Goal: Task Accomplishment & Management: Use online tool/utility

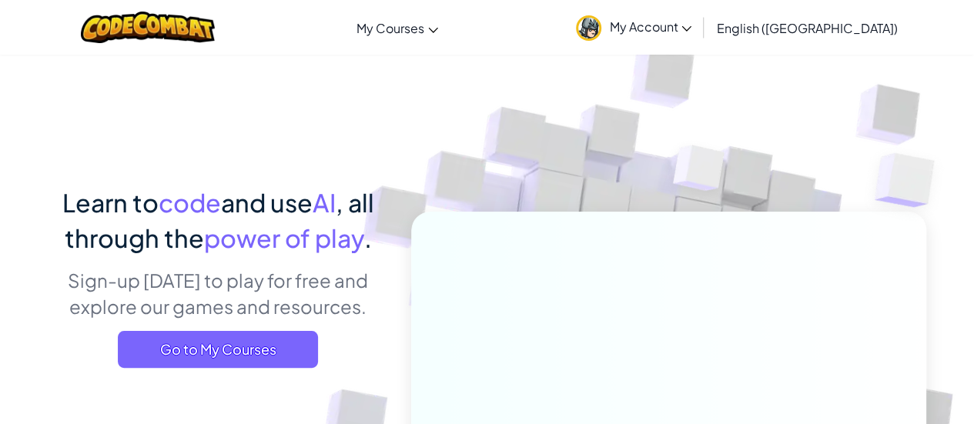
click at [691, 22] on span "My Account" at bounding box center [650, 26] width 82 height 16
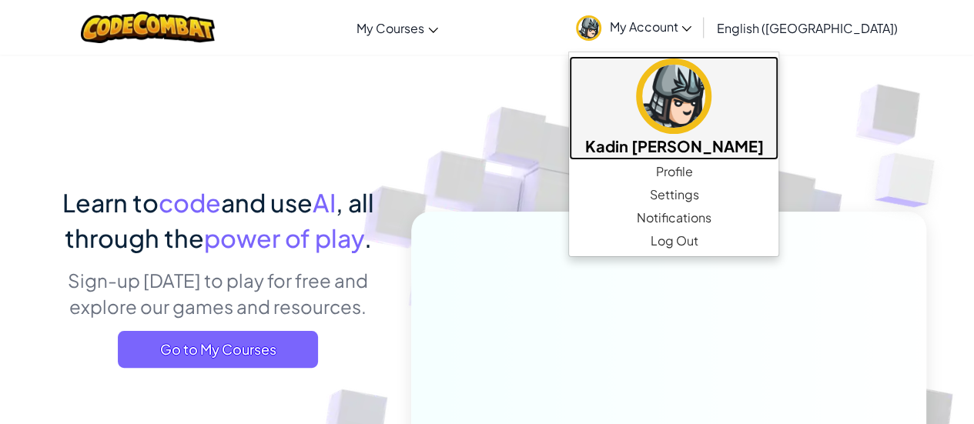
click at [711, 127] on img at bounding box center [673, 96] width 75 height 75
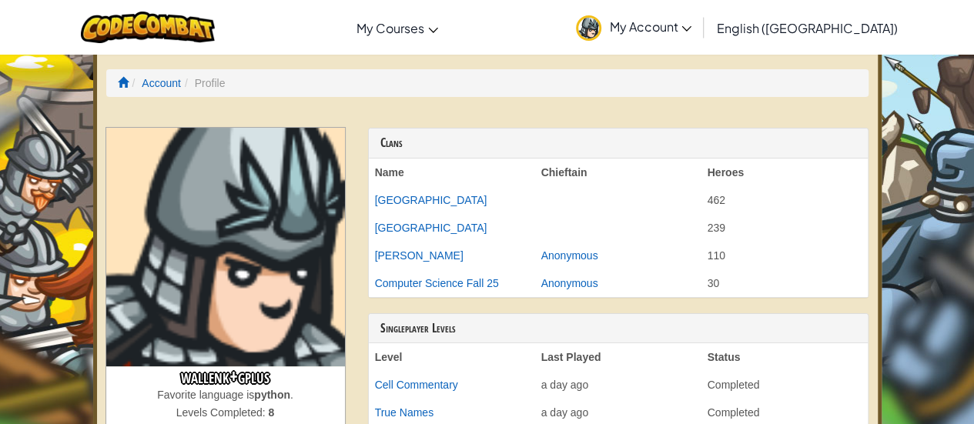
click at [691, 21] on span "My Account" at bounding box center [650, 26] width 82 height 16
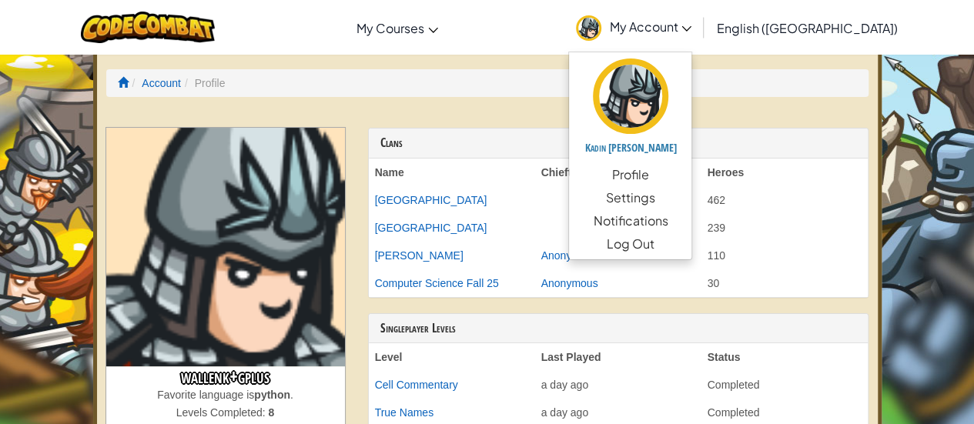
click at [626, 93] on ol "Account Profile" at bounding box center [487, 83] width 762 height 28
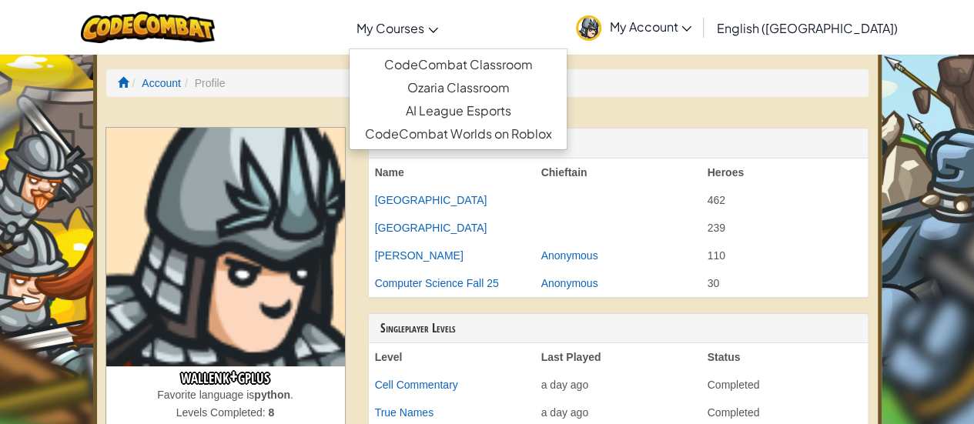
click at [423, 36] on link "My Courses" at bounding box center [397, 28] width 97 height 42
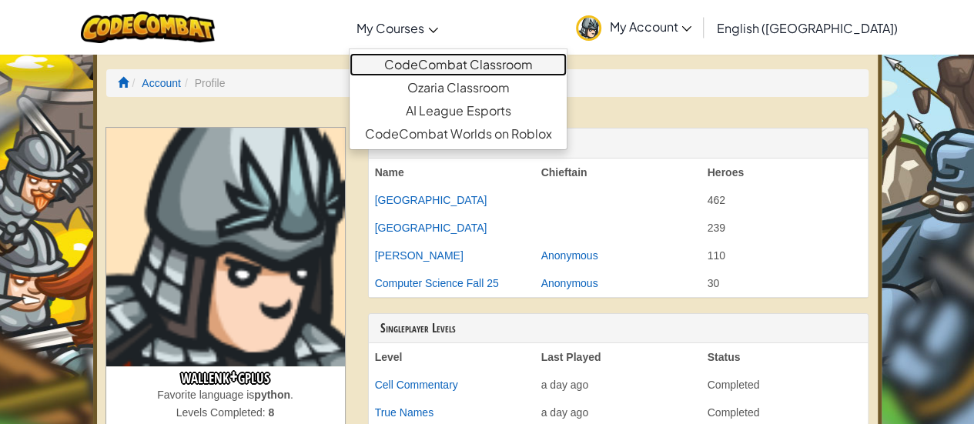
click at [475, 58] on link "CodeCombat Classroom" at bounding box center [457, 64] width 217 height 23
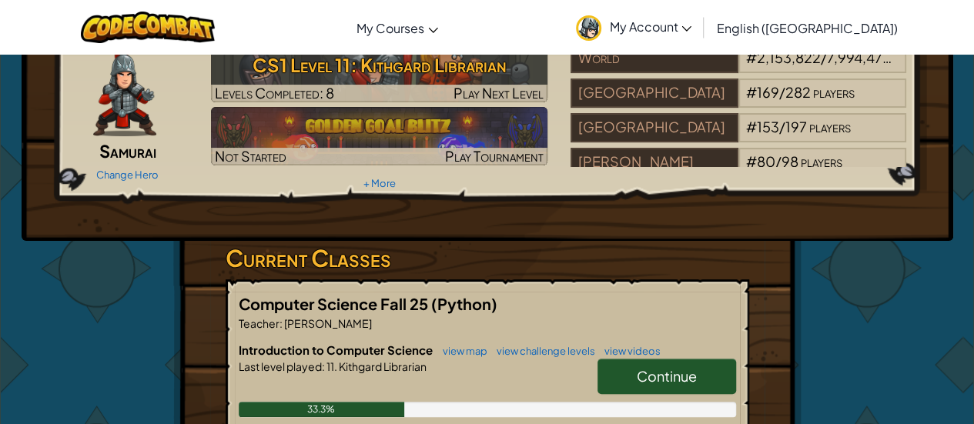
scroll to position [72, 0]
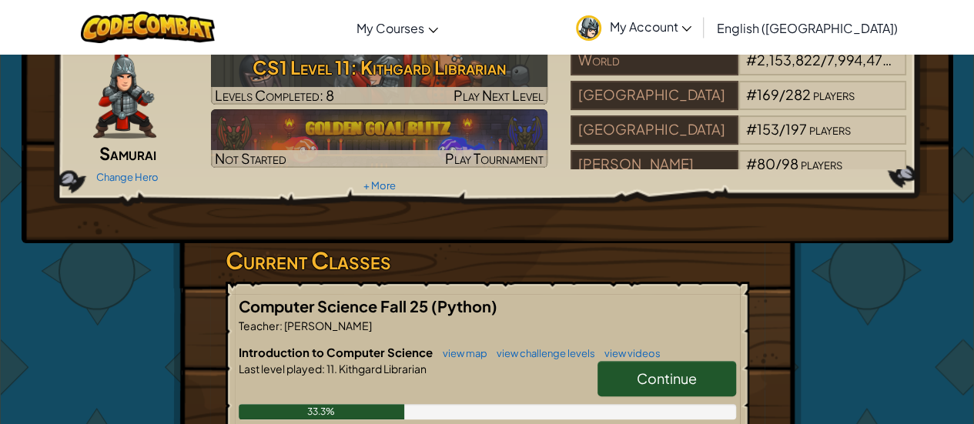
click at [641, 366] on link "Continue" at bounding box center [666, 378] width 139 height 35
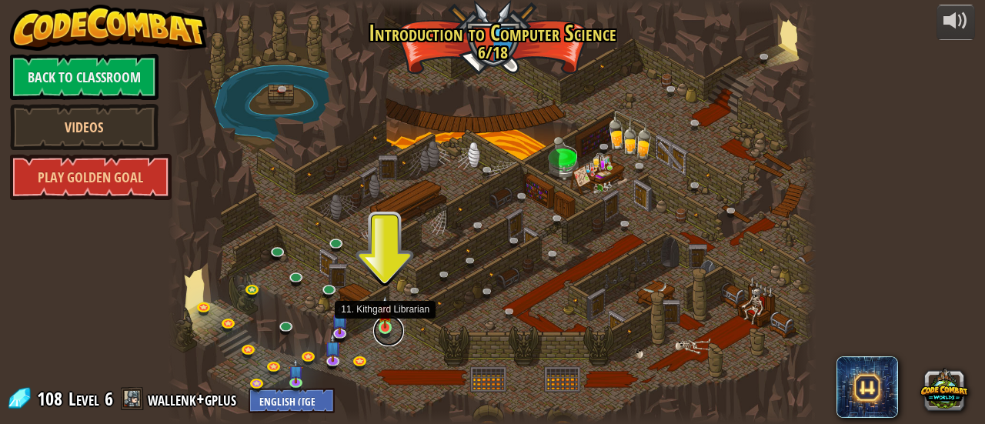
click at [390, 330] on link at bounding box center [388, 331] width 31 height 31
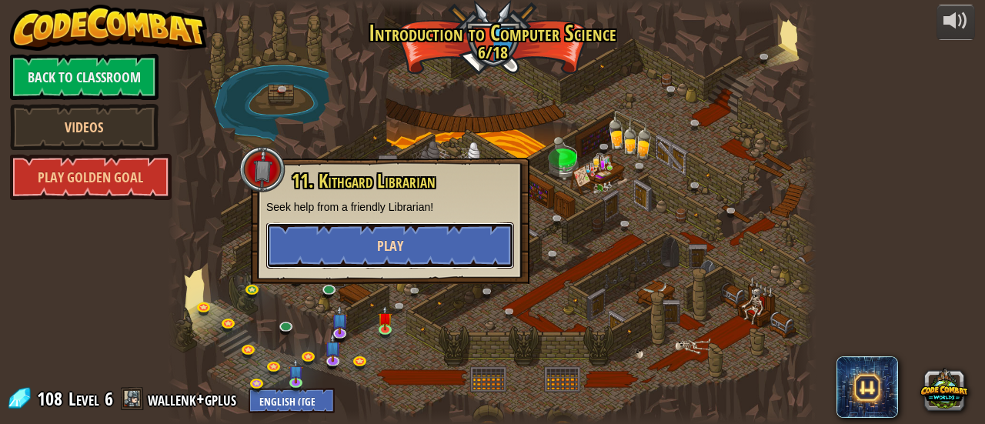
click at [442, 238] on button "Play" at bounding box center [390, 245] width 248 height 46
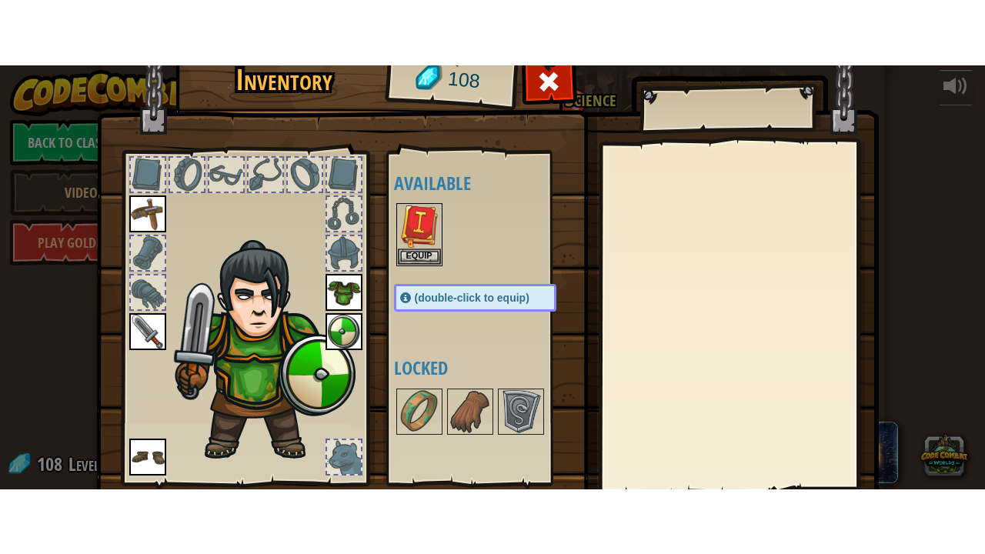
scroll to position [106, 0]
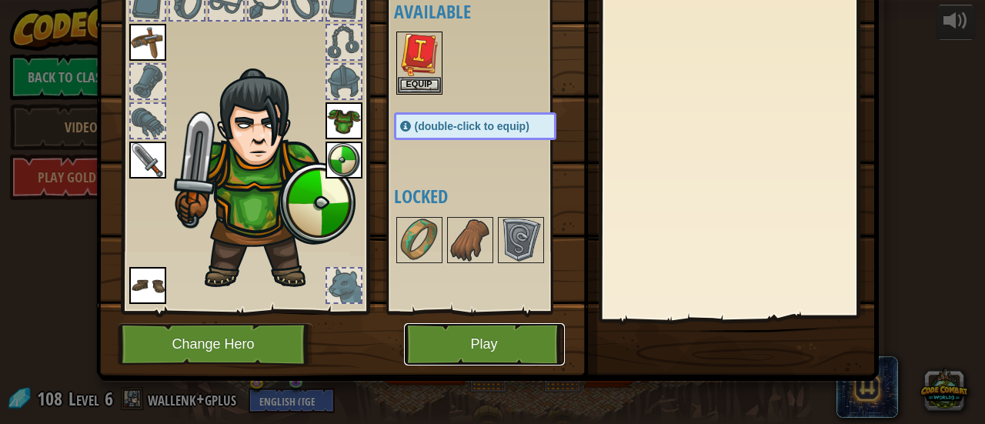
click at [480, 350] on button "Play" at bounding box center [484, 344] width 161 height 42
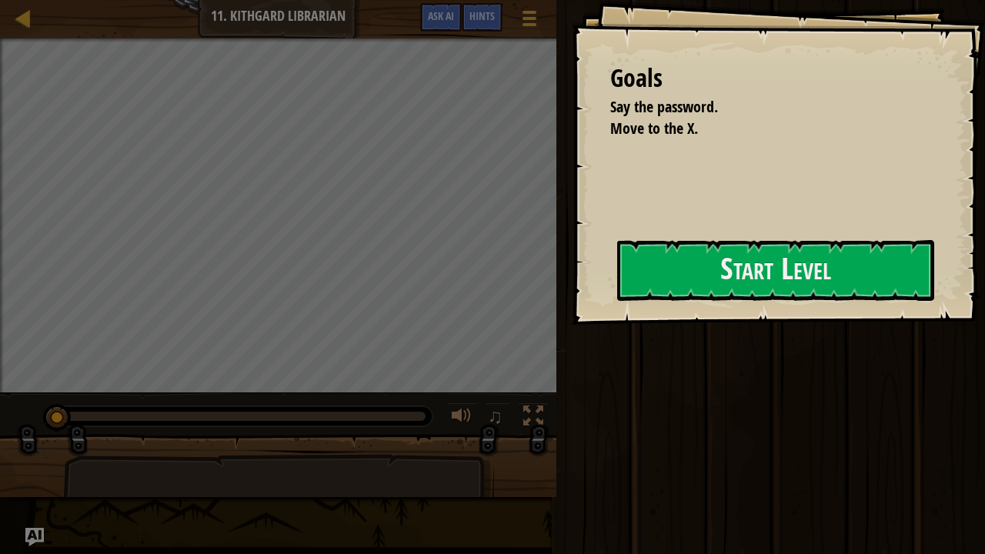
click at [593, 279] on div "Goals Say the password. Move to the X. Start Level Error loading from server. T…" at bounding box center [778, 162] width 413 height 325
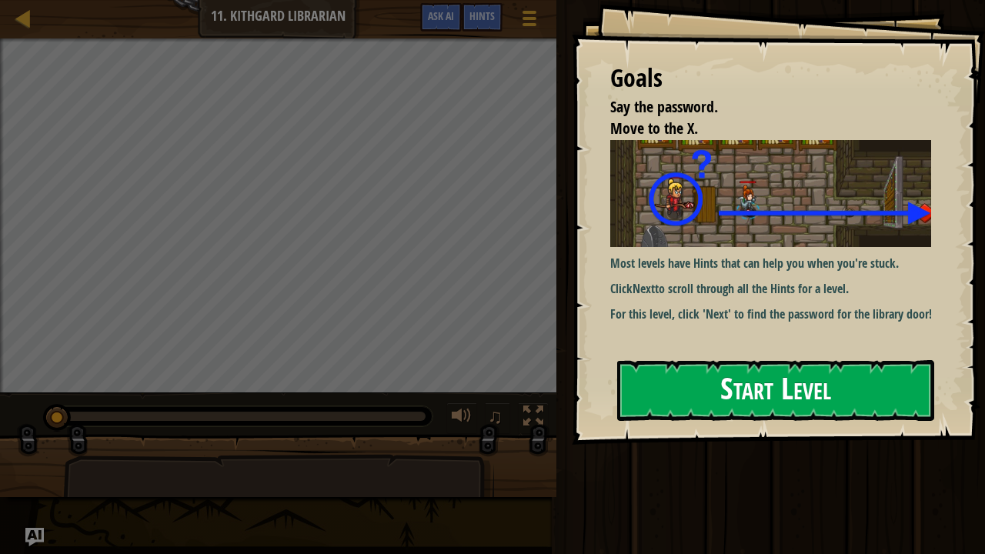
click at [684, 268] on div "Goals Say the password. Move to the X. Most levels have Hints that can help you…" at bounding box center [778, 222] width 413 height 445
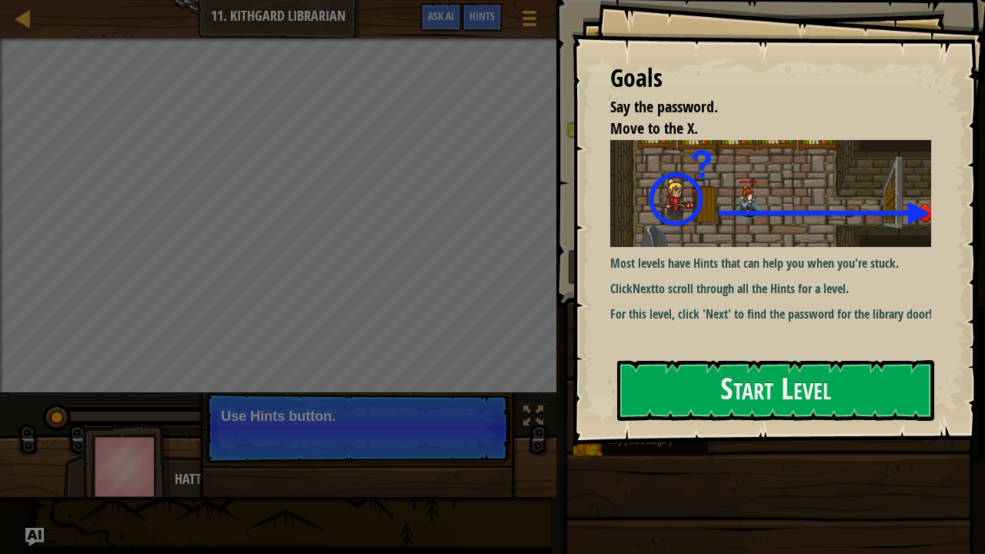
click at [690, 316] on p "For this level, click 'Next' to find the password for the library door!" at bounding box center [776, 315] width 333 height 18
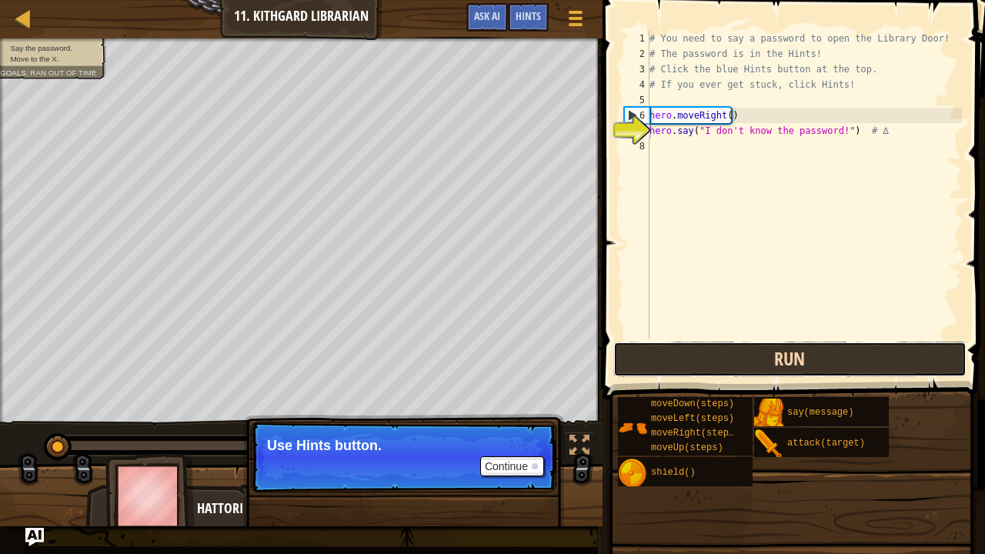
click at [746, 354] on button "Run" at bounding box center [789, 359] width 353 height 35
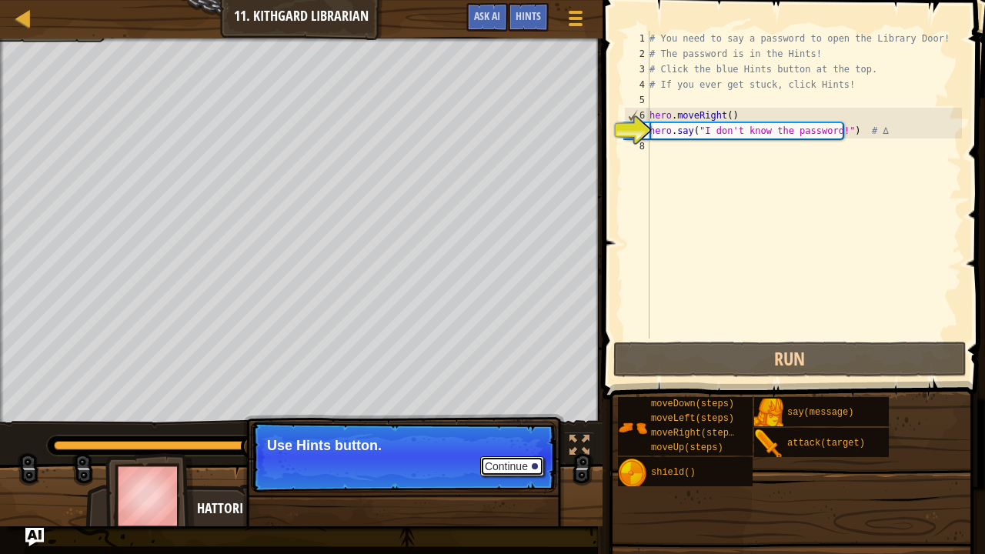
click at [519, 423] on button "Continue" at bounding box center [512, 466] width 64 height 20
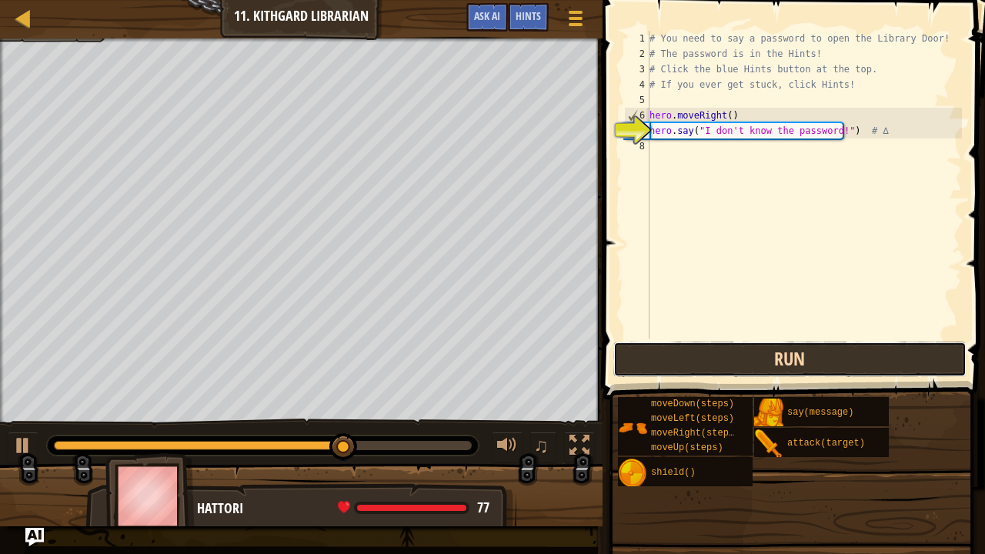
click at [787, 363] on button "Run" at bounding box center [789, 359] width 353 height 35
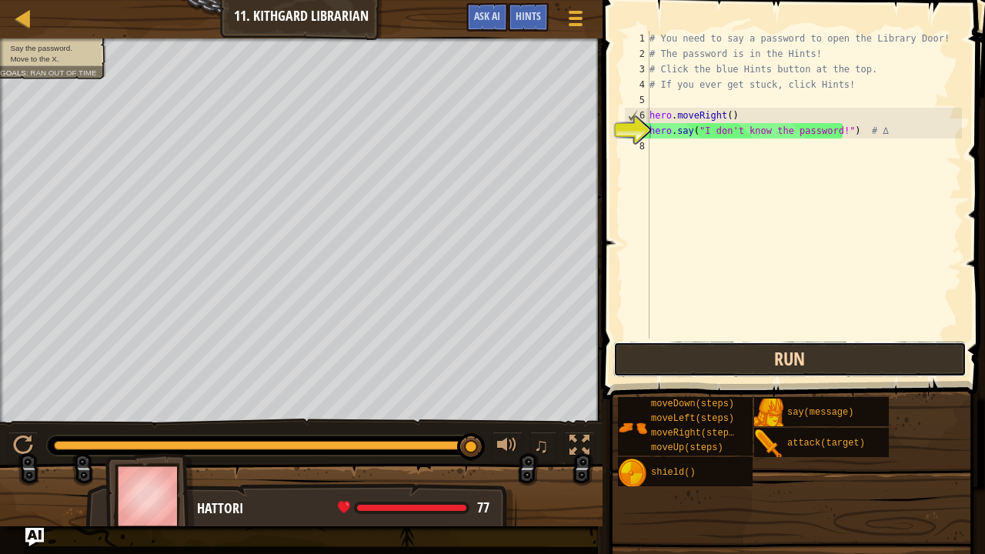
click at [850, 369] on button "Run" at bounding box center [789, 359] width 353 height 35
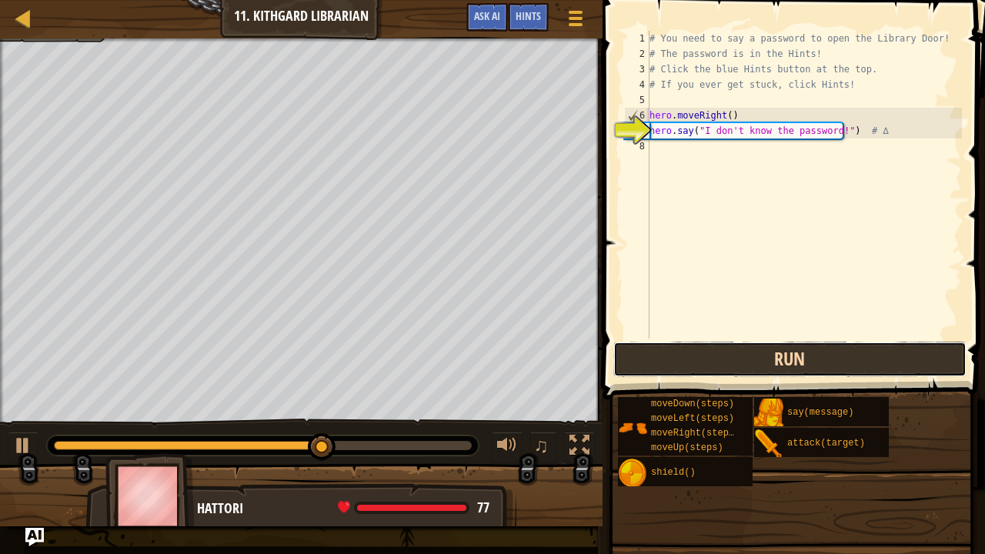
click at [850, 369] on button "Run" at bounding box center [789, 359] width 353 height 35
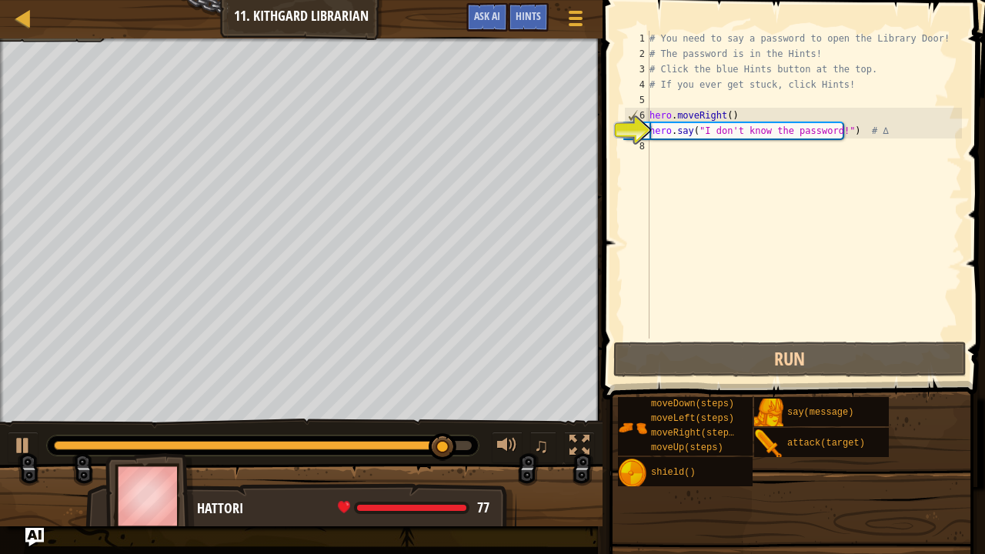
click at [822, 135] on div "# You need to say a password to open the Library Door! # The password is in the…" at bounding box center [805, 200] width 316 height 339
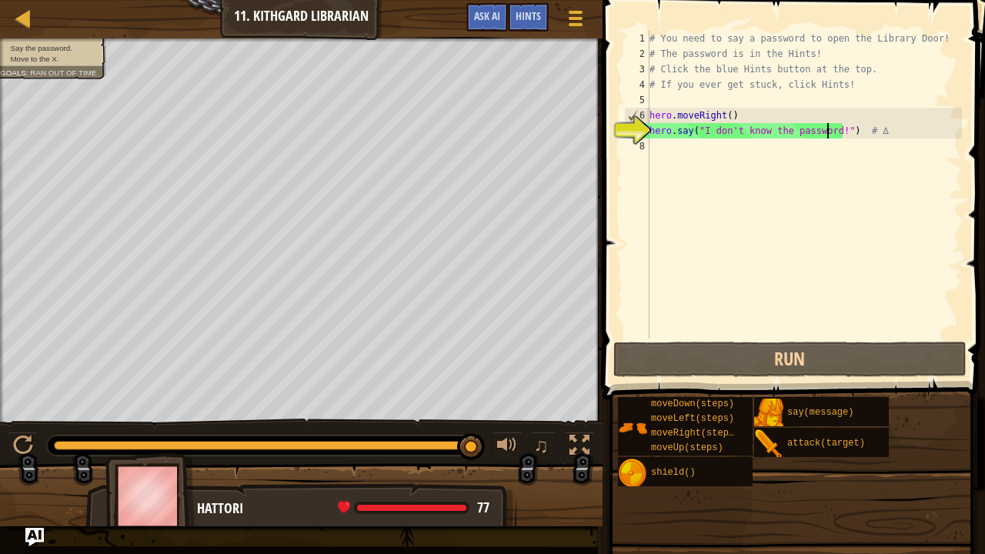
click at [827, 132] on div "# You need to say a password to open the Library Door! # The password is in the…" at bounding box center [805, 200] width 316 height 339
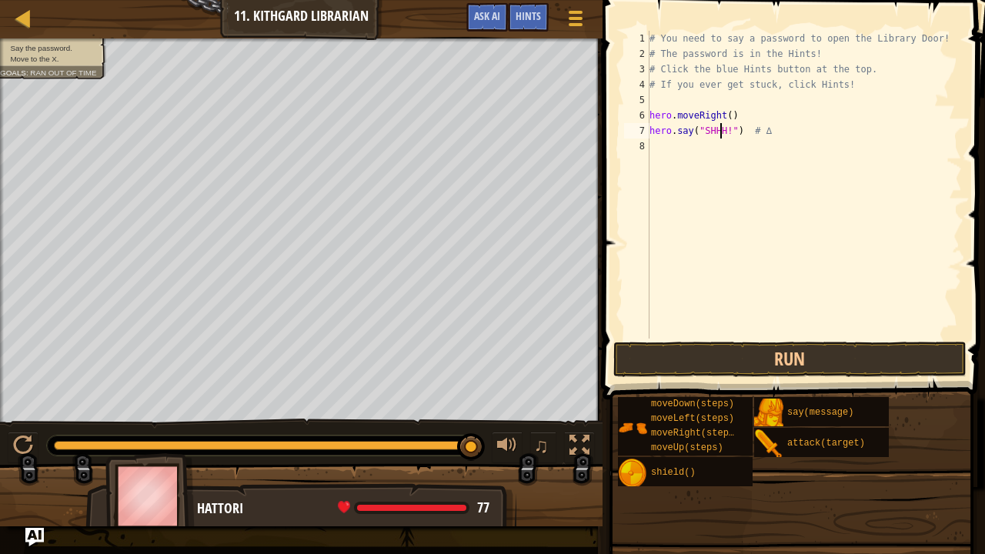
scroll to position [7, 6]
type textarea "hero.say("SHHH!") # ∆"
click at [816, 363] on button "Run" at bounding box center [789, 359] width 353 height 35
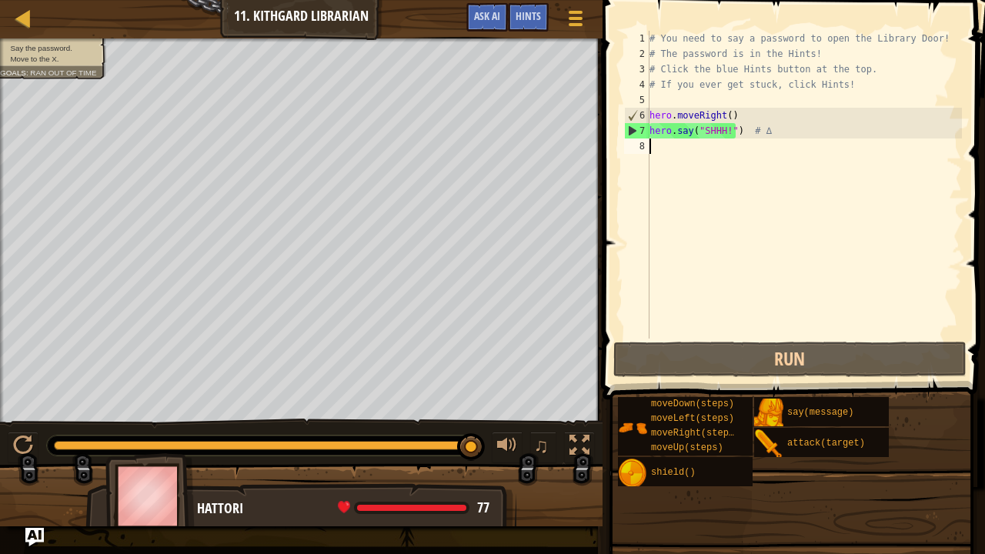
click at [836, 282] on div "# You need to say a password to open the Library Door! # The password is in the…" at bounding box center [805, 200] width 316 height 339
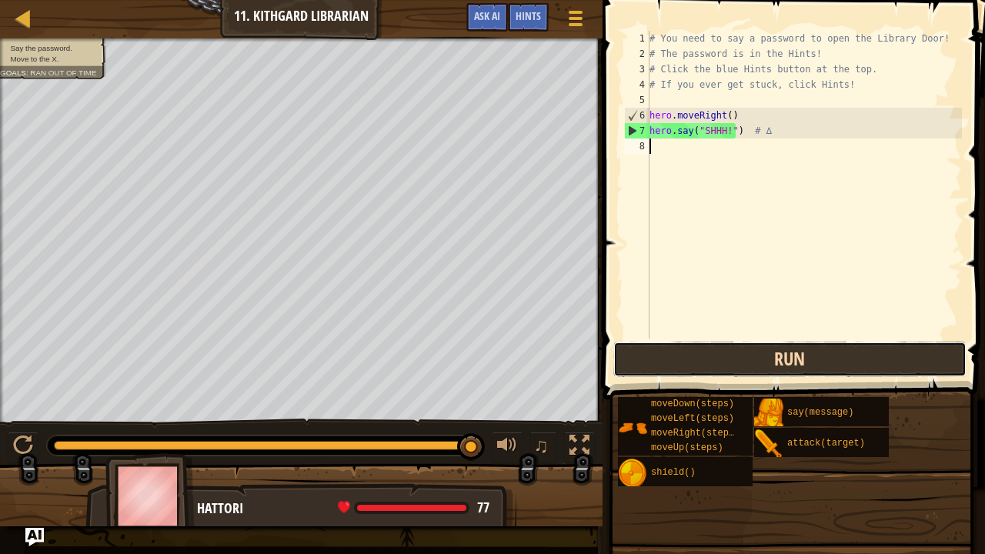
click at [789, 366] on button "Run" at bounding box center [789, 359] width 353 height 35
type textarea "x"
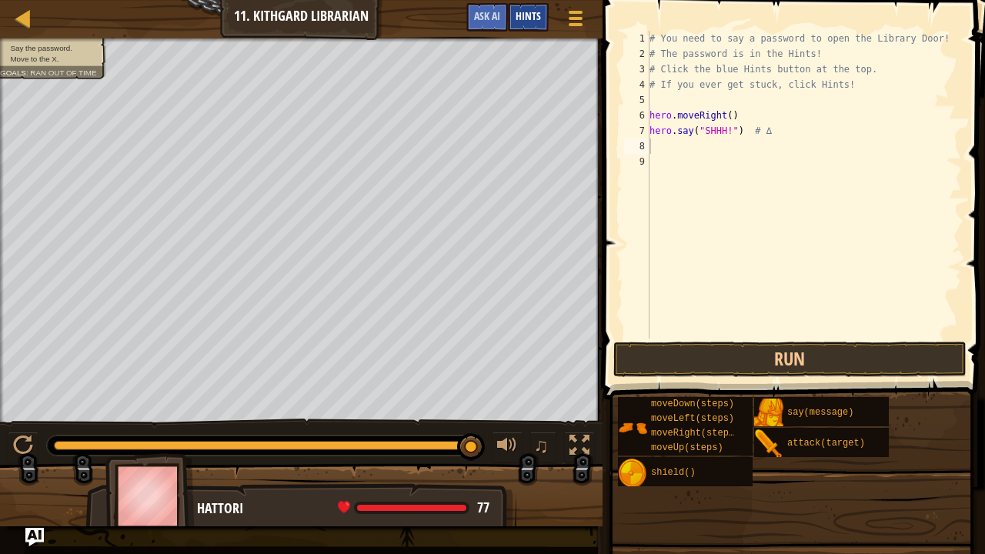
click at [531, 24] on div "Hints" at bounding box center [528, 17] width 41 height 28
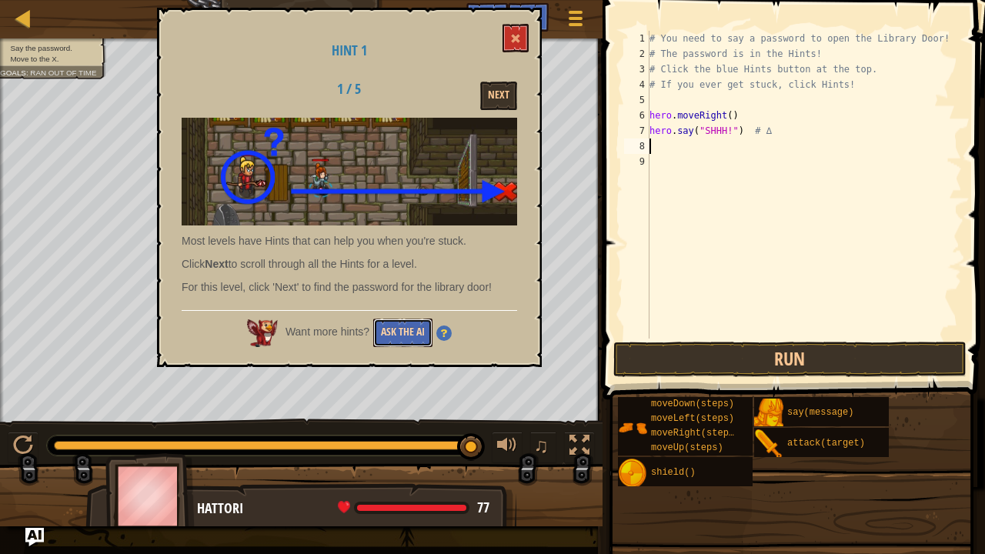
click at [393, 336] on button "Ask the AI" at bounding box center [402, 333] width 59 height 28
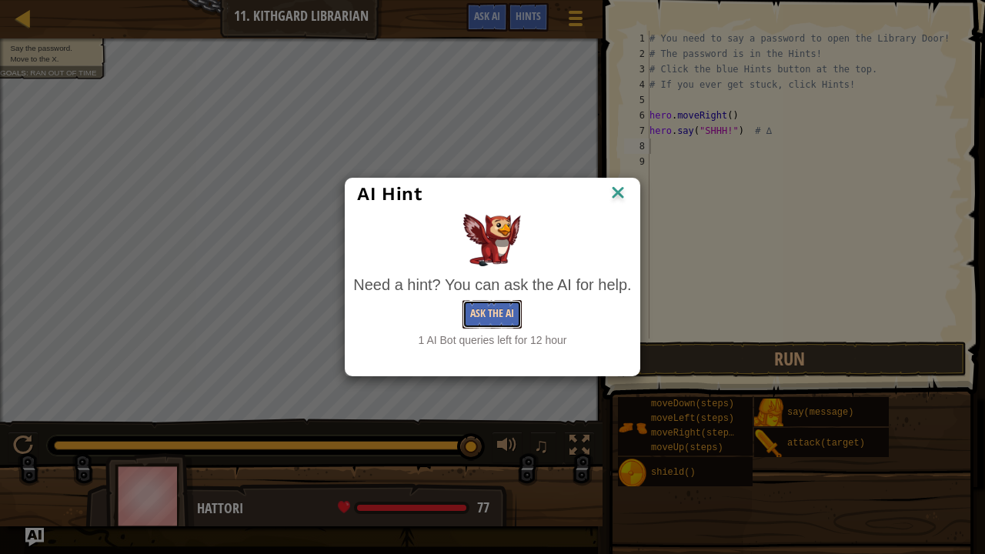
click at [493, 316] on button "Ask the AI" at bounding box center [492, 314] width 59 height 28
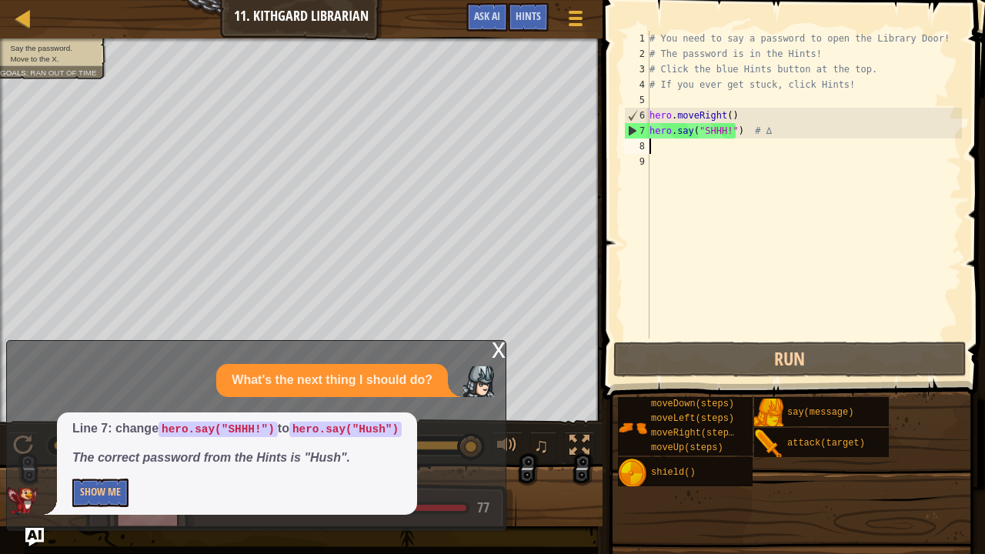
click at [723, 131] on div "# You need to say a password to open the Library Door! # The password is in the…" at bounding box center [805, 200] width 316 height 339
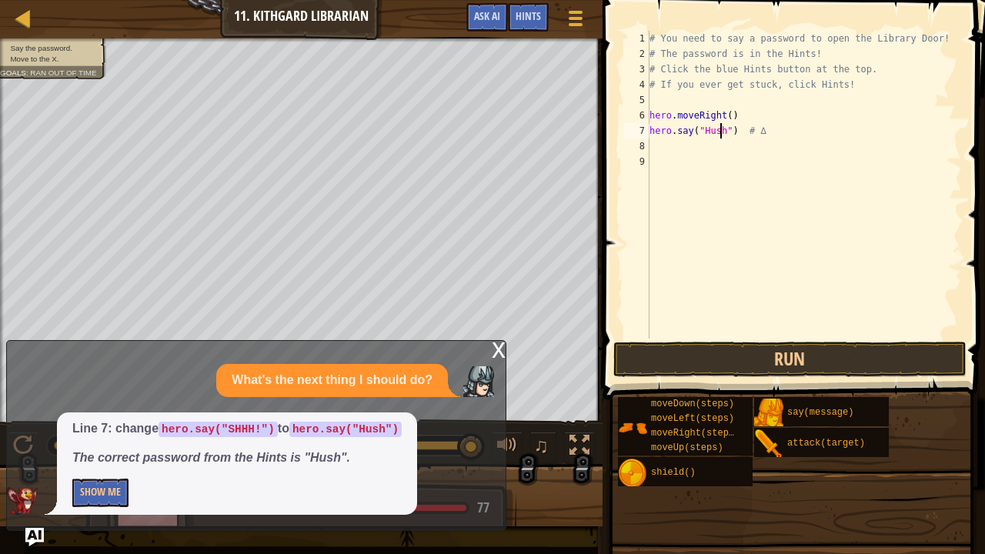
scroll to position [7, 6]
type textarea "hero.say("Hush") # ∆"
click at [691, 369] on button "Run" at bounding box center [789, 359] width 353 height 35
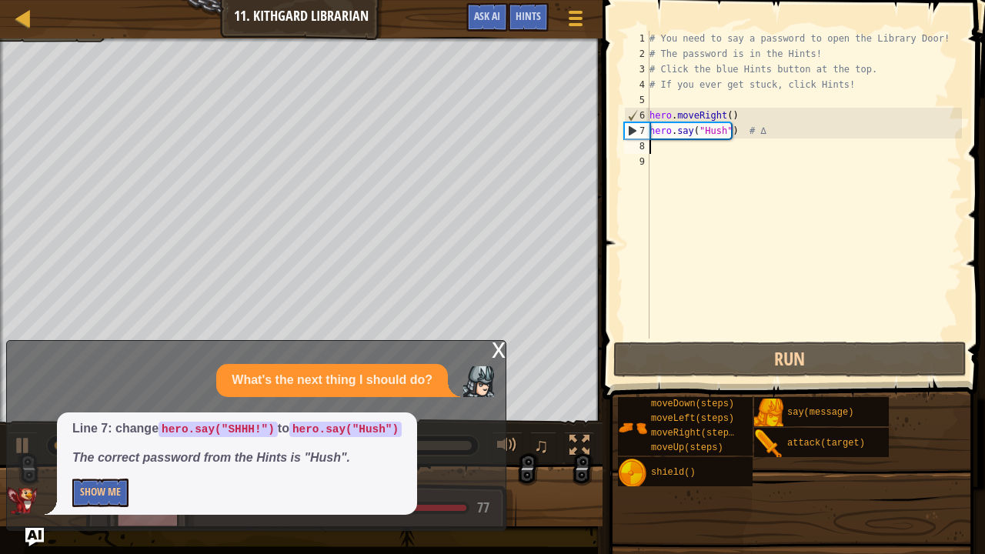
click at [676, 148] on div "# You need to say a password to open the Library Door! # The password is in the…" at bounding box center [805, 200] width 316 height 339
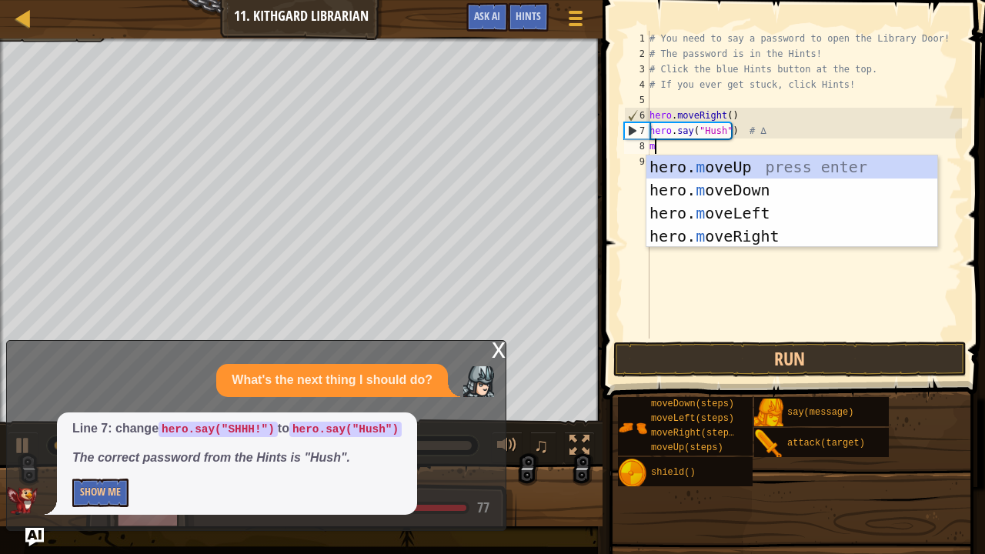
type textarea "mo"
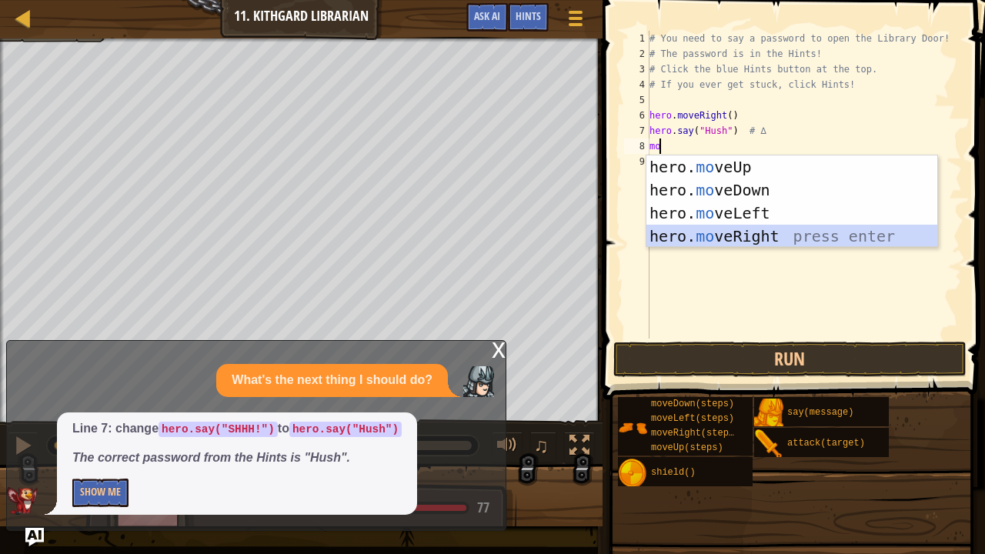
click at [700, 231] on div "hero. mo veUp press enter hero. mo veDown press enter hero. mo veLeft press ent…" at bounding box center [793, 224] width 292 height 139
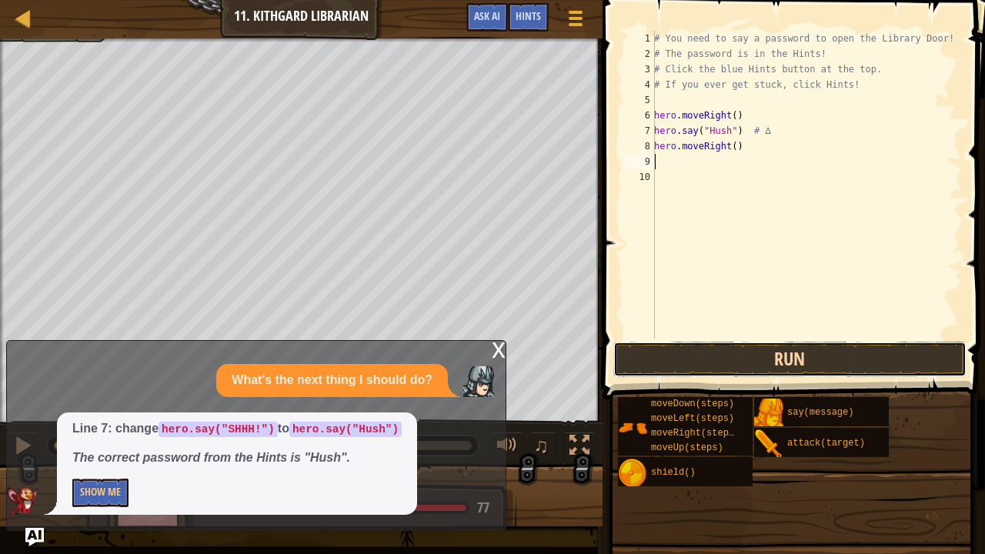
click at [777, 342] on button "Run" at bounding box center [789, 359] width 353 height 35
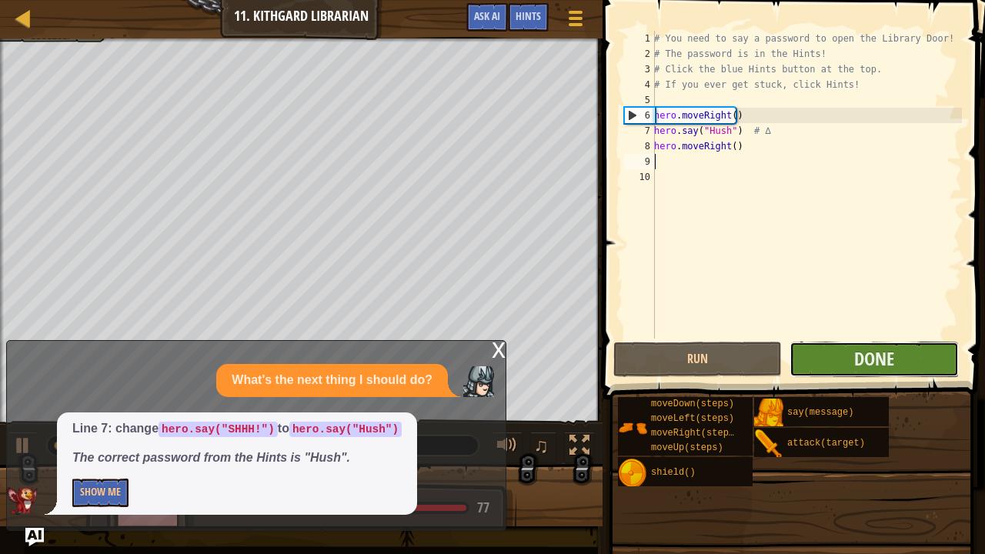
click at [851, 367] on button "Done" at bounding box center [874, 359] width 169 height 35
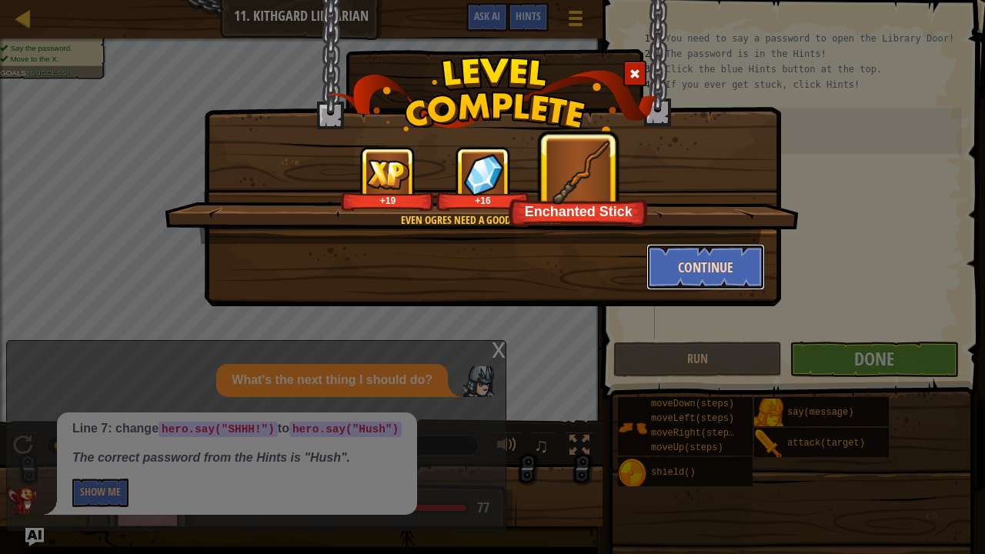
click at [694, 271] on button "Continue" at bounding box center [706, 267] width 119 height 46
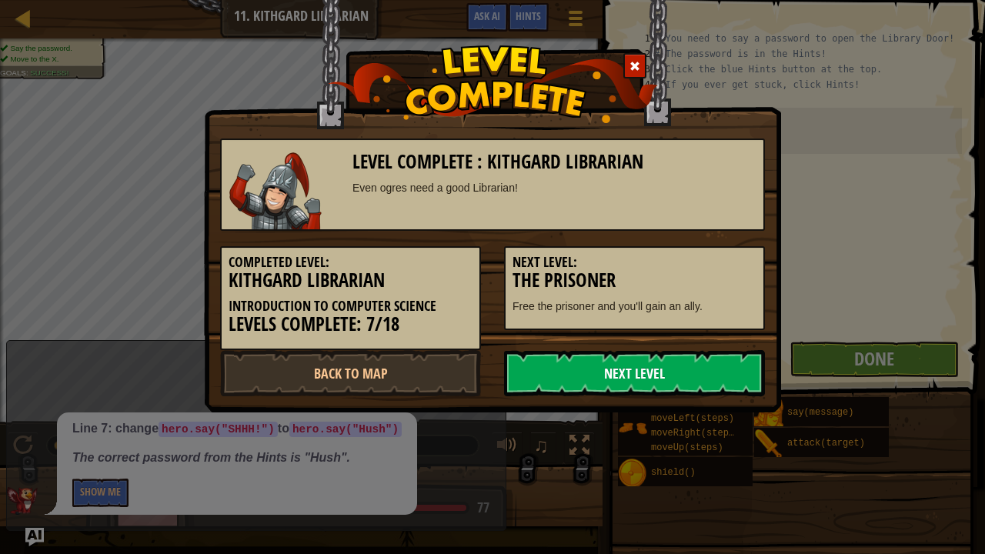
click at [690, 377] on link "Next Level" at bounding box center [634, 373] width 261 height 46
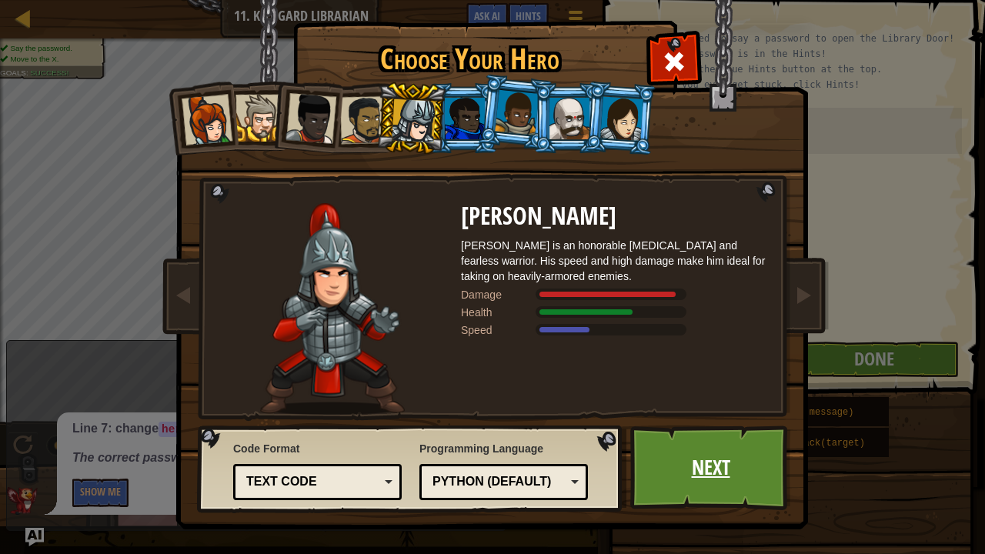
click at [710, 423] on link "Next" at bounding box center [710, 468] width 161 height 85
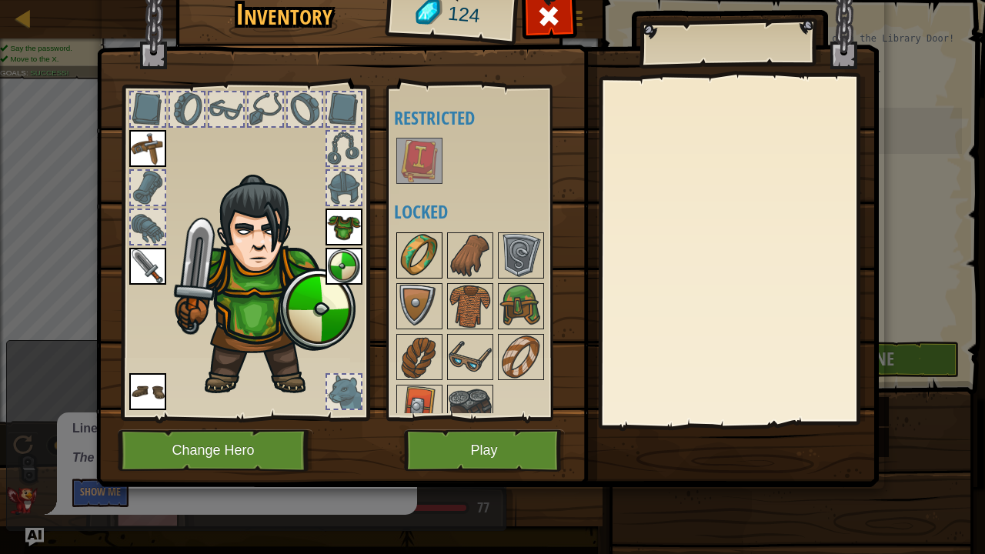
click at [433, 260] on img at bounding box center [419, 255] width 43 height 43
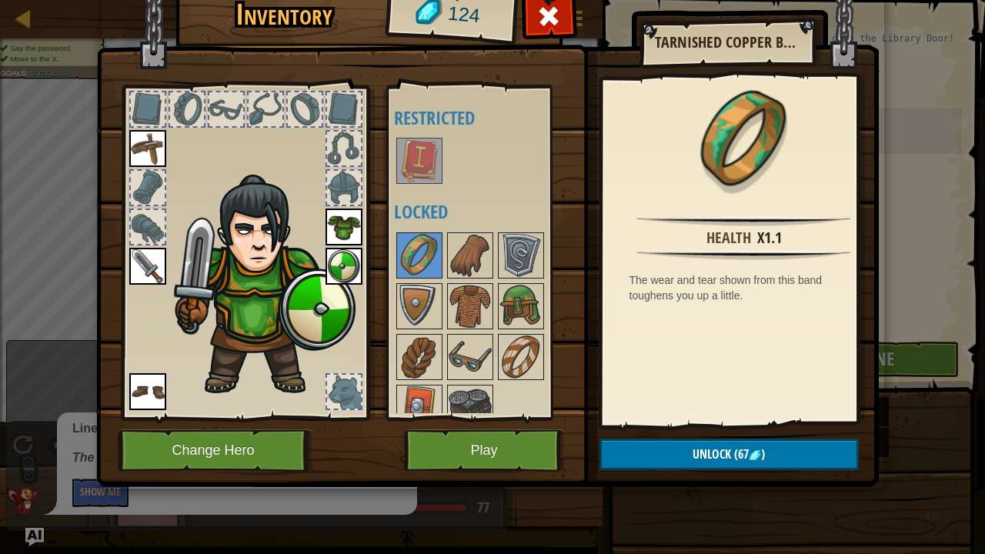
click at [428, 279] on div at bounding box center [490, 331] width 193 height 203
click at [426, 296] on img at bounding box center [419, 306] width 43 height 43
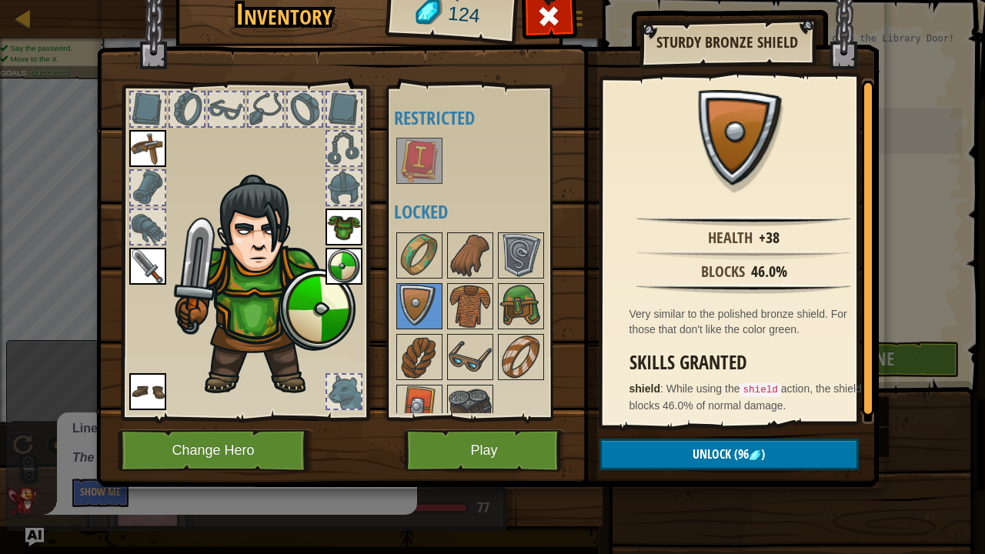
click at [346, 262] on img at bounding box center [344, 266] width 37 height 37
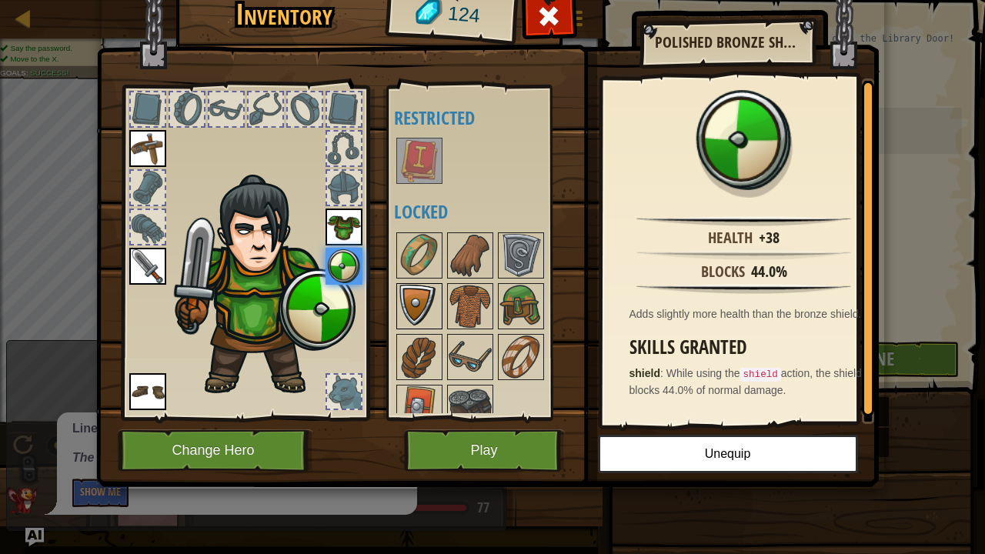
click at [423, 313] on img at bounding box center [419, 306] width 43 height 43
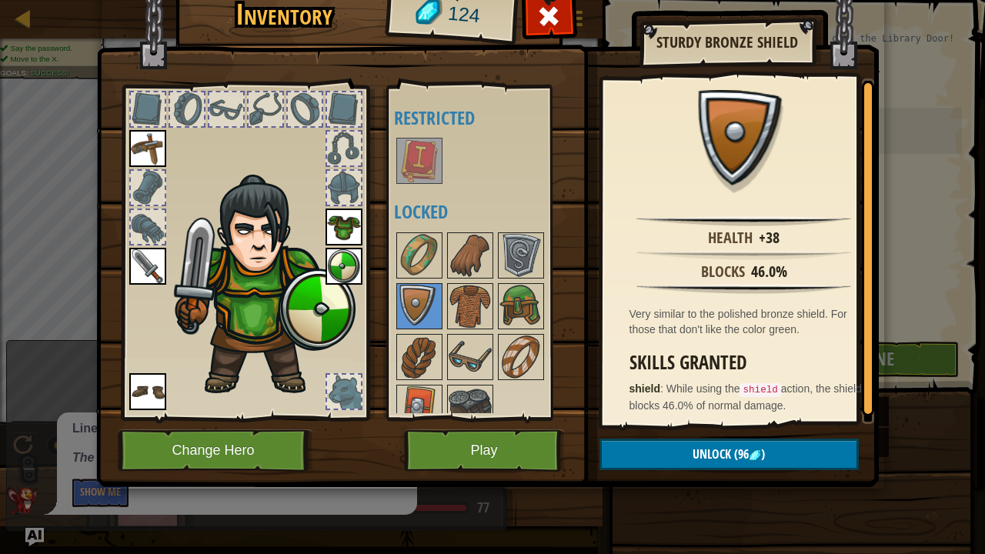
click at [348, 268] on img at bounding box center [344, 266] width 37 height 37
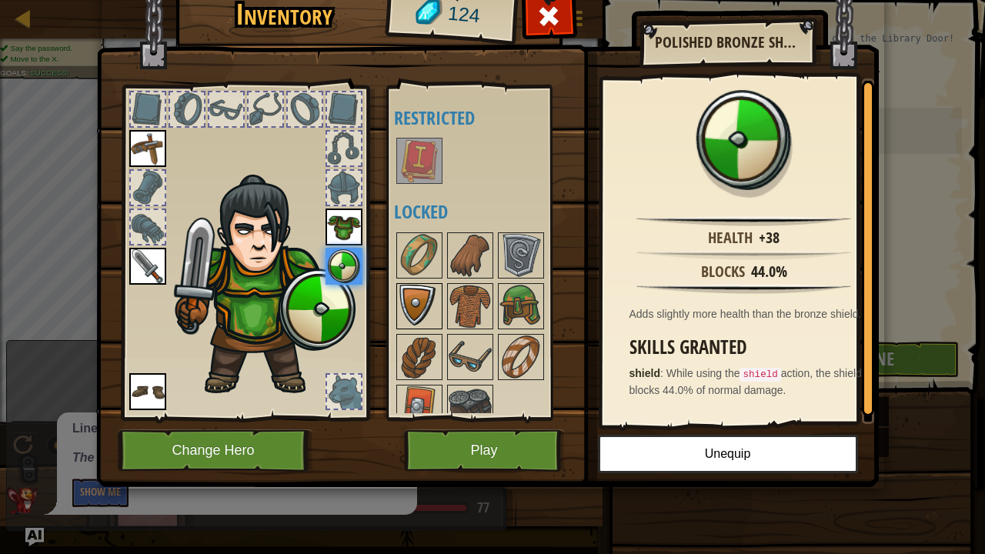
click at [407, 303] on img at bounding box center [419, 306] width 43 height 43
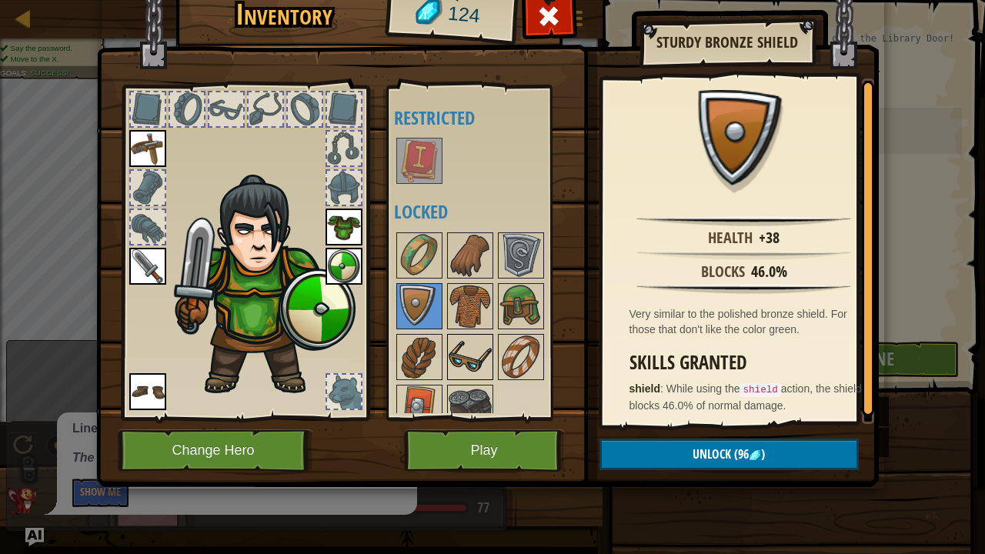
scroll to position [17, 0]
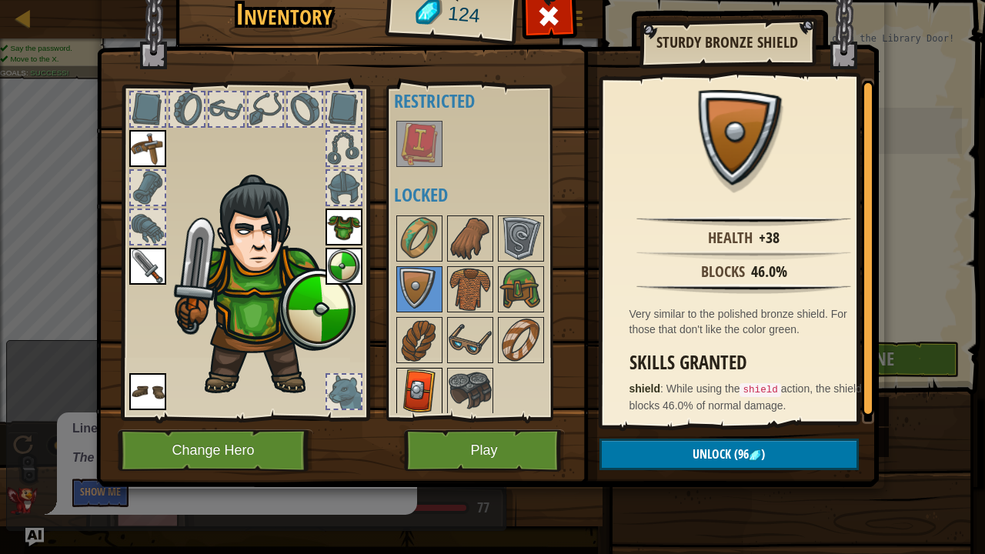
click at [412, 371] on img at bounding box center [419, 390] width 43 height 43
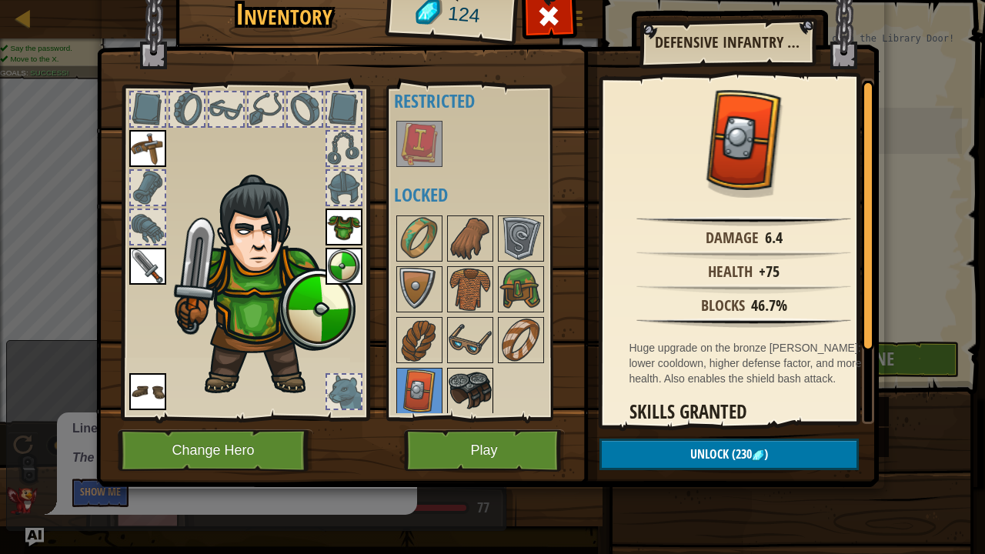
click at [479, 385] on img at bounding box center [470, 390] width 43 height 43
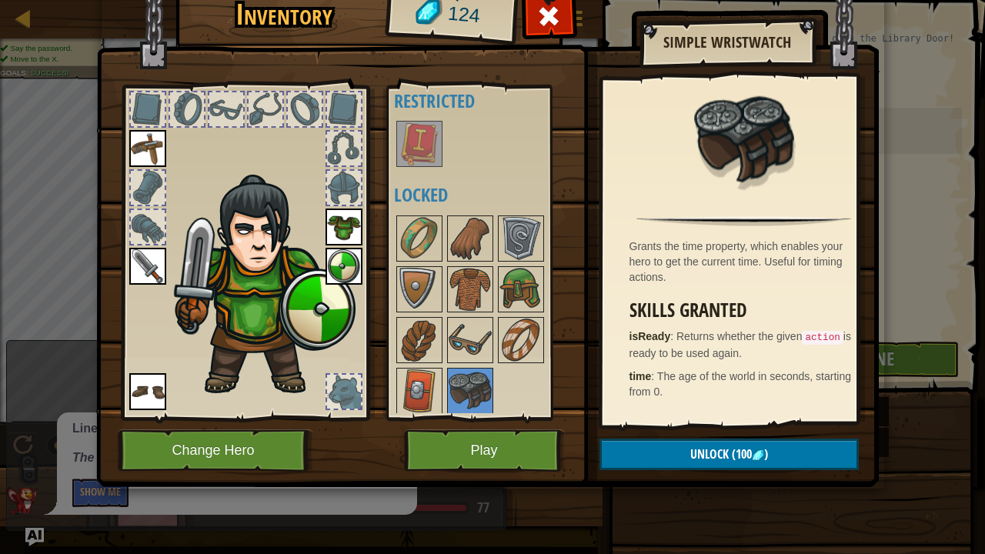
click at [496, 329] on div at bounding box center [490, 314] width 193 height 203
click at [522, 326] on img at bounding box center [521, 340] width 43 height 43
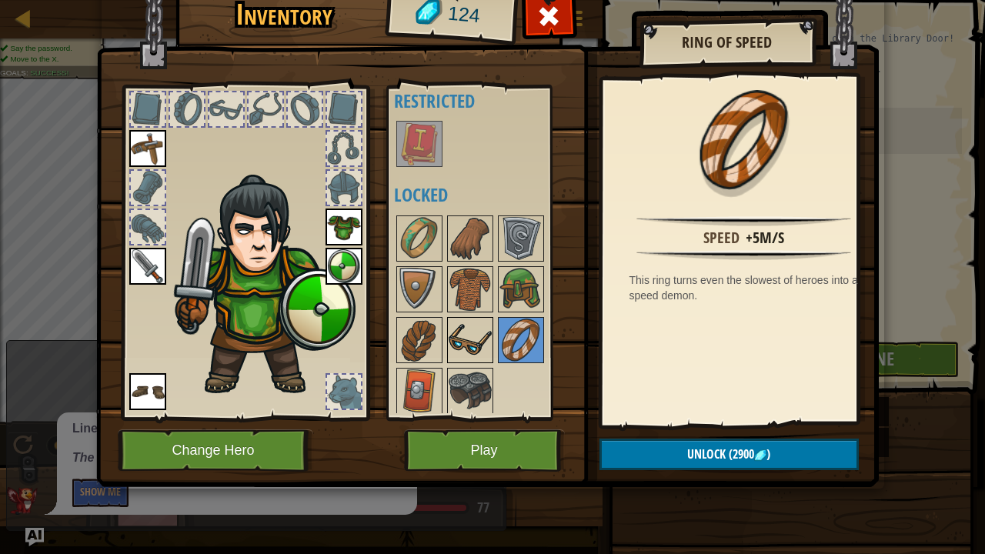
click at [458, 329] on img at bounding box center [470, 340] width 43 height 43
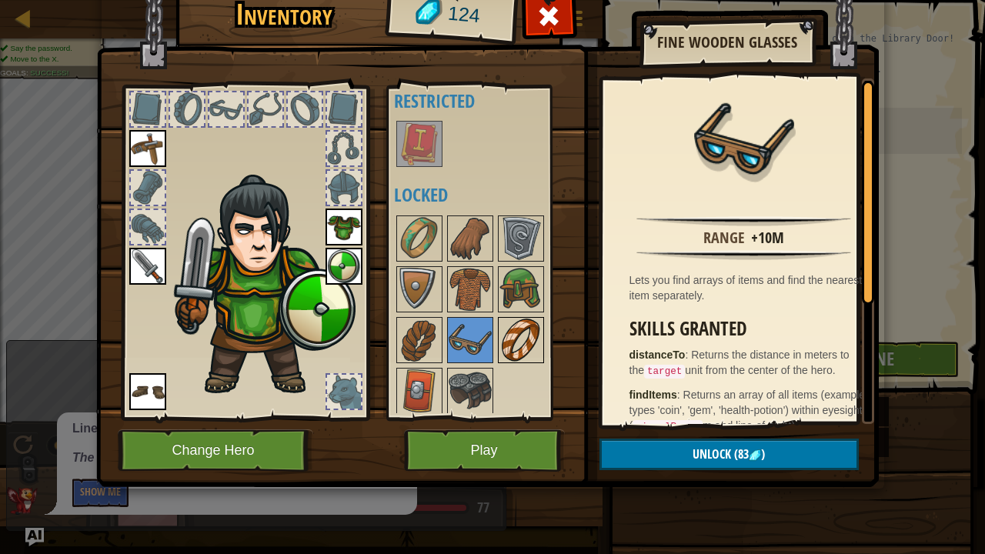
click at [533, 325] on img at bounding box center [521, 340] width 43 height 43
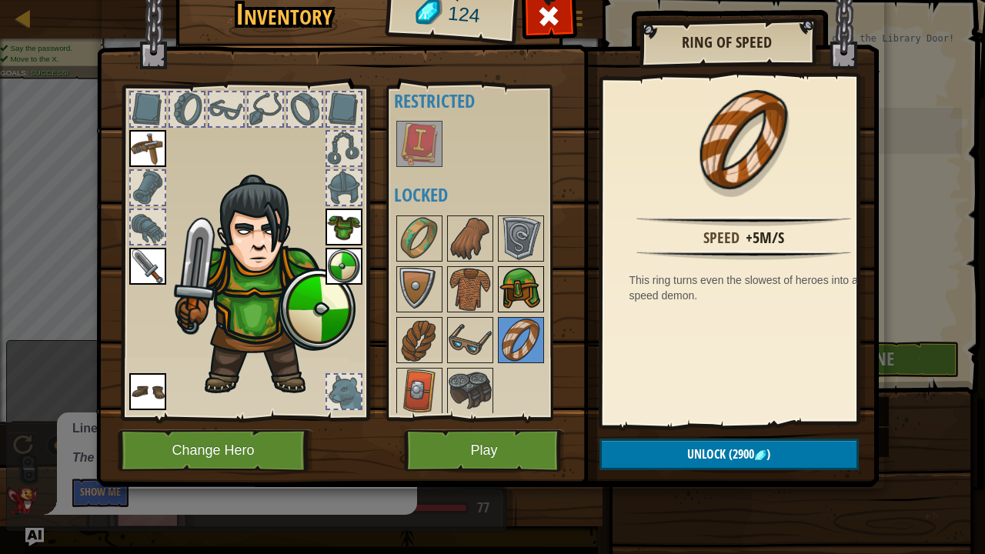
click at [534, 294] on img at bounding box center [521, 289] width 43 height 43
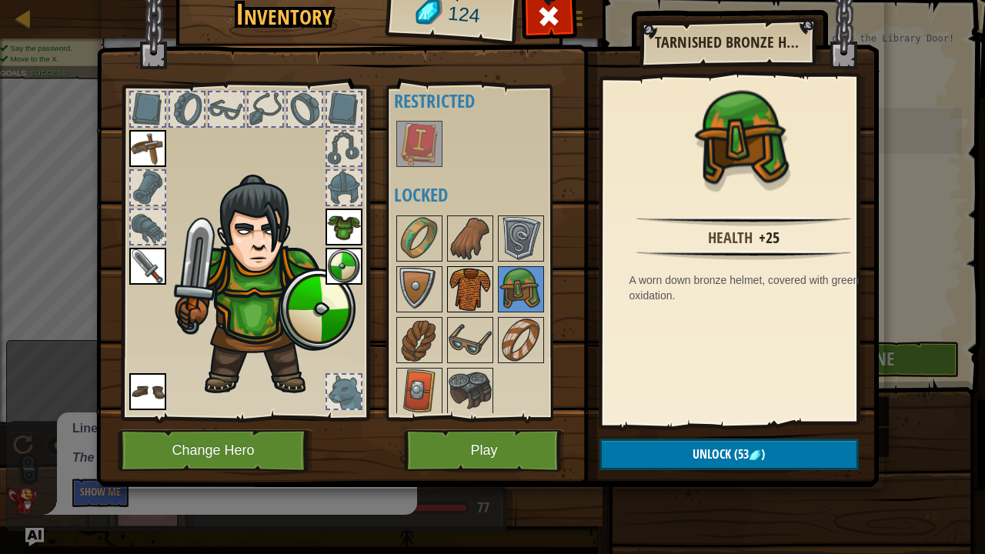
click at [476, 288] on img at bounding box center [470, 289] width 43 height 43
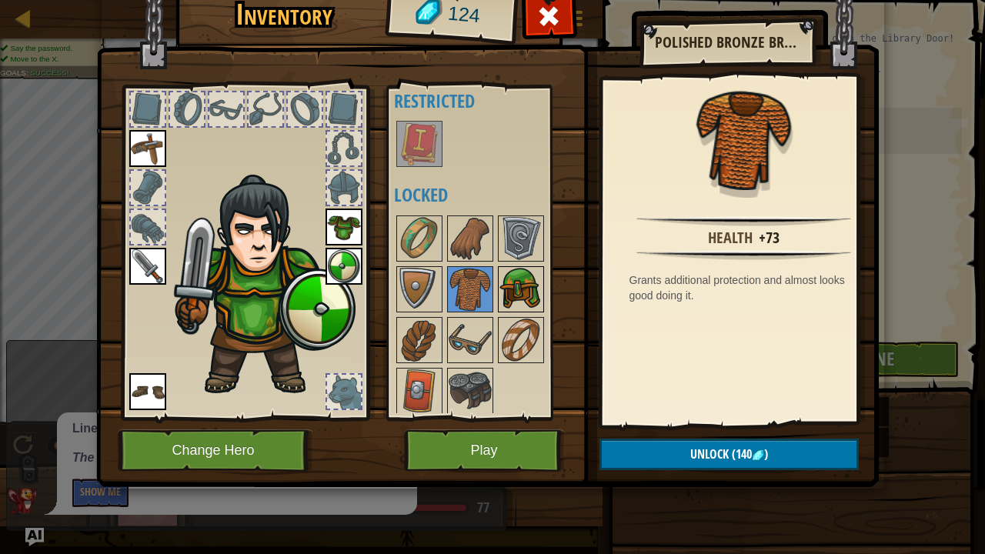
click at [512, 284] on img at bounding box center [521, 289] width 43 height 43
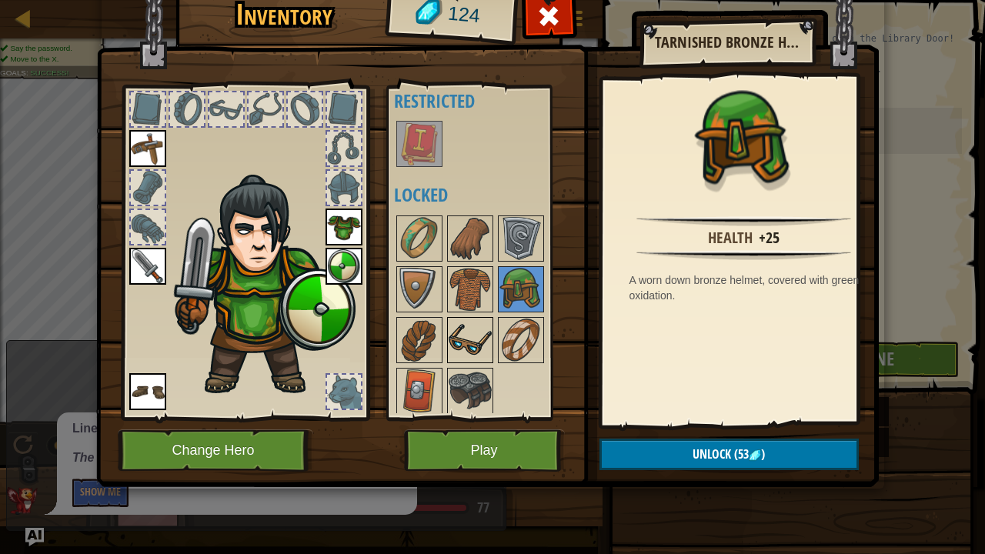
click at [478, 353] on img at bounding box center [470, 340] width 43 height 43
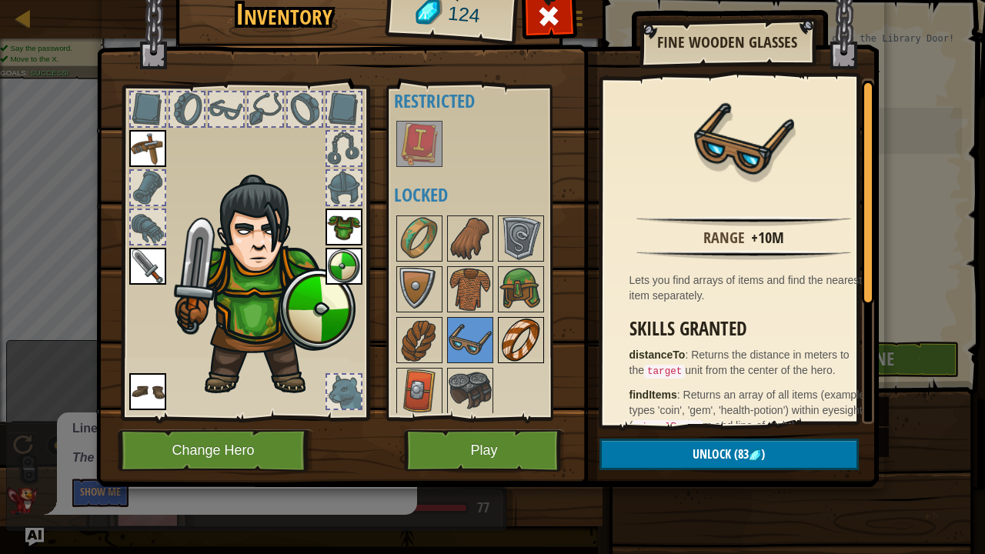
click at [527, 332] on img at bounding box center [521, 340] width 43 height 43
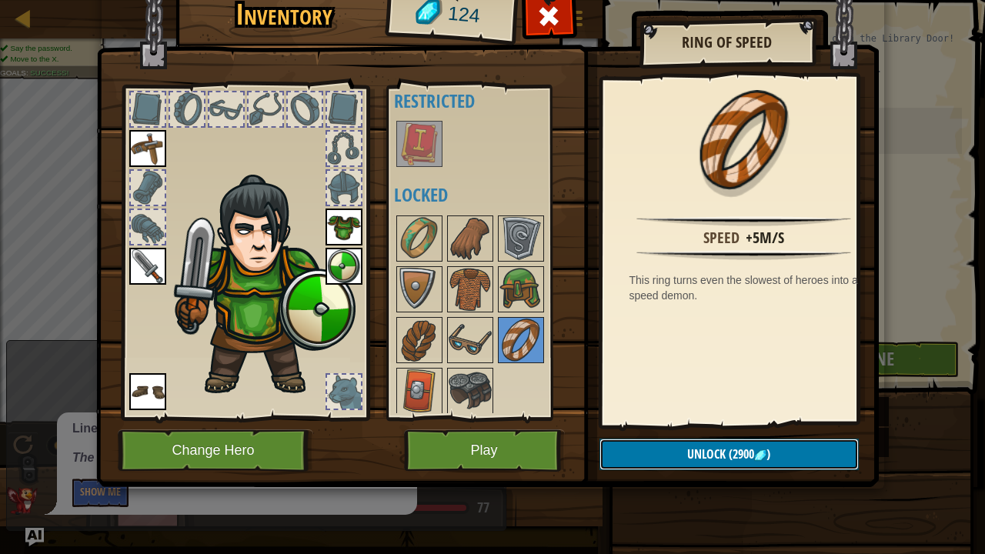
click at [670, 423] on button "Unlock (2900 )" at bounding box center [729, 455] width 259 height 32
click at [505, 272] on img at bounding box center [521, 289] width 43 height 43
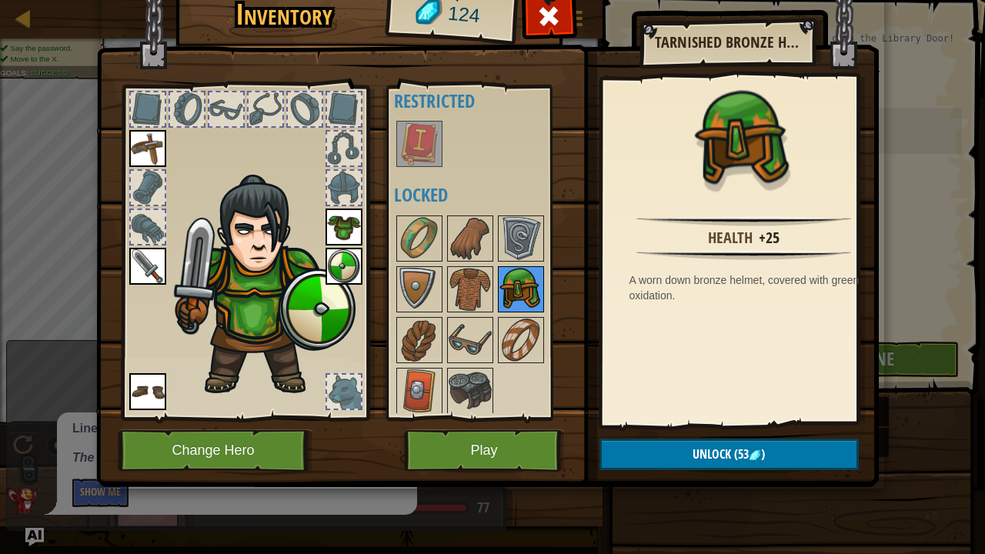
click at [507, 291] on img at bounding box center [521, 289] width 43 height 43
click at [477, 282] on img at bounding box center [470, 289] width 43 height 43
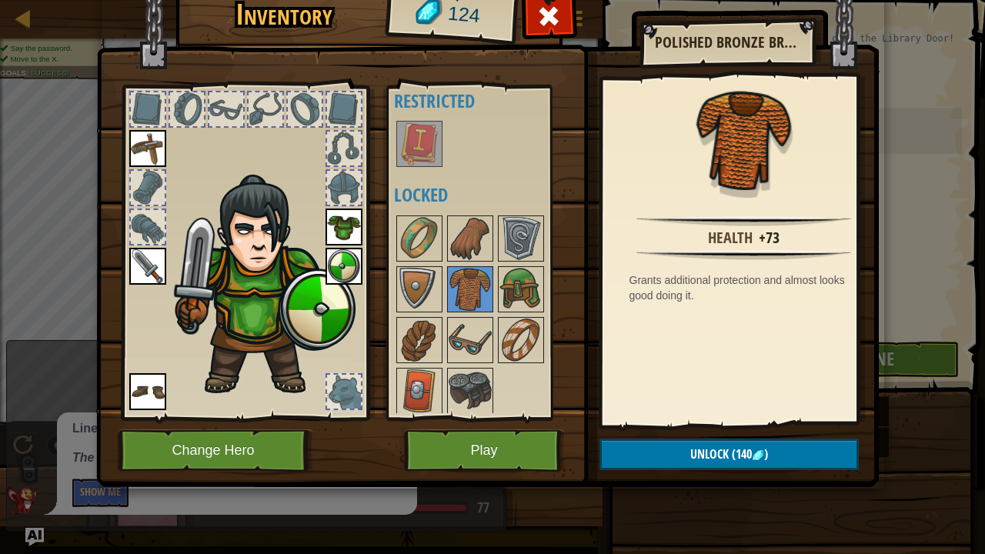
click at [338, 223] on img at bounding box center [344, 227] width 37 height 37
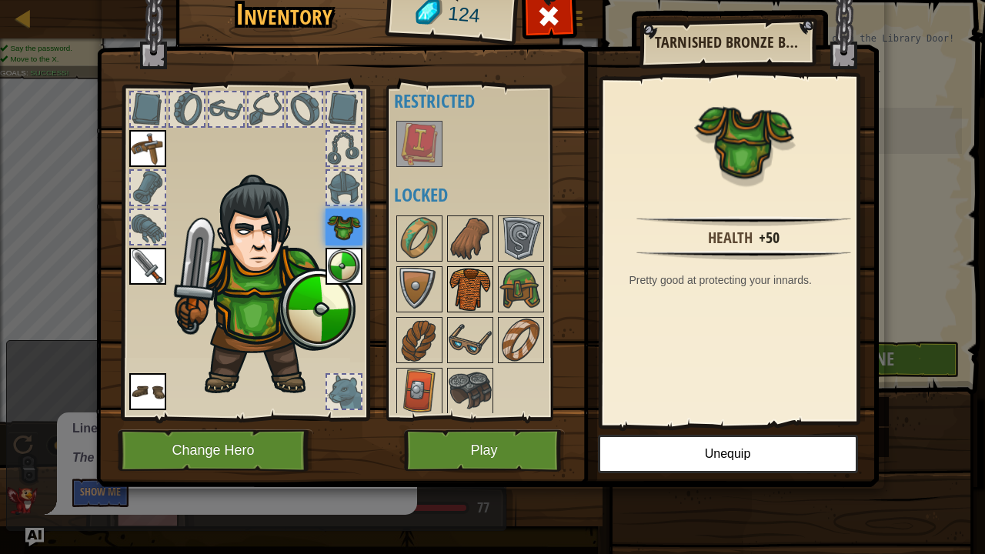
click at [473, 278] on img at bounding box center [470, 289] width 43 height 43
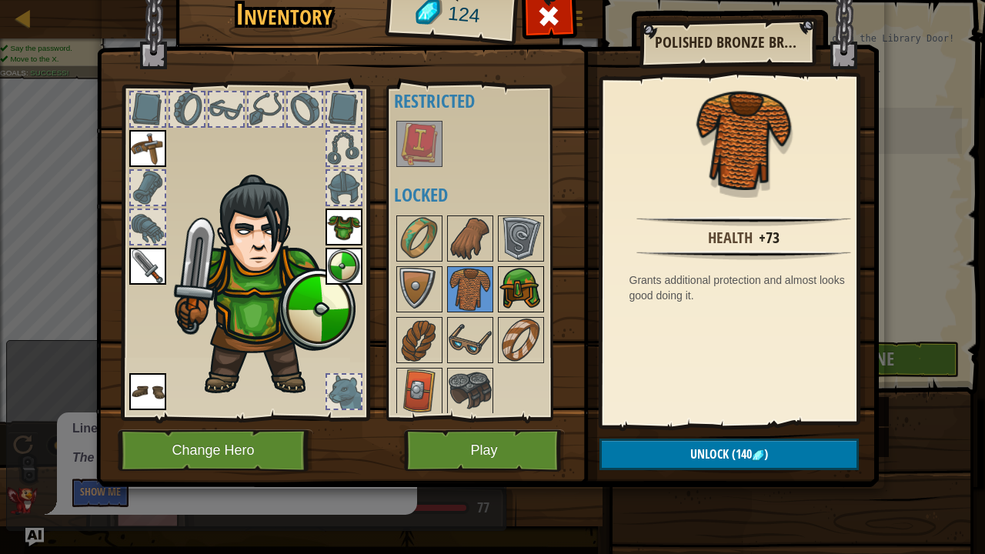
click at [508, 289] on img at bounding box center [521, 289] width 43 height 43
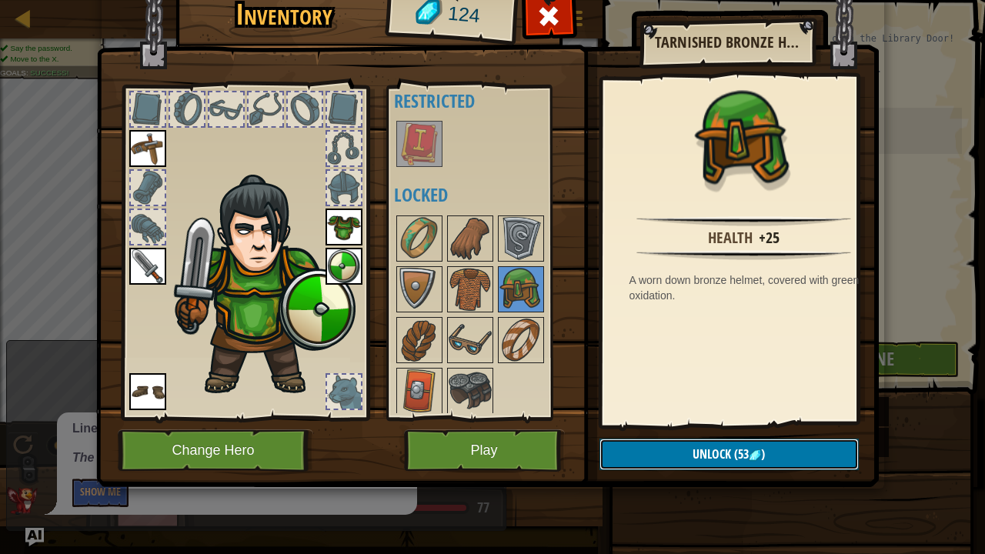
click at [667, 423] on button "Unlock (53 )" at bounding box center [729, 455] width 259 height 32
click at [705, 423] on button "Confirm" at bounding box center [729, 455] width 259 height 32
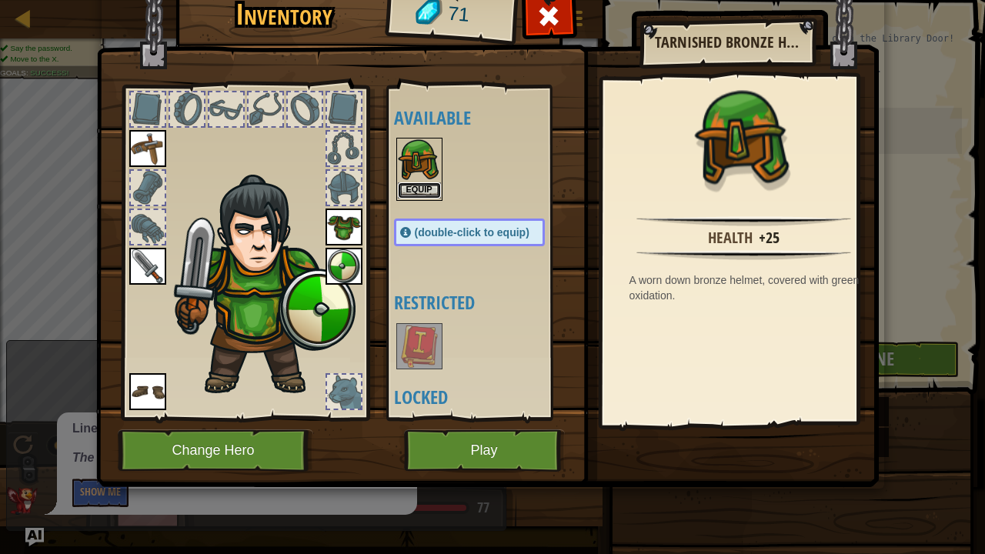
click at [413, 183] on button "Equip" at bounding box center [419, 190] width 43 height 16
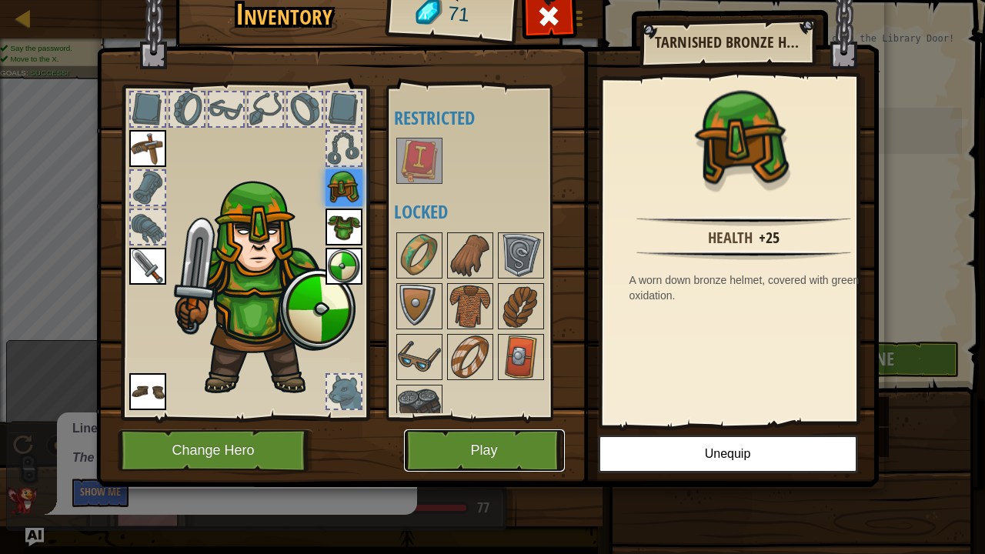
click at [487, 423] on button "Play" at bounding box center [484, 451] width 161 height 42
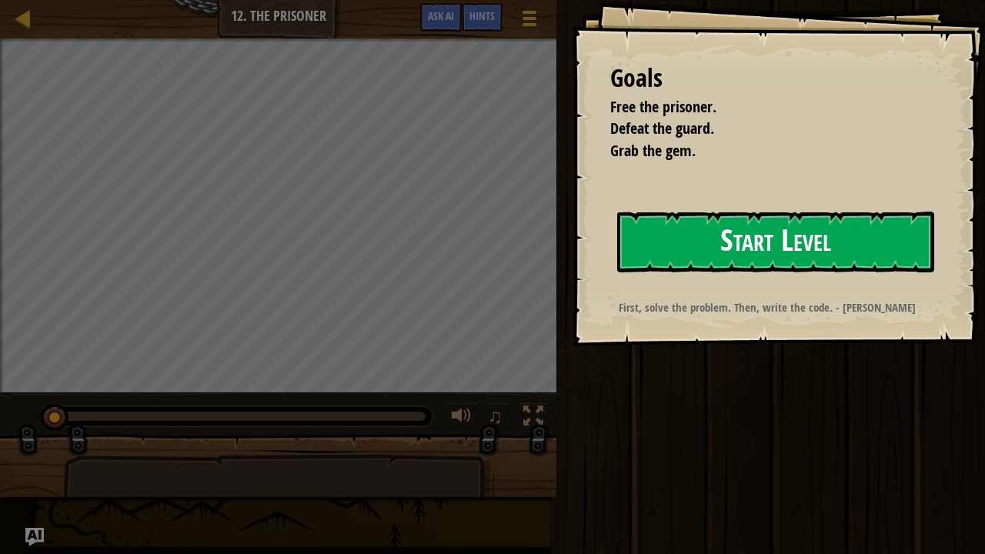
click at [690, 223] on button "Start Level" at bounding box center [775, 242] width 317 height 61
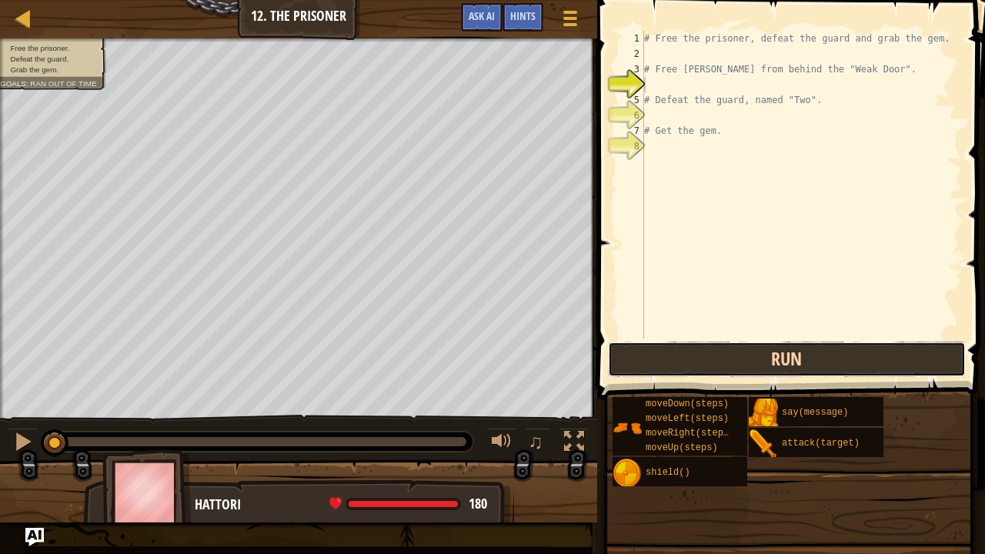
click at [787, 359] on button "Run" at bounding box center [787, 359] width 359 height 35
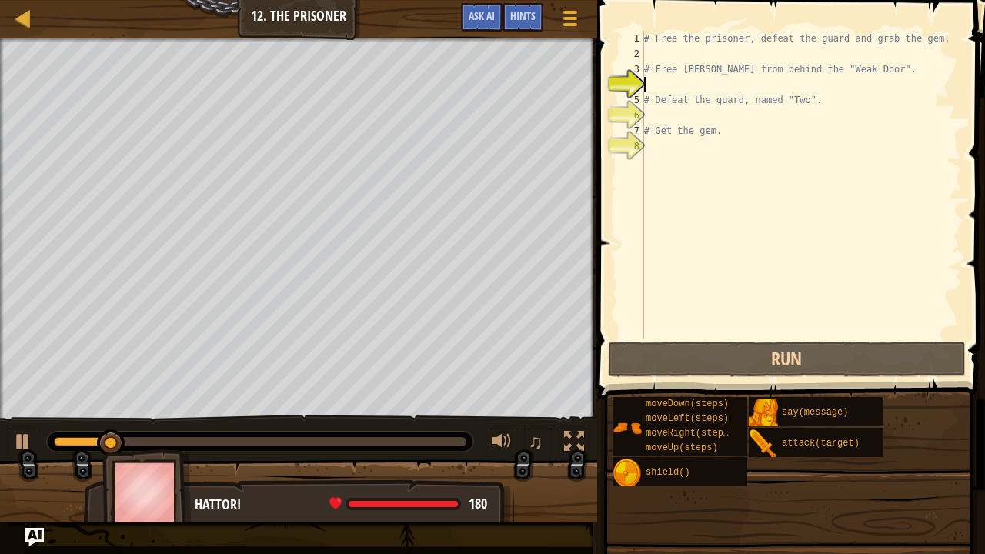
type textarea "h"
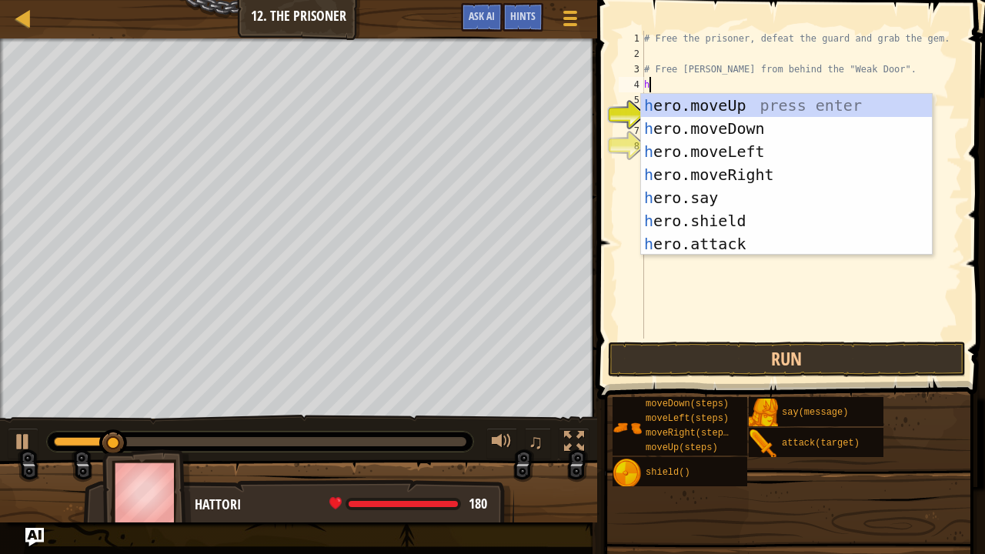
scroll to position [7, 0]
click at [743, 176] on div "h ero.moveUp press enter h ero.moveDown press enter h ero.moveLeft press enter …" at bounding box center [787, 198] width 292 height 208
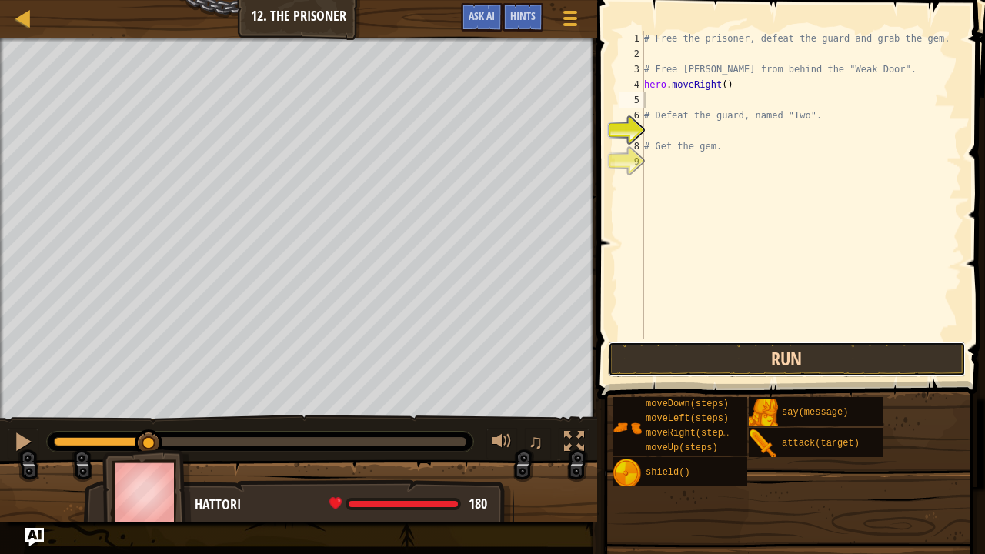
click at [777, 349] on button "Run" at bounding box center [787, 359] width 359 height 35
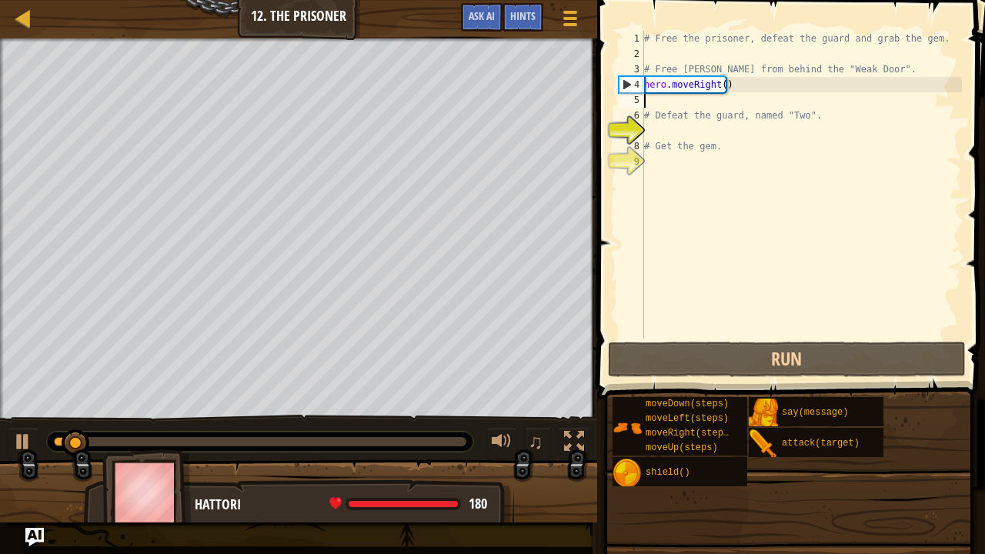
click at [709, 106] on div "# Free the prisoner, defeat the guard and grab the gem. # Free [PERSON_NAME] fr…" at bounding box center [801, 200] width 321 height 339
type textarea "h"
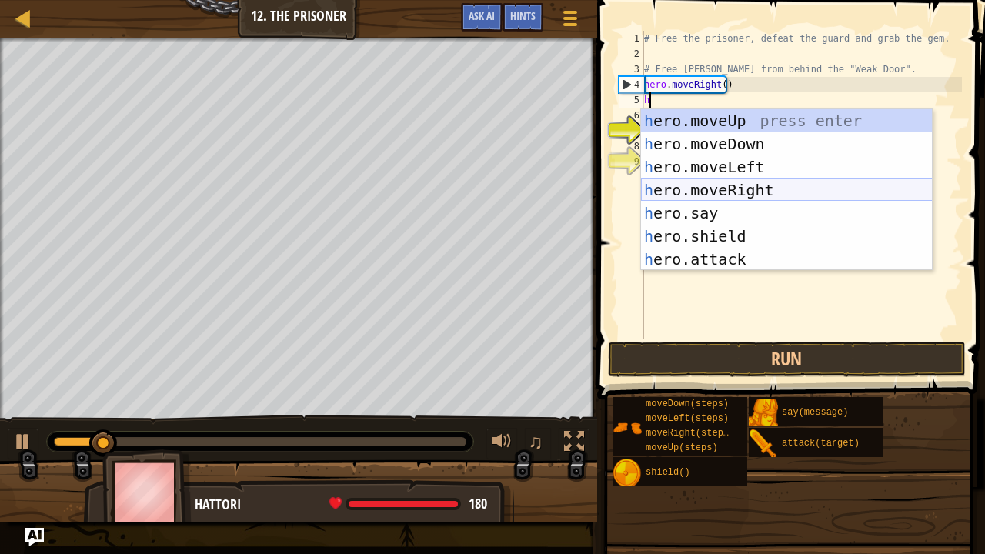
click at [717, 185] on div "h ero.moveUp press enter h ero.moveDown press enter h ero.moveLeft press enter …" at bounding box center [787, 213] width 292 height 208
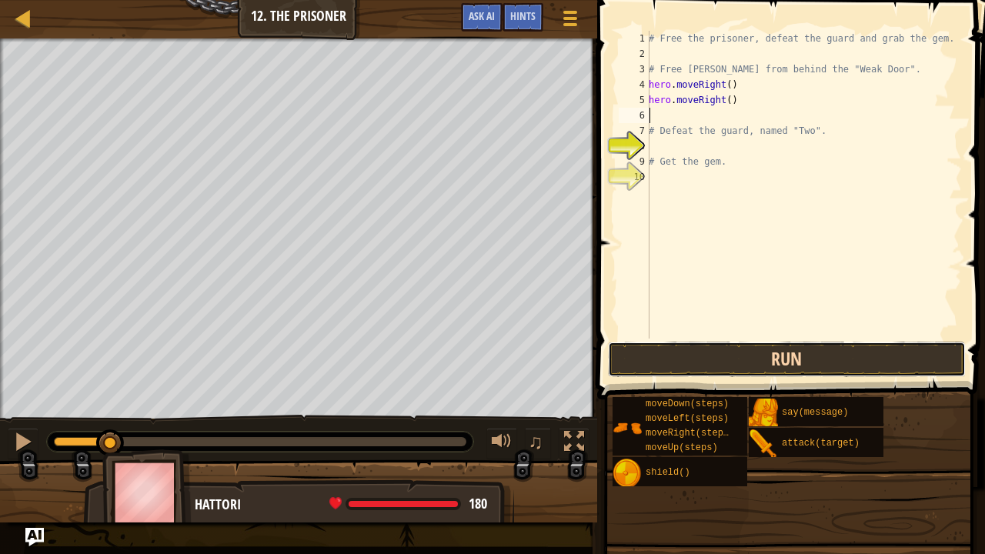
click at [764, 356] on button "Run" at bounding box center [787, 359] width 359 height 35
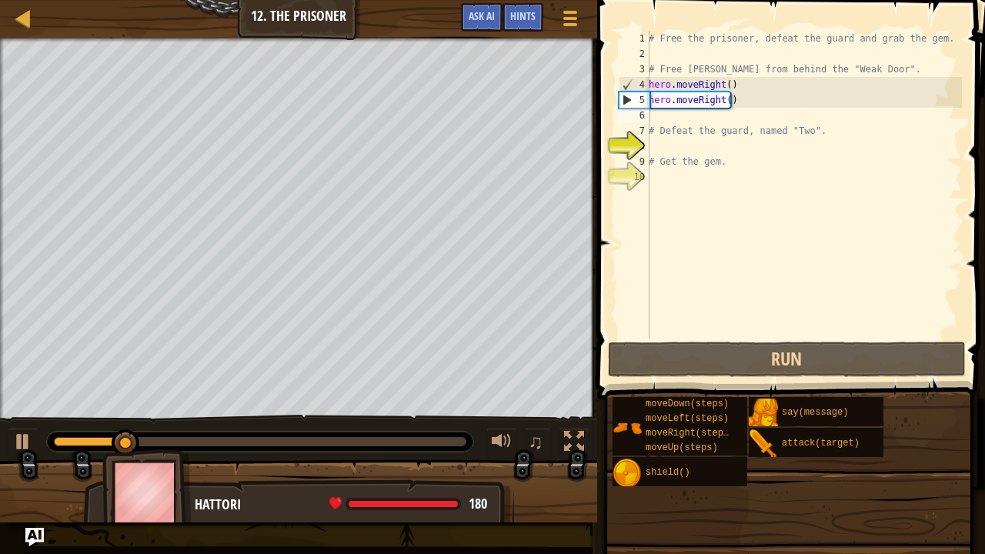
click at [4, 423] on div "♫" at bounding box center [298, 438] width 597 height 46
click at [29, 423] on div at bounding box center [23, 442] width 20 height 20
click at [754, 104] on div "# Free the prisoner, defeat the guard and grab the gem. # Free [PERSON_NAME] fr…" at bounding box center [804, 200] width 316 height 339
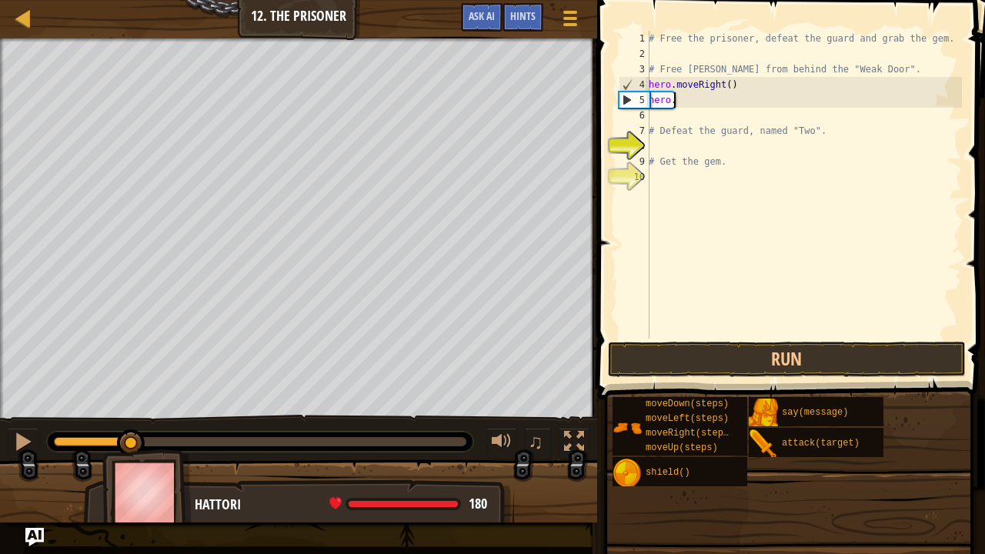
type textarea "h"
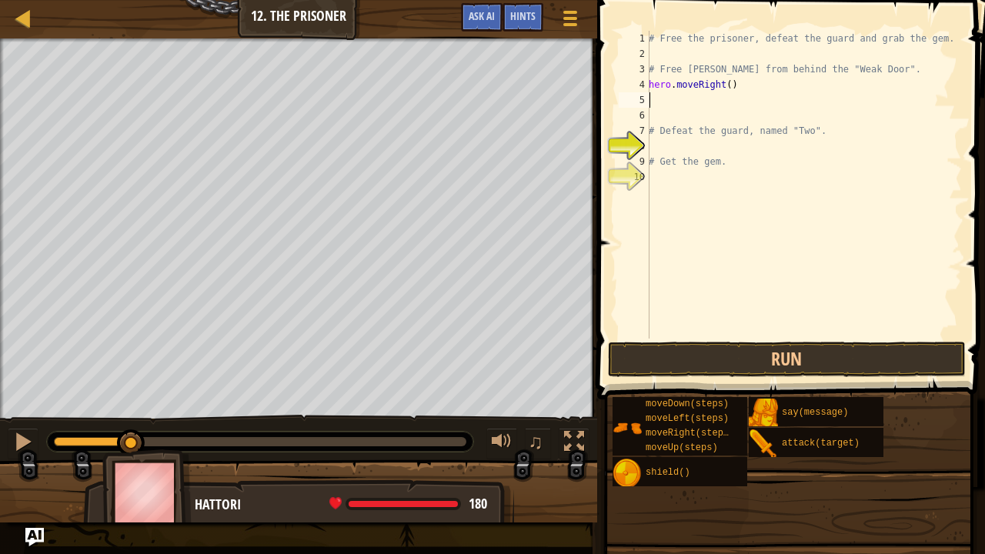
click at [682, 101] on div "# Free the prisoner, defeat the guard and grab the gem. # Free [PERSON_NAME] fr…" at bounding box center [804, 200] width 316 height 339
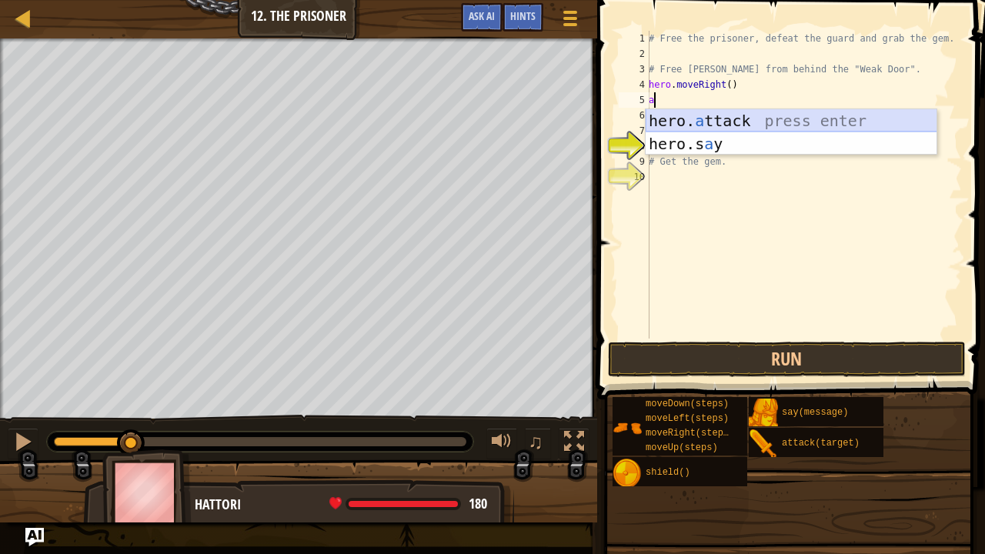
click at [681, 115] on div "hero. a ttack press enter hero.s a y press enter" at bounding box center [792, 155] width 292 height 92
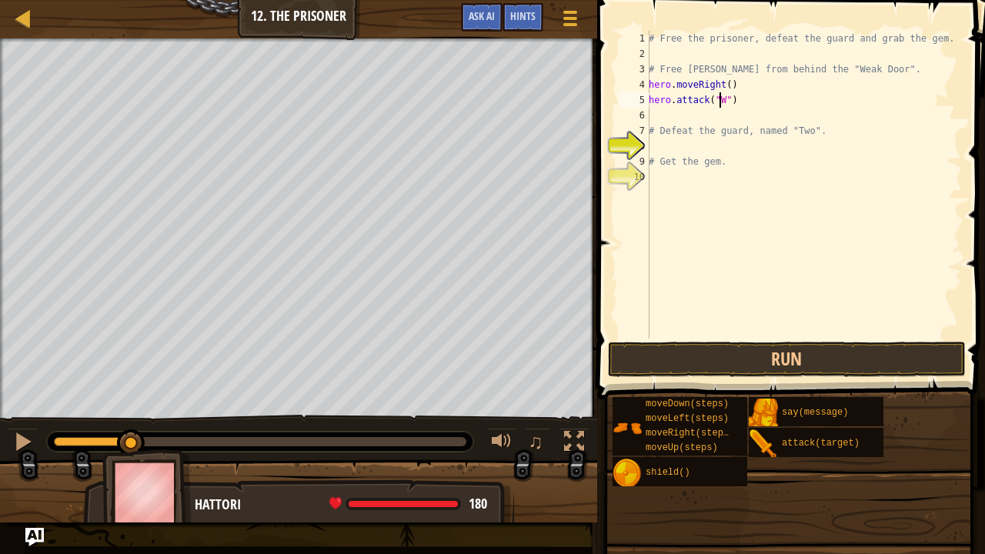
scroll to position [7, 6]
type textarea "hero.attack("Weak Door")"
click at [720, 112] on div "# Free the prisoner, defeat the guard and grab the gem. # Free [PERSON_NAME] fr…" at bounding box center [804, 200] width 316 height 339
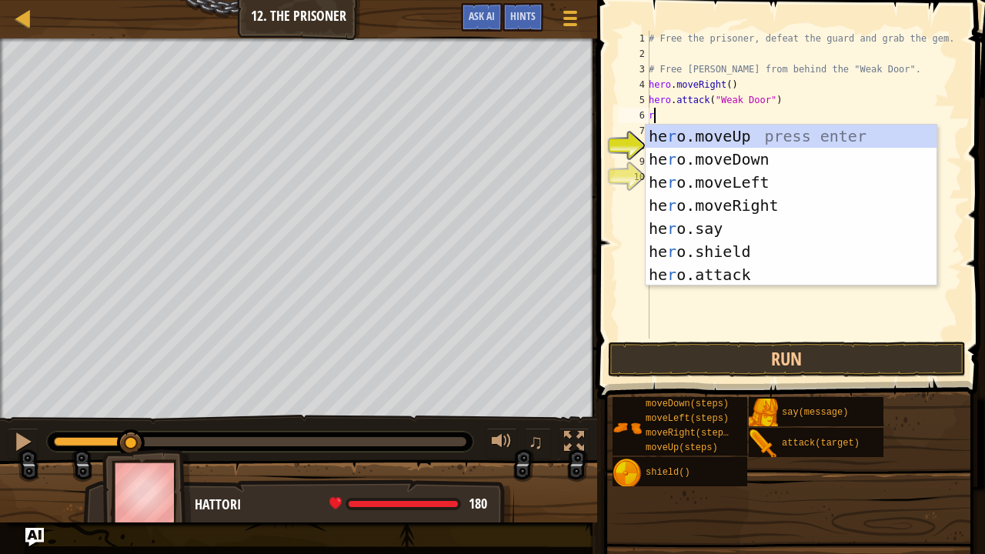
type textarea "r"
click at [711, 203] on div "he r o.moveUp press enter he r o.moveDown press enter he r o.moveLeft press ent…" at bounding box center [792, 229] width 292 height 208
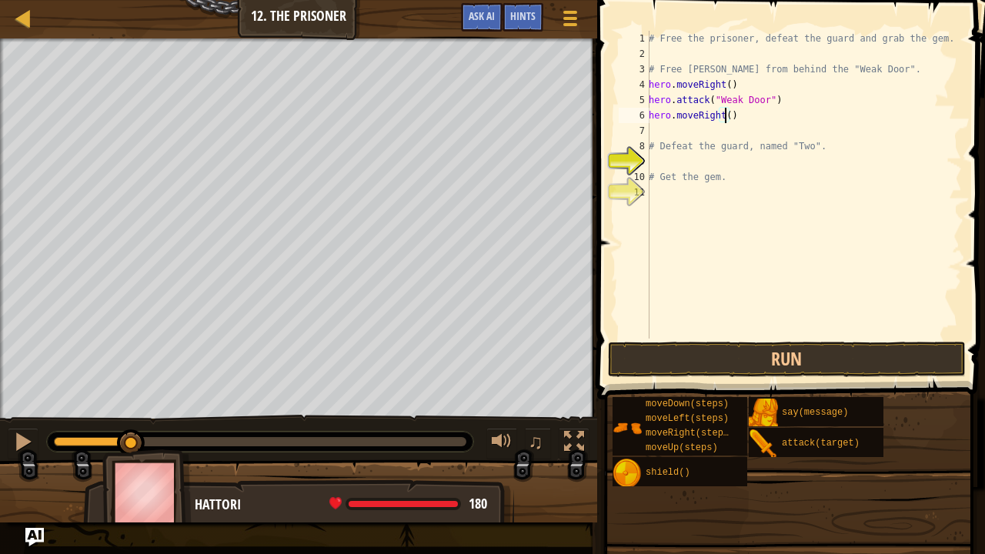
click at [724, 115] on div "# Free the prisoner, defeat the guard and grab the gem. # Free [PERSON_NAME] fr…" at bounding box center [804, 200] width 316 height 339
type textarea "hero.moveRight(3)"
click at [685, 126] on div "# Free the prisoner, defeat the guard and grab the gem. # Free [PERSON_NAME] fr…" at bounding box center [804, 200] width 316 height 339
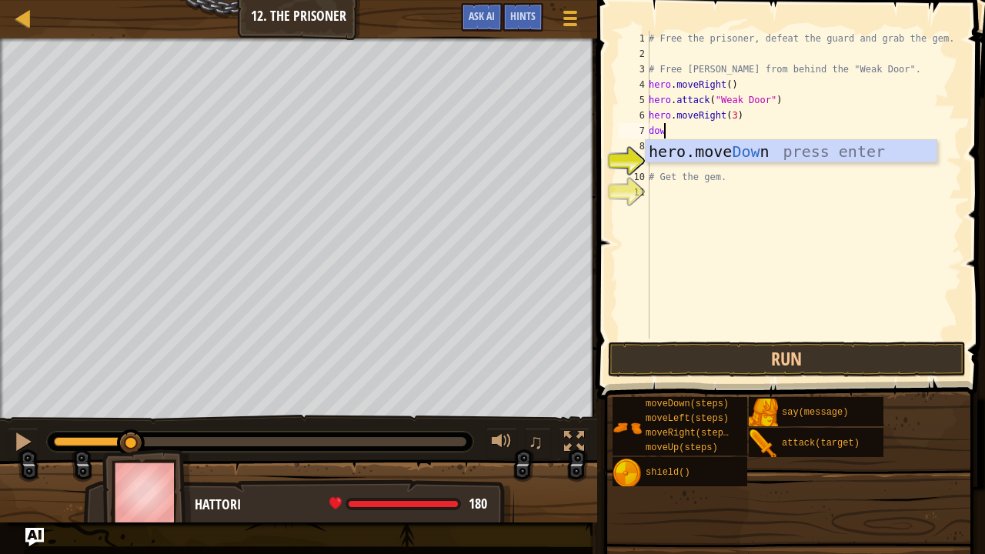
scroll to position [7, 0]
type textarea "down"
click at [694, 154] on div "hero.move Down press enter" at bounding box center [792, 174] width 292 height 69
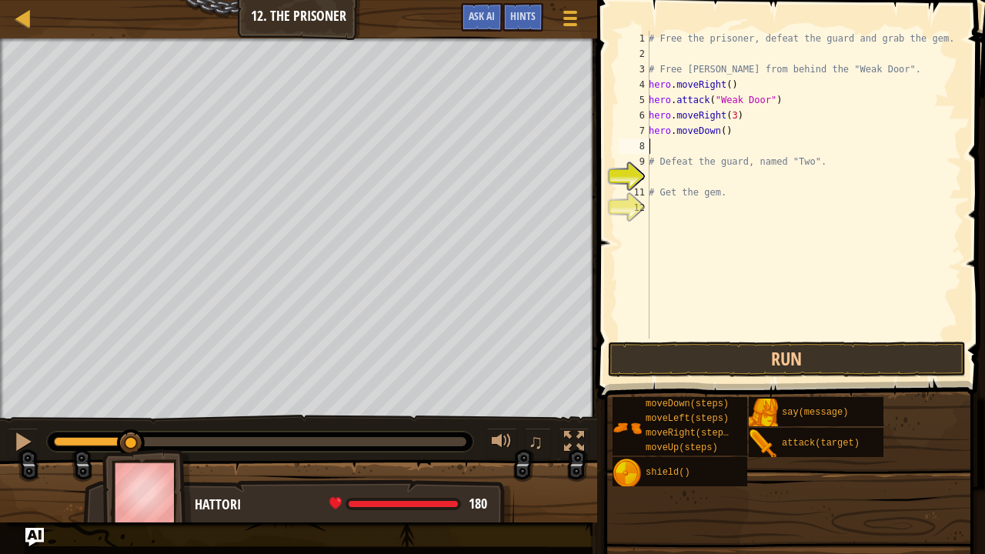
click at [719, 131] on div "# Free the prisoner, defeat the guard and grab the gem. # Free [PERSON_NAME] fr…" at bounding box center [804, 200] width 316 height 339
type textarea "hero.moveDown(2)"
click at [695, 151] on div "# Free the prisoner, defeat the guard and grab the gem. # Free [PERSON_NAME] fr…" at bounding box center [804, 200] width 316 height 339
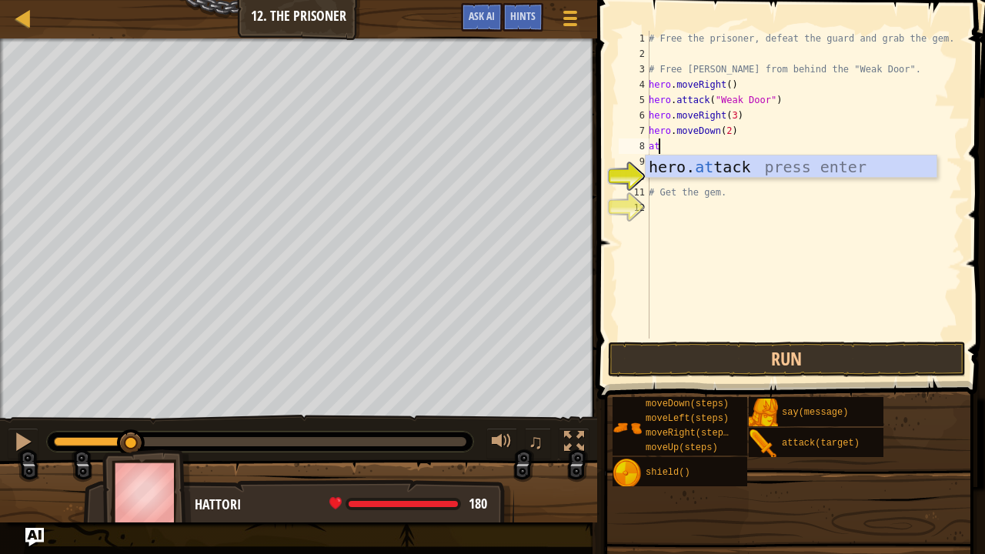
click at [689, 161] on div "hero. at tack press enter" at bounding box center [792, 189] width 292 height 69
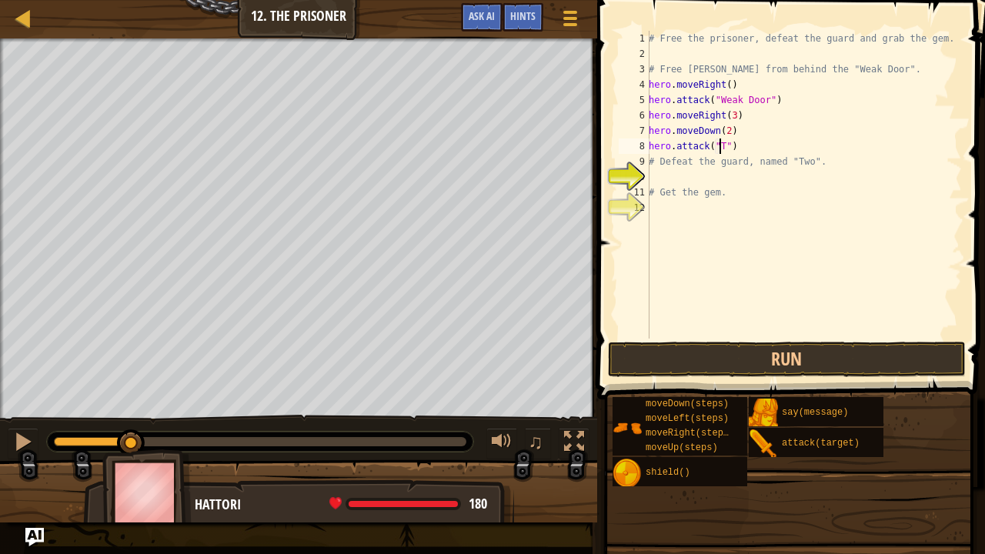
scroll to position [7, 6]
type textarea "hero.attack("Two")"
click at [694, 177] on div "# Free the prisoner, defeat the guard and grab the gem. # Free [PERSON_NAME] fr…" at bounding box center [804, 200] width 316 height 339
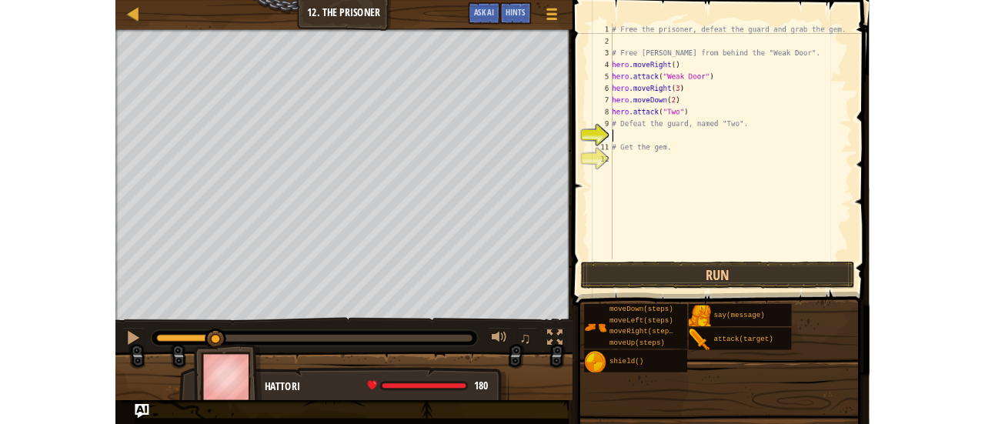
scroll to position [7, 0]
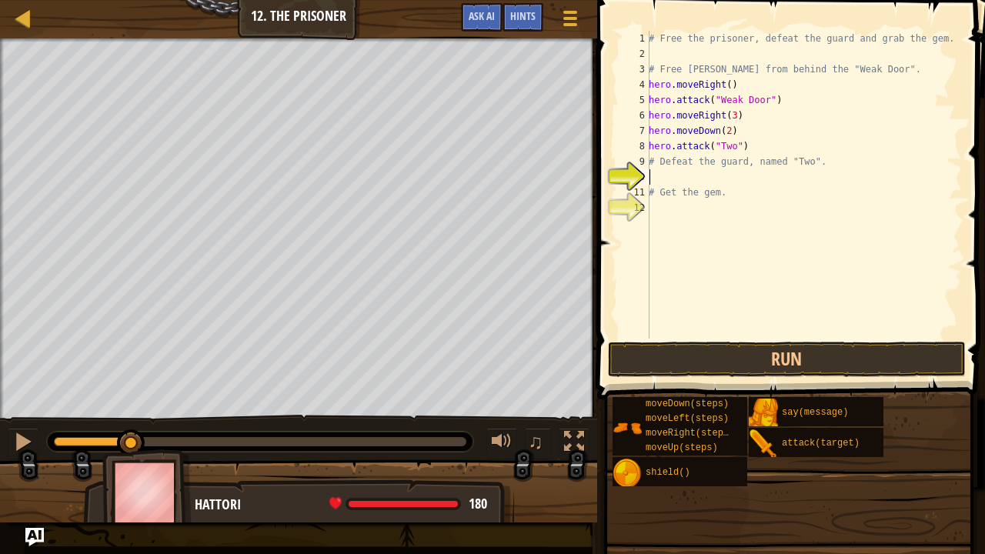
type textarea "d"
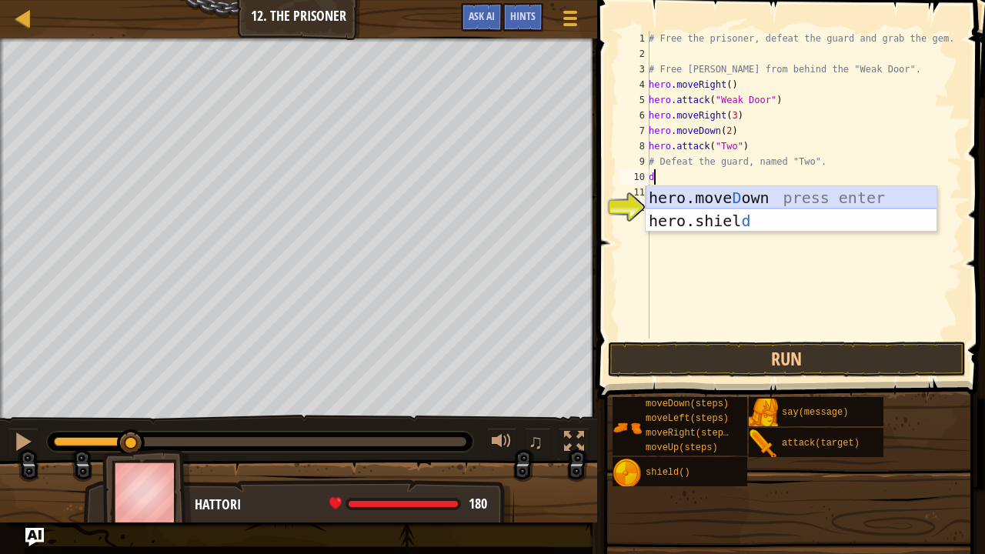
click at [691, 196] on div "hero.[PERSON_NAME] own press enter hero.[PERSON_NAME] d press enter" at bounding box center [792, 232] width 292 height 92
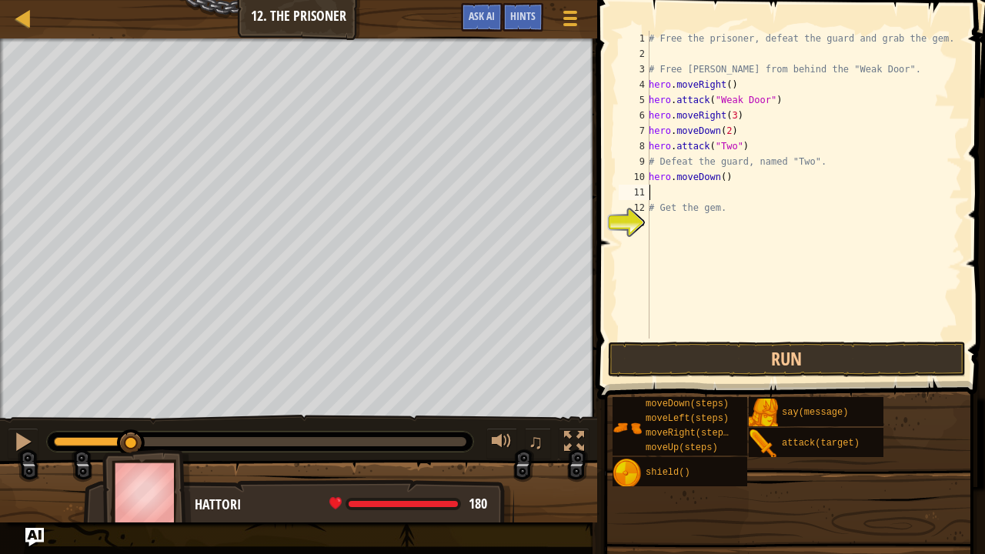
click at [672, 366] on button "Run" at bounding box center [787, 359] width 359 height 35
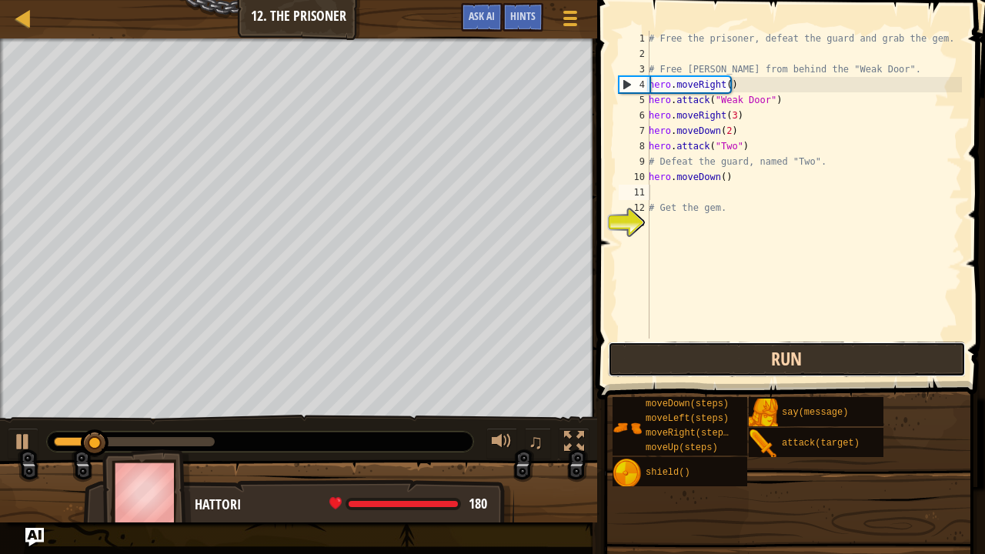
click at [674, 366] on button "Run" at bounding box center [787, 359] width 359 height 35
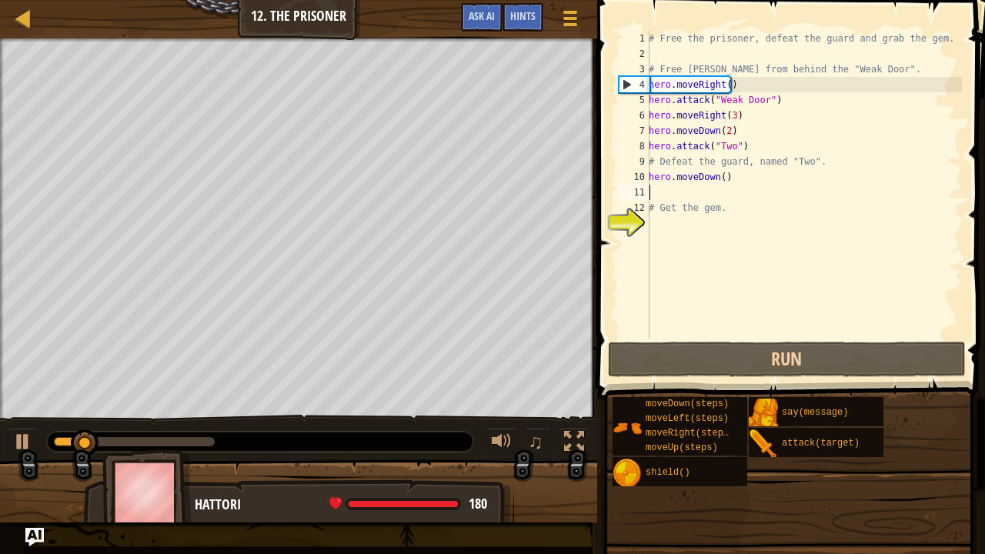
click at [673, 192] on div "# Free the prisoner, defeat the guard and grab the gem. # Free [PERSON_NAME] fr…" at bounding box center [804, 200] width 316 height 339
type textarea "r"
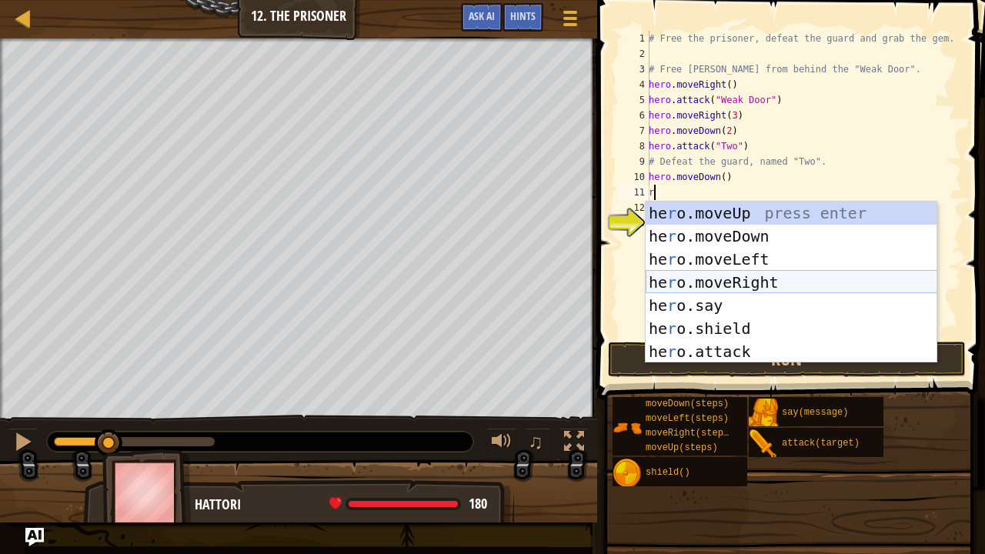
click at [694, 286] on div "he r o.moveUp press enter he r o.moveDown press enter he r o.moveLeft press ent…" at bounding box center [792, 306] width 292 height 208
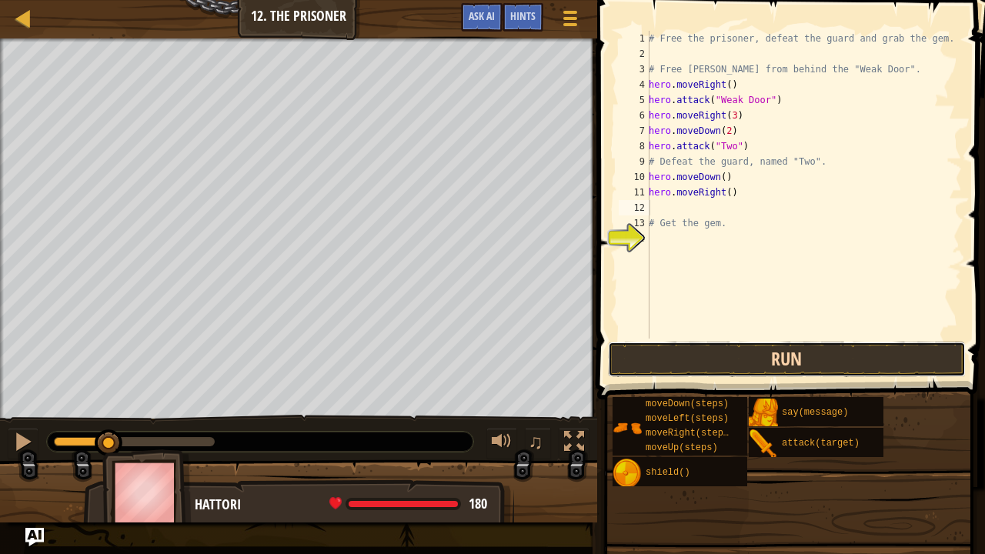
click at [747, 366] on button "Run" at bounding box center [787, 359] width 359 height 35
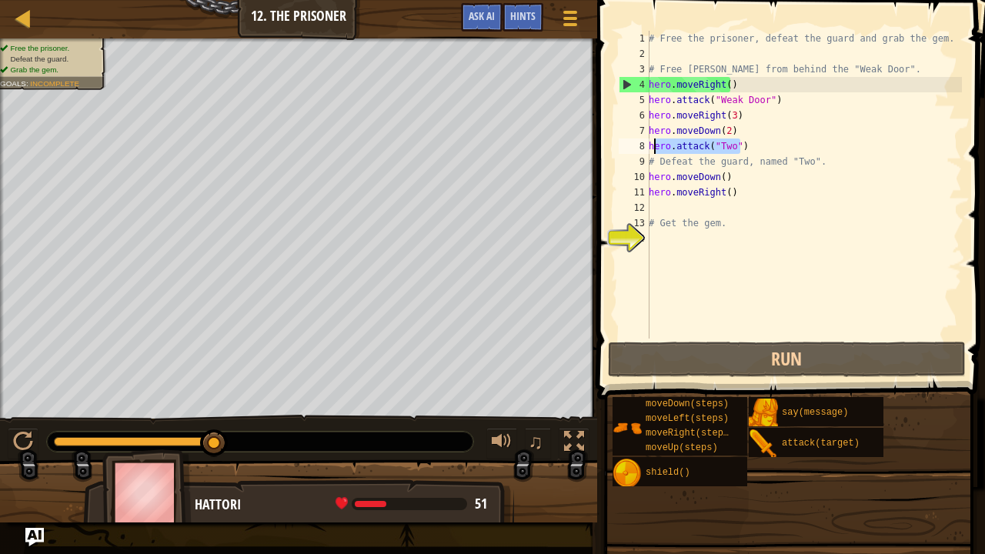
drag, startPoint x: 739, startPoint y: 146, endPoint x: 653, endPoint y: 151, distance: 86.3
click at [653, 151] on div "# Free the prisoner, defeat the guard and grab the gem. # Free [PERSON_NAME] fr…" at bounding box center [804, 200] width 316 height 339
type textarea "hero.attack("Two")"
click at [653, 151] on div "# Free the prisoner, defeat the guard and grab the gem. # Free [PERSON_NAME] fr…" at bounding box center [804, 185] width 316 height 308
drag, startPoint x: 650, startPoint y: 148, endPoint x: 744, endPoint y: 145, distance: 94.0
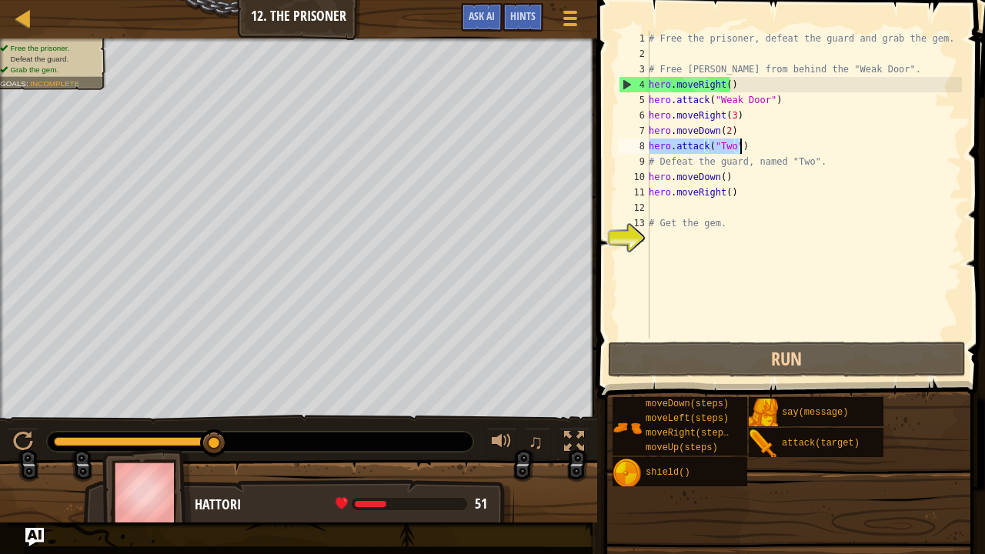
click at [744, 145] on div "# Free the prisoner, defeat the guard and grab the gem. # Free [PERSON_NAME] fr…" at bounding box center [804, 200] width 316 height 339
click at [746, 146] on div "# Free the prisoner, defeat the guard and grab the gem. # Free [PERSON_NAME] fr…" at bounding box center [804, 185] width 316 height 308
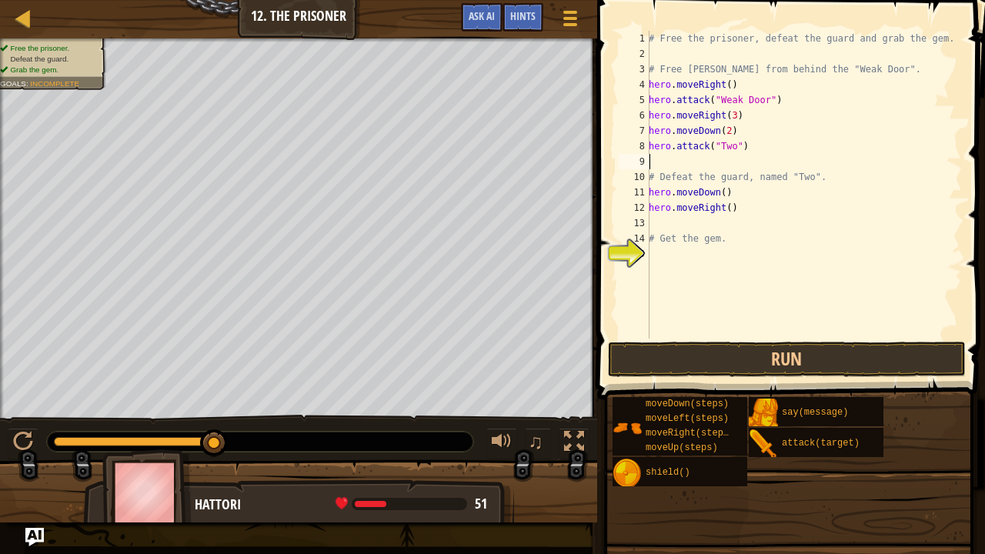
paste textarea "hero.attack("Two")"
type textarea "hero.attack("Two")"
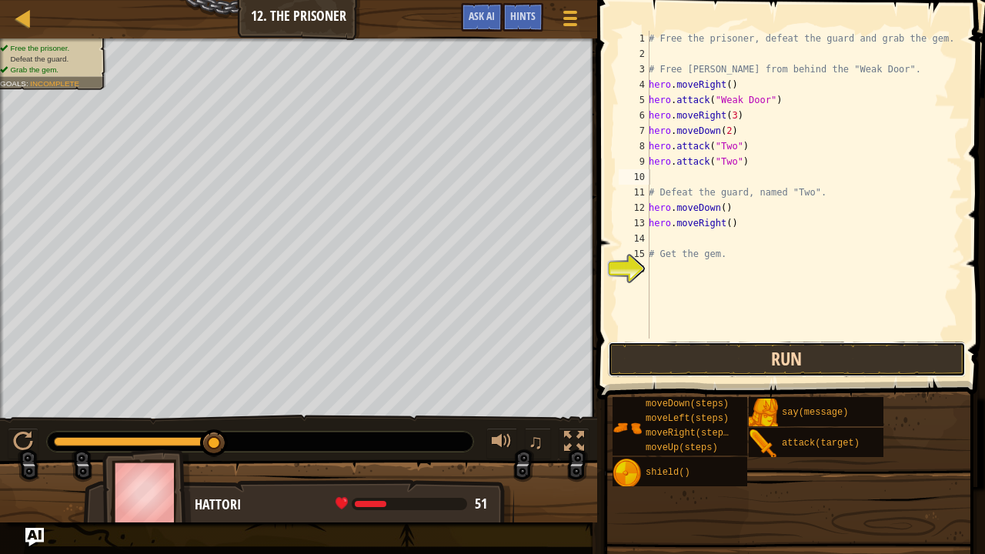
click at [724, 369] on button "Run" at bounding box center [787, 359] width 359 height 35
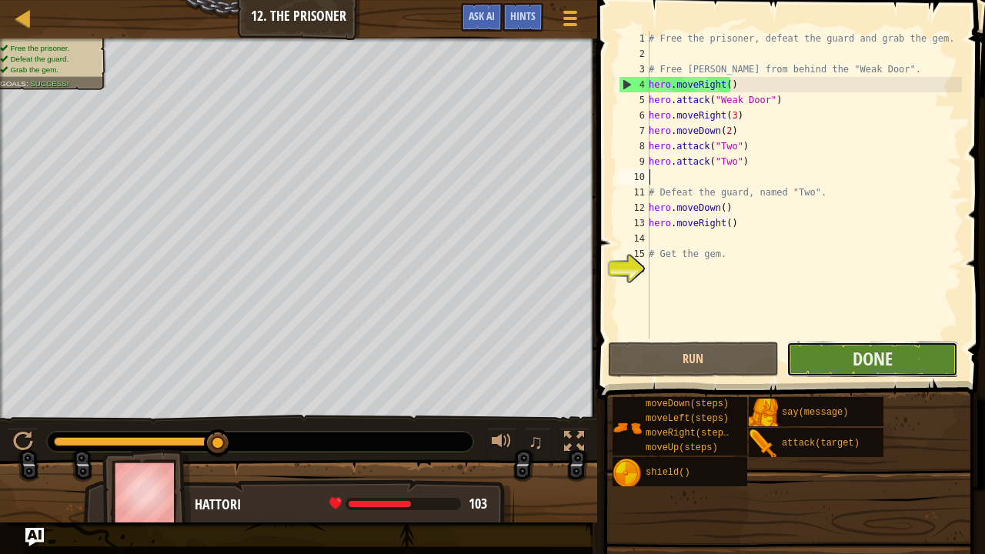
click at [838, 354] on button "Done" at bounding box center [873, 359] width 172 height 35
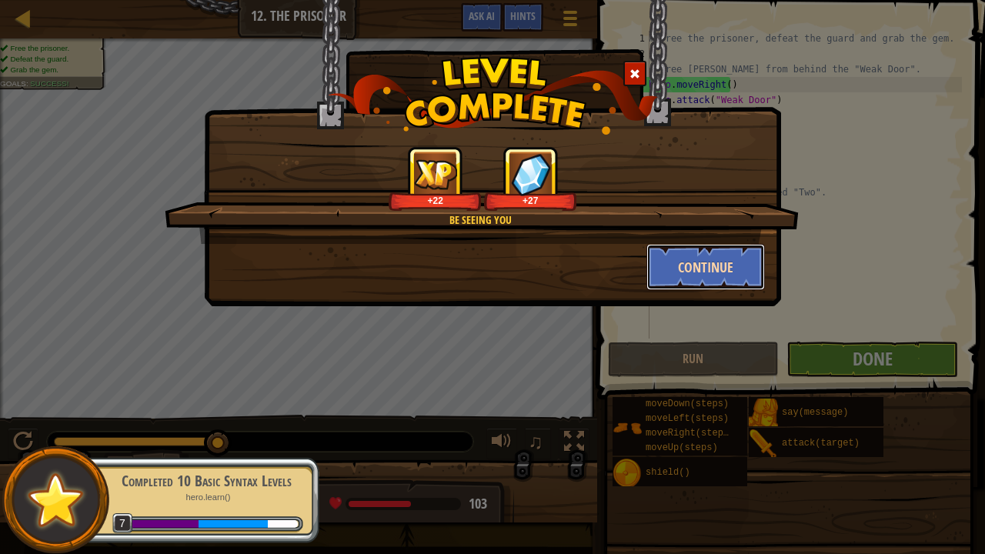
click at [713, 266] on button "Continue" at bounding box center [706, 267] width 119 height 46
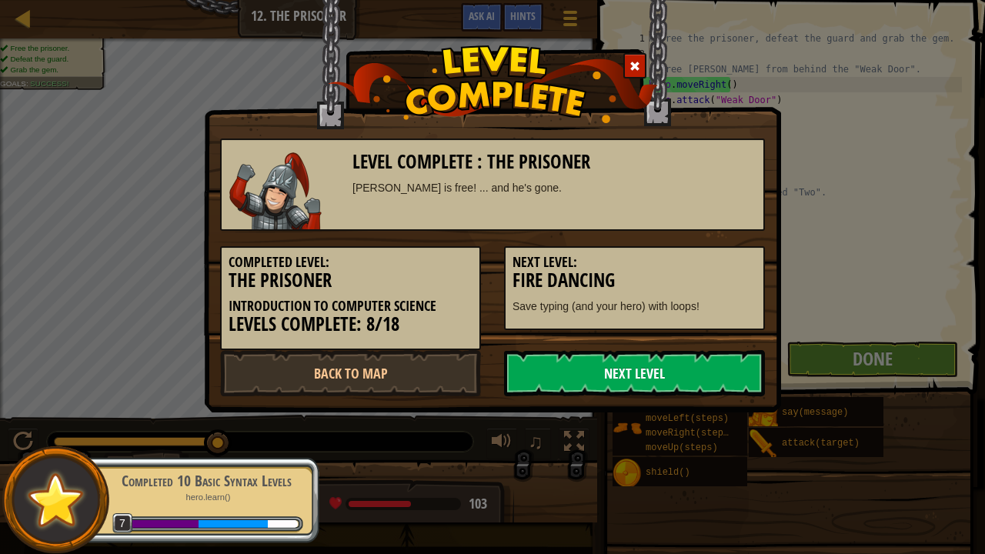
click at [579, 369] on link "Next Level" at bounding box center [634, 373] width 261 height 46
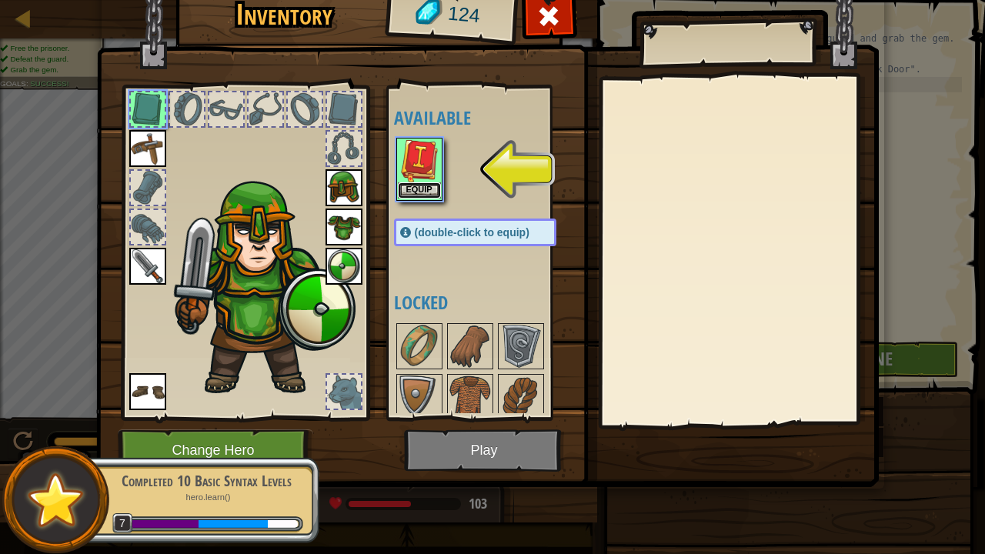
click at [428, 192] on button "Equip" at bounding box center [419, 190] width 43 height 16
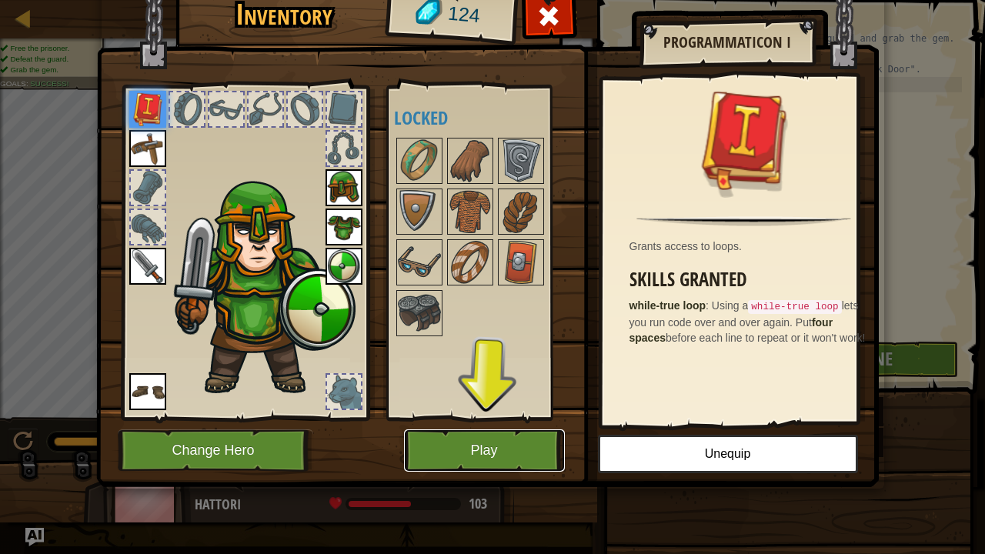
click at [513, 423] on button "Play" at bounding box center [484, 451] width 161 height 42
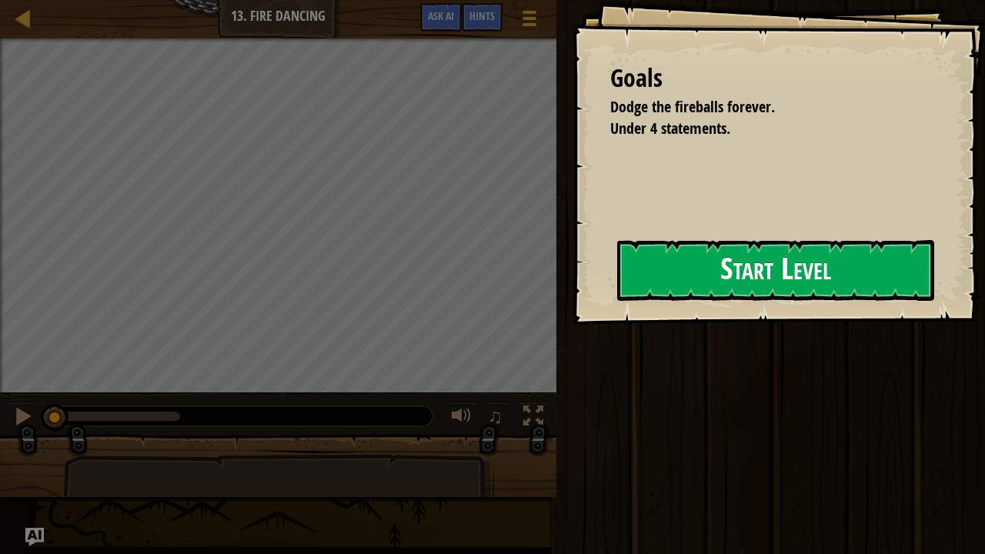
click at [653, 254] on button "Start Level" at bounding box center [775, 270] width 317 height 61
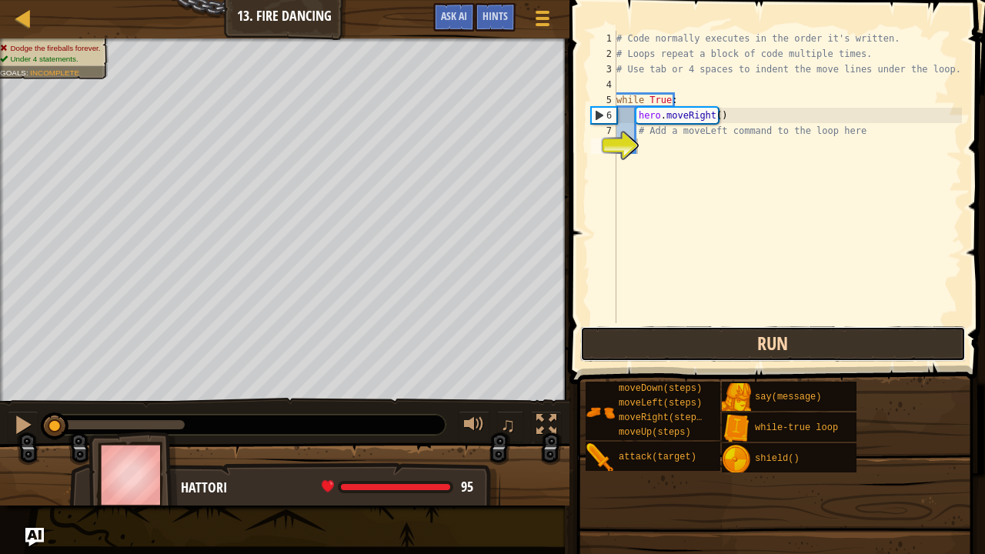
click at [698, 344] on button "Run" at bounding box center [773, 343] width 386 height 35
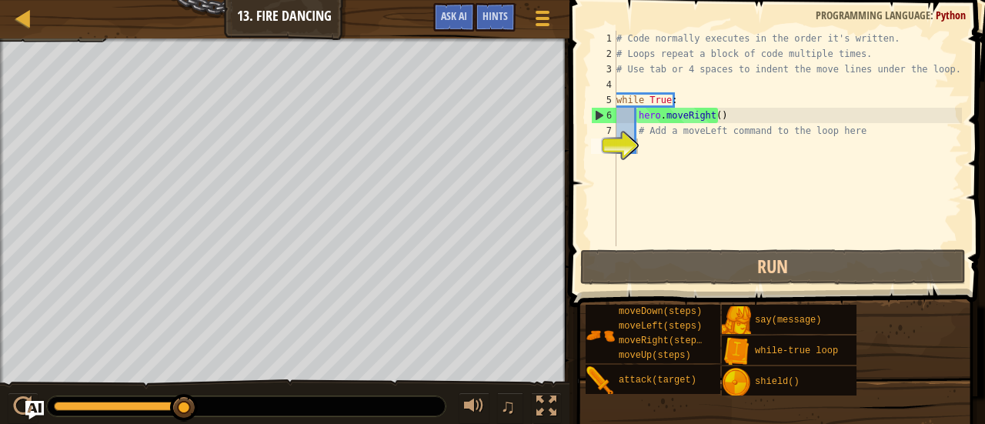
click at [117, 399] on div "0:02.2 Now: 0:05.1 Max: 0:05.1" at bounding box center [246, 406] width 399 height 20
click at [117, 399] on div at bounding box center [246, 406] width 399 height 20
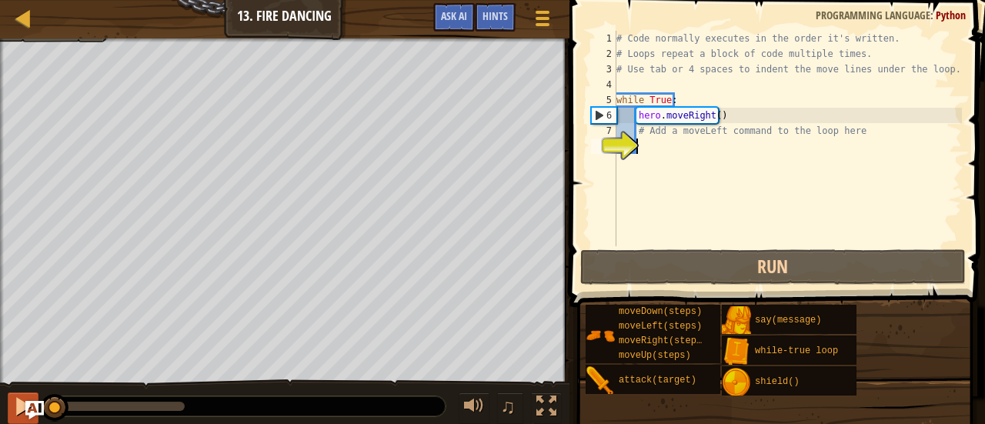
drag, startPoint x: 189, startPoint y: 401, endPoint x: 15, endPoint y: 399, distance: 174.7
click at [15, 399] on div "♫" at bounding box center [285, 402] width 570 height 46
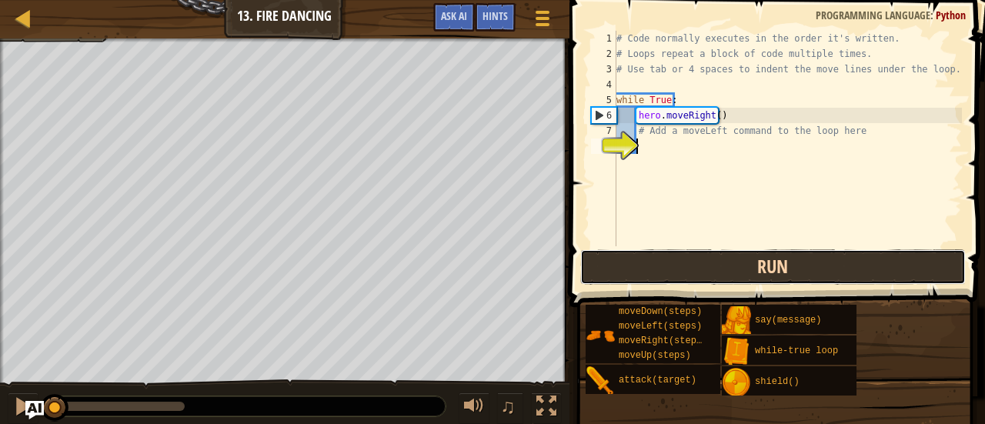
click at [695, 270] on button "Run" at bounding box center [773, 266] width 386 height 35
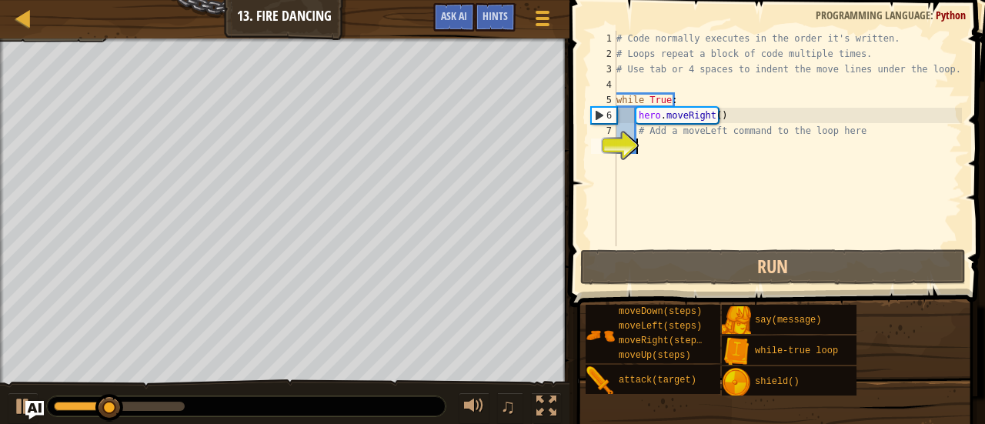
click at [734, 198] on div "# Code normally executes in the order it's written. # Loops repeat a block of c…" at bounding box center [787, 154] width 349 height 246
click at [734, 247] on span at bounding box center [779, 131] width 428 height 353
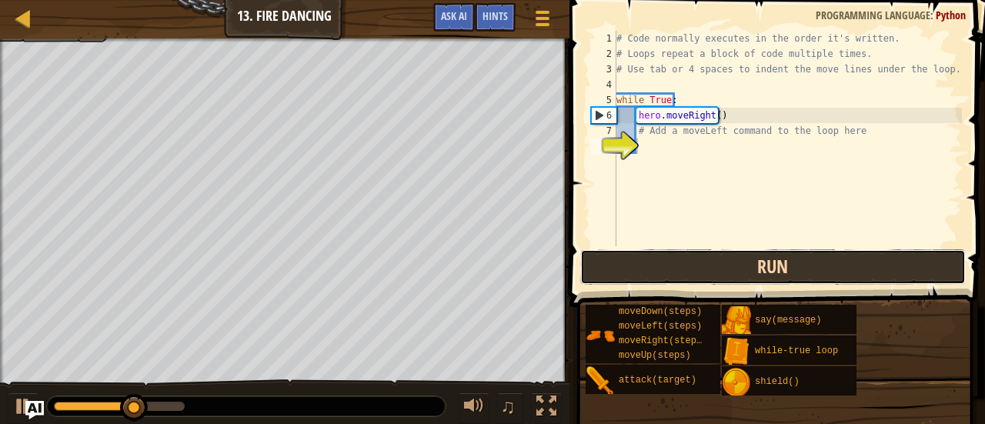
click at [744, 275] on button "Run" at bounding box center [773, 266] width 386 height 35
click at [744, 274] on button "Run" at bounding box center [773, 266] width 386 height 35
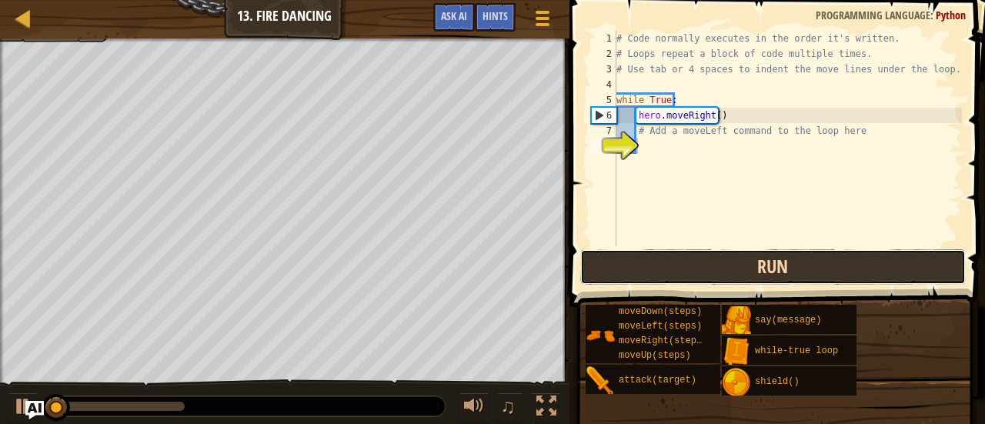
click at [744, 274] on button "Run" at bounding box center [773, 266] width 386 height 35
click at [744, 274] on button "Running" at bounding box center [773, 266] width 386 height 35
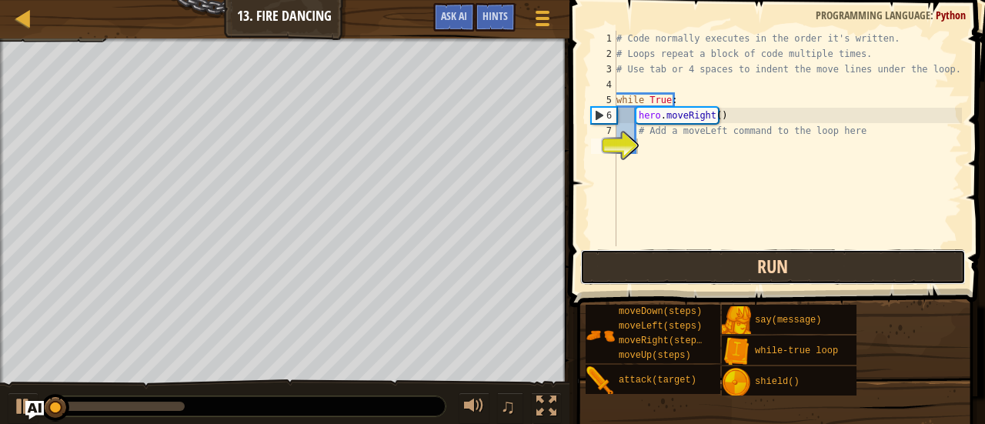
click at [744, 274] on button "Run" at bounding box center [773, 266] width 386 height 35
click at [744, 274] on button "Running" at bounding box center [773, 266] width 386 height 35
click at [744, 274] on button "Run" at bounding box center [773, 266] width 386 height 35
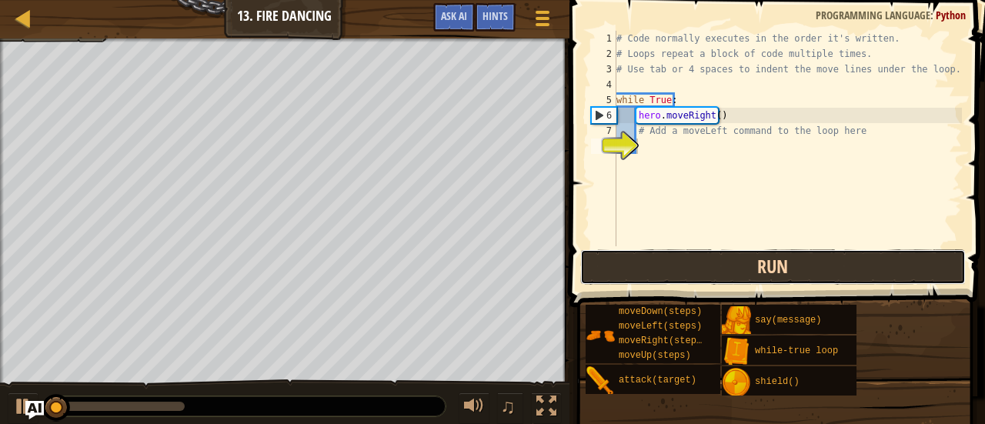
click at [744, 274] on button "Run" at bounding box center [773, 266] width 386 height 35
click at [744, 274] on button "Running" at bounding box center [773, 266] width 386 height 35
click at [744, 274] on button "Run" at bounding box center [773, 266] width 386 height 35
click at [744, 274] on button "Running" at bounding box center [773, 266] width 386 height 35
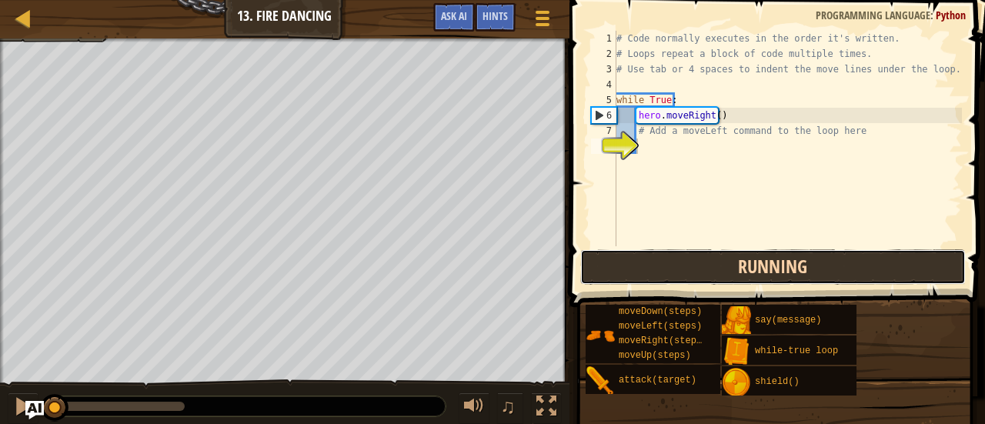
click at [744, 274] on button "Running" at bounding box center [773, 266] width 386 height 35
click at [744, 274] on button "Run" at bounding box center [773, 266] width 386 height 35
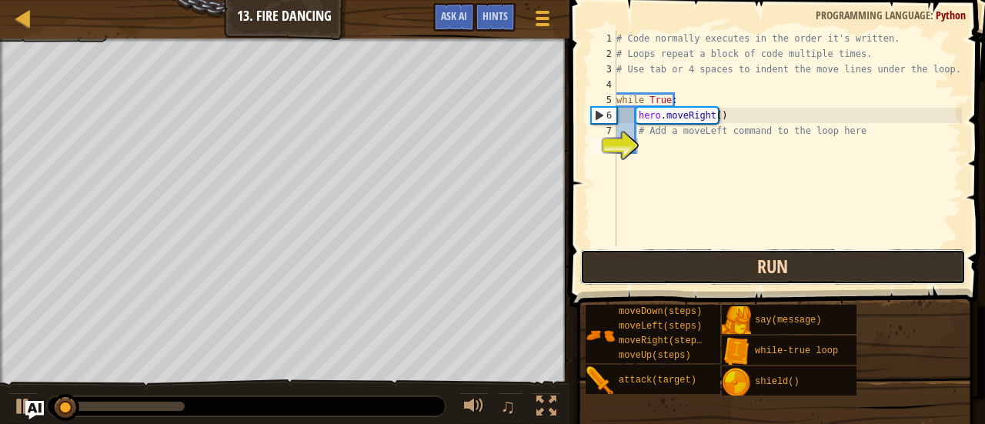
click at [744, 274] on button "Run" at bounding box center [773, 266] width 386 height 35
click at [744, 274] on button "Running" at bounding box center [773, 266] width 386 height 35
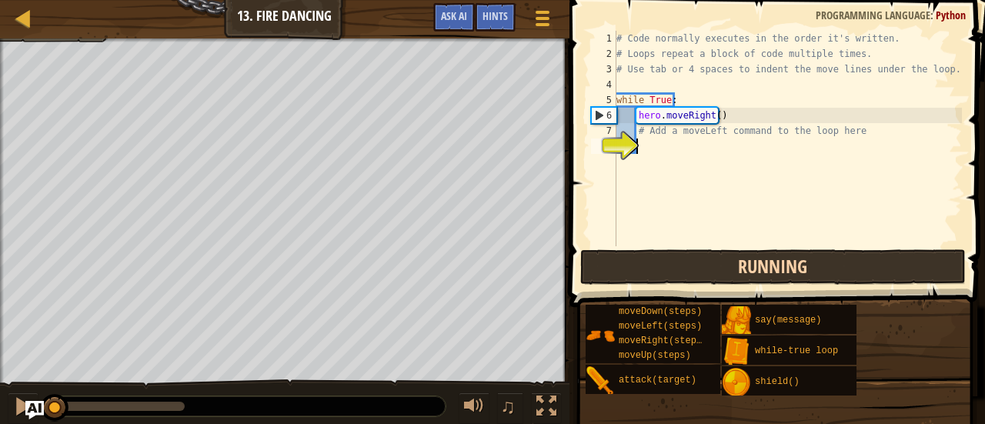
click at [744, 274] on button "Running" at bounding box center [773, 266] width 386 height 35
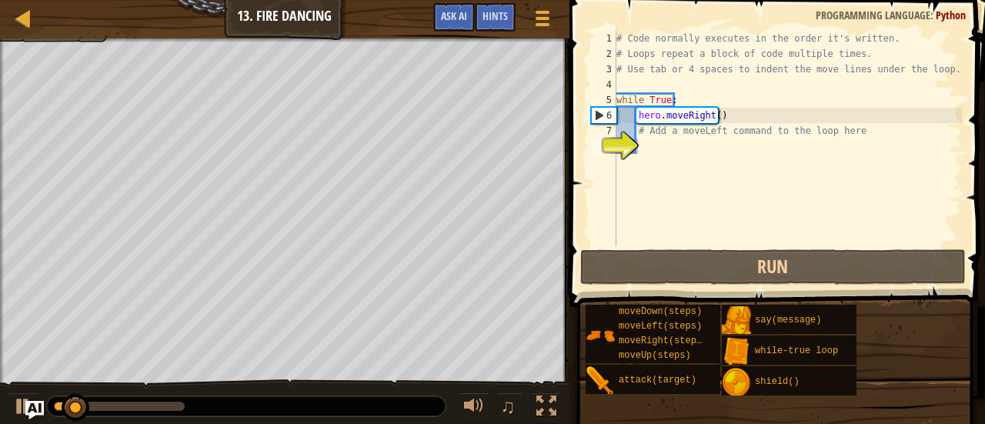
click at [854, 217] on div "# Code normally executes in the order it's written. # Loops repeat a block of c…" at bounding box center [787, 154] width 349 height 246
click at [670, 149] on div "# Code normally executes in the order it's written. # Loops repeat a block of c…" at bounding box center [787, 154] width 349 height 246
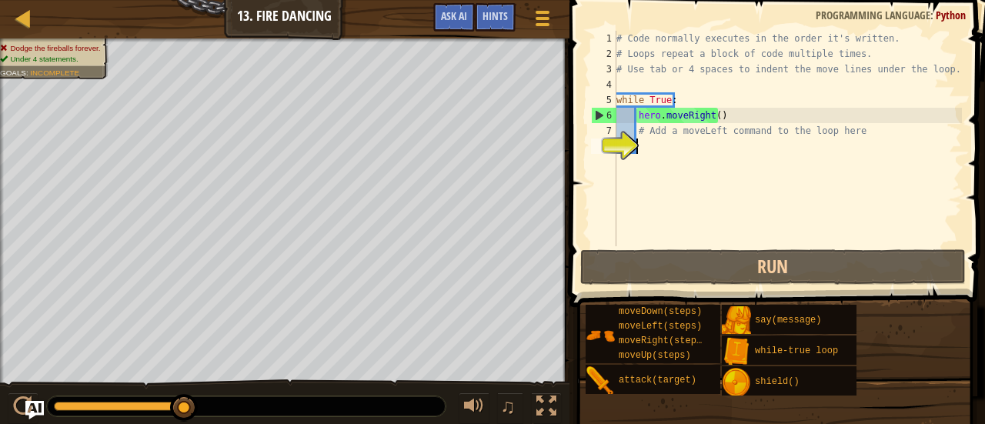
type textarea "h"
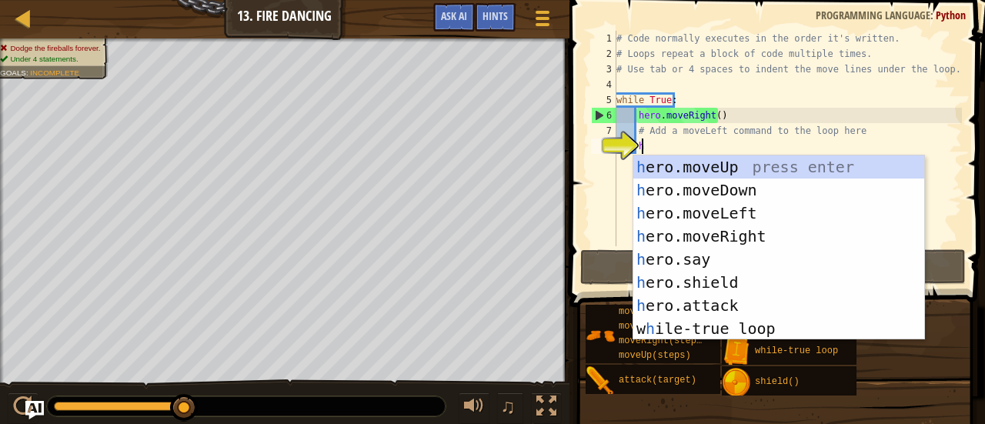
scroll to position [7, 1]
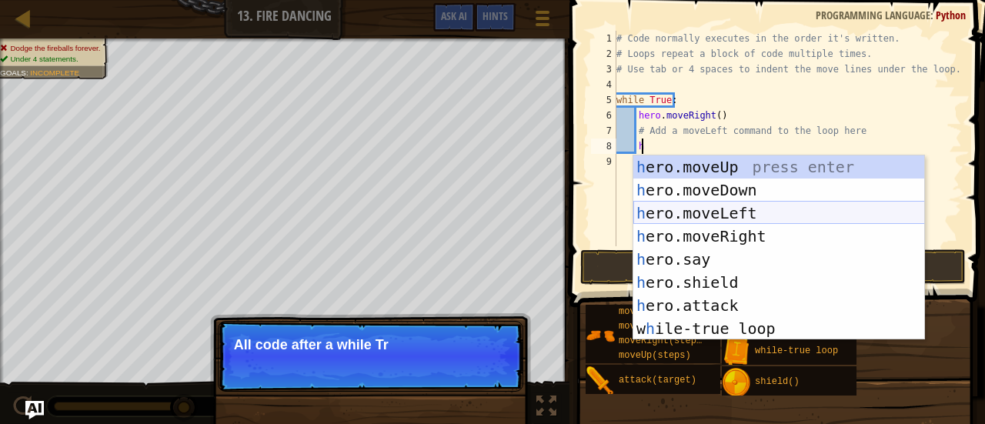
click at [691, 218] on div "h ero.moveUp press enter h ero.moveDown press enter h ero.moveLeft press enter …" at bounding box center [780, 270] width 292 height 231
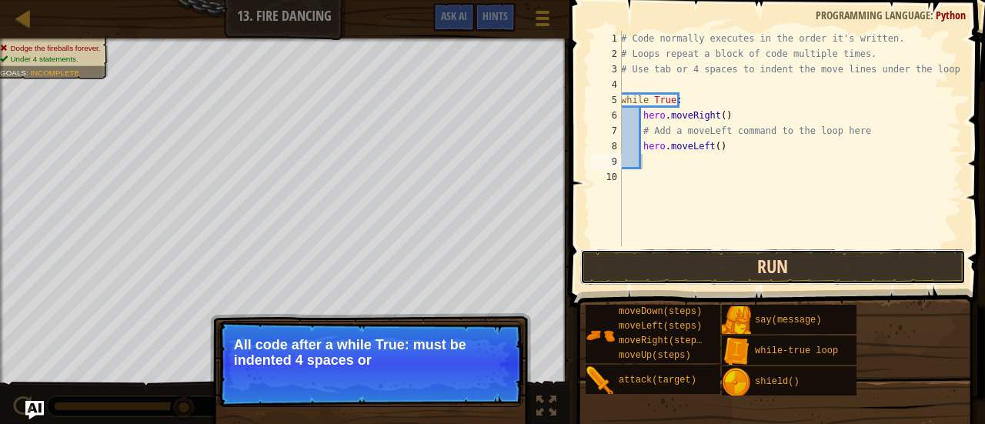
click at [705, 255] on button "Run" at bounding box center [773, 266] width 386 height 35
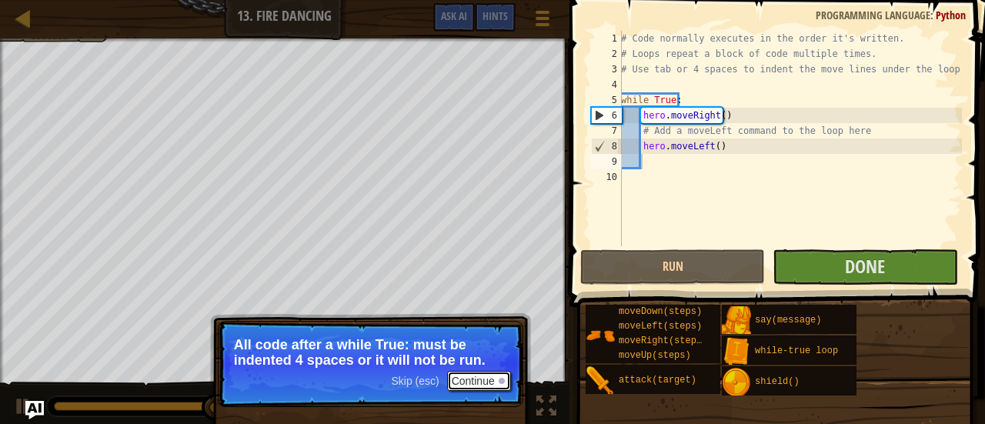
click at [473, 384] on button "Continue" at bounding box center [479, 381] width 64 height 20
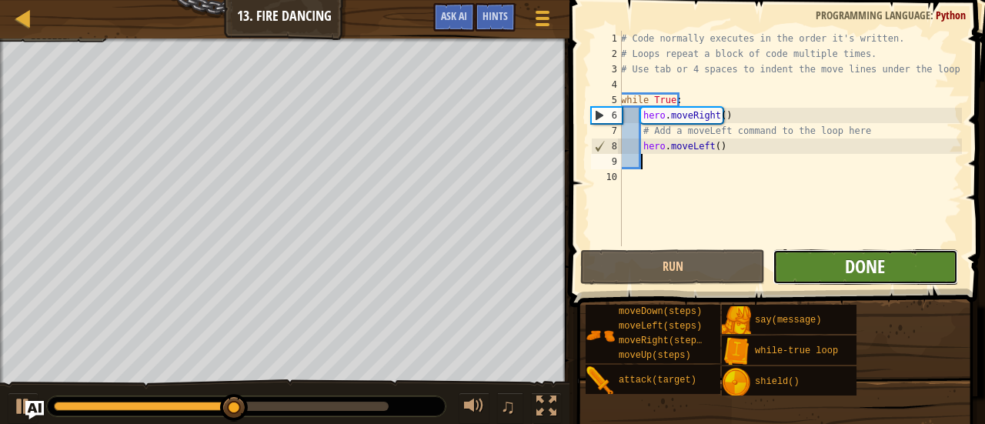
click at [865, 262] on span "Done" at bounding box center [865, 266] width 40 height 25
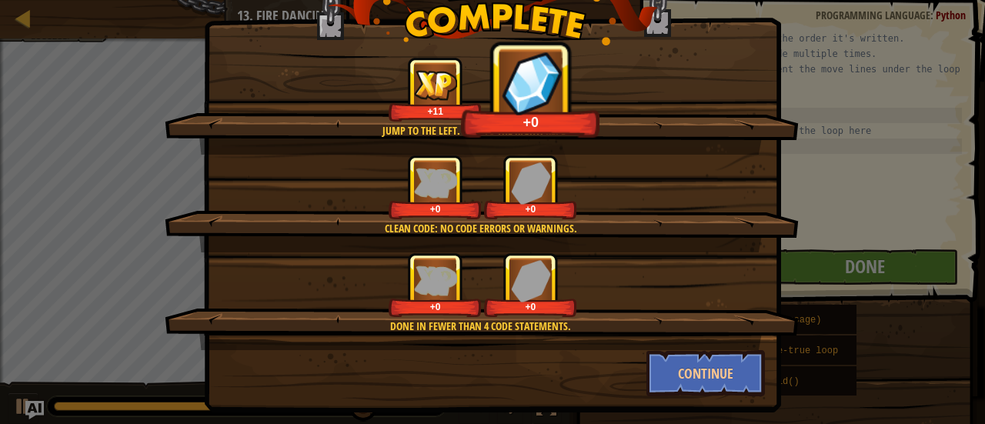
scroll to position [50, 0]
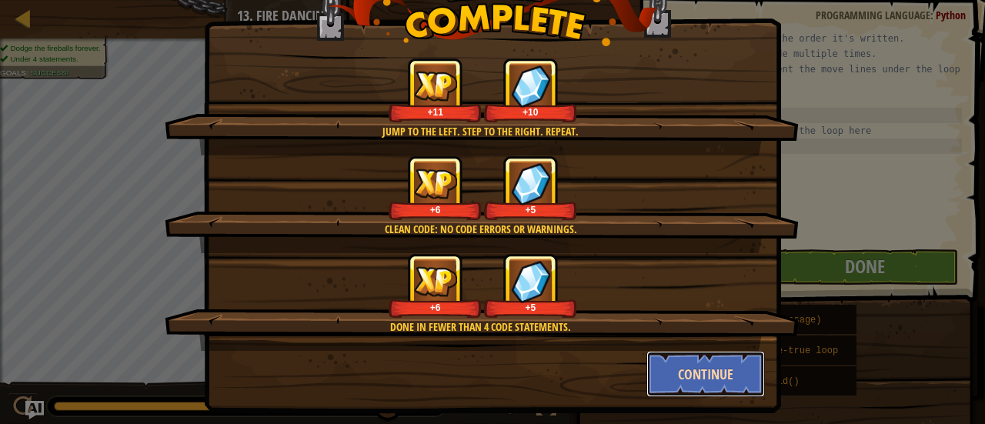
click at [728, 375] on button "Continue" at bounding box center [706, 374] width 119 height 46
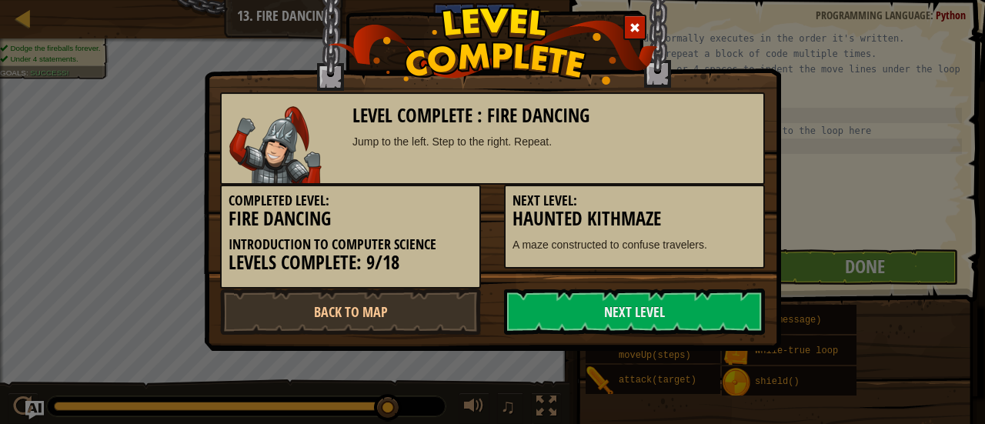
scroll to position [0, 0]
click at [631, 307] on link "Next Level" at bounding box center [634, 312] width 261 height 46
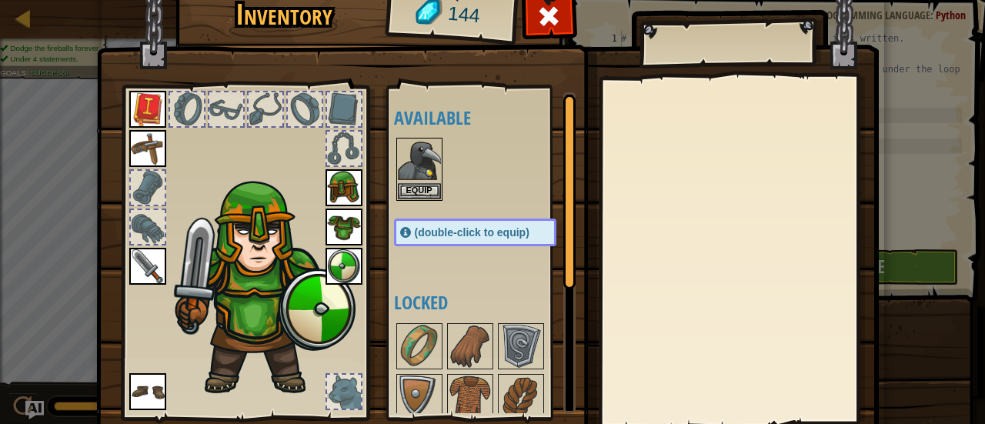
scroll to position [106, 0]
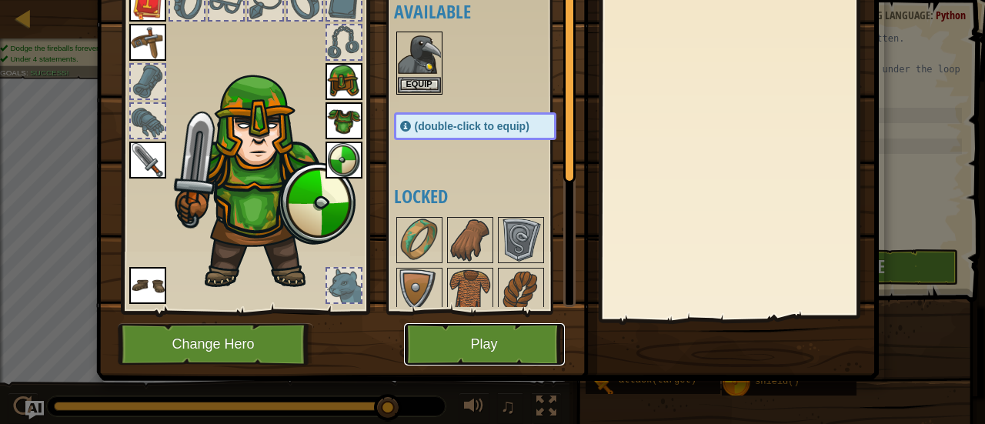
click at [491, 336] on button "Play" at bounding box center [484, 344] width 161 height 42
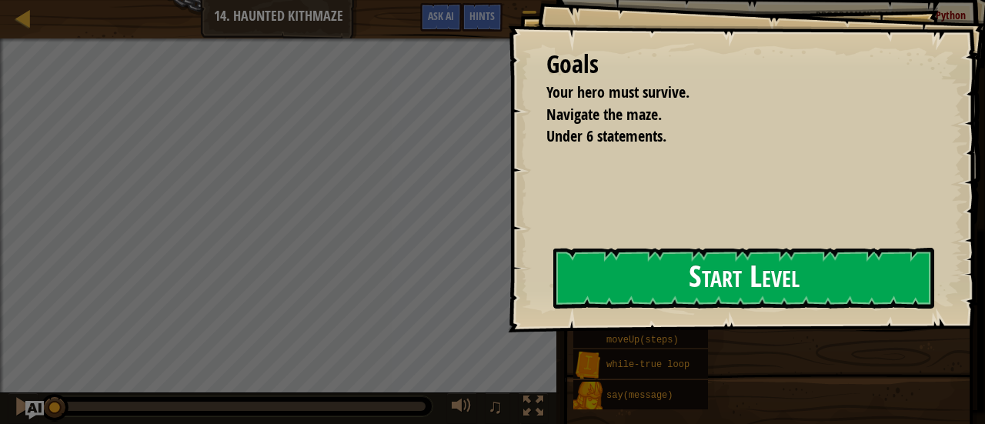
click at [600, 274] on button "Start Level" at bounding box center [743, 278] width 381 height 61
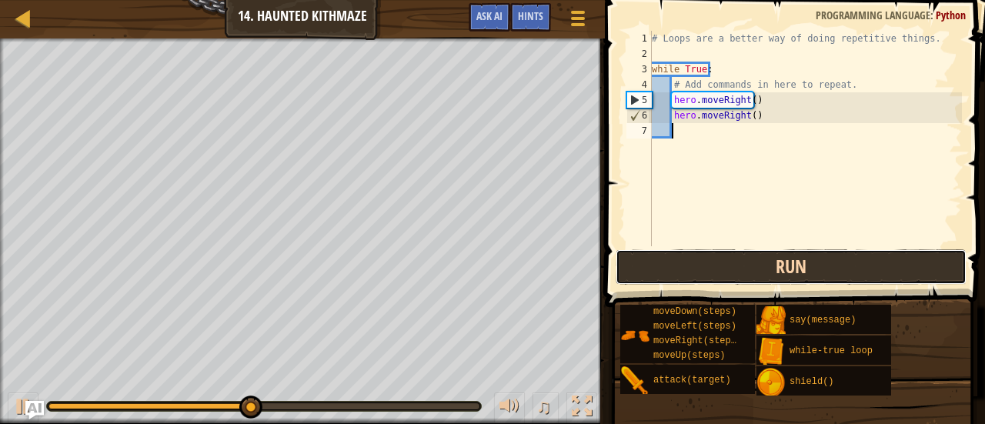
click at [721, 271] on button "Run" at bounding box center [791, 266] width 351 height 35
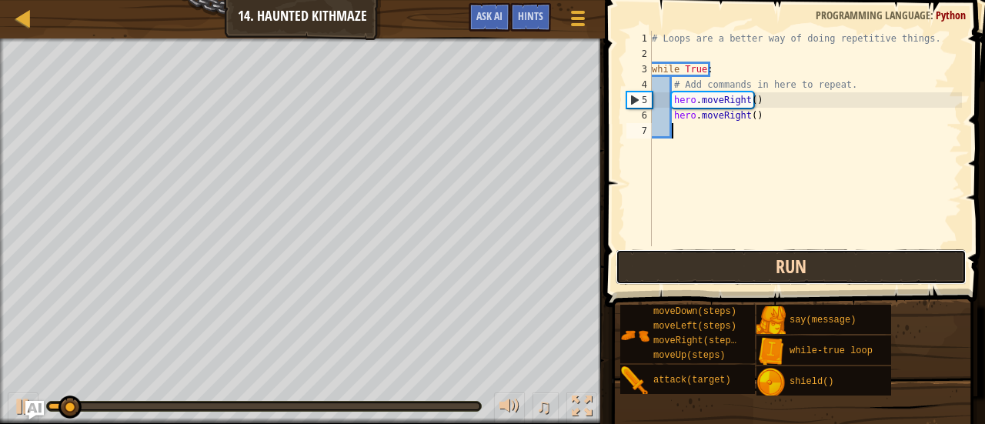
click at [721, 269] on button "Run" at bounding box center [791, 266] width 351 height 35
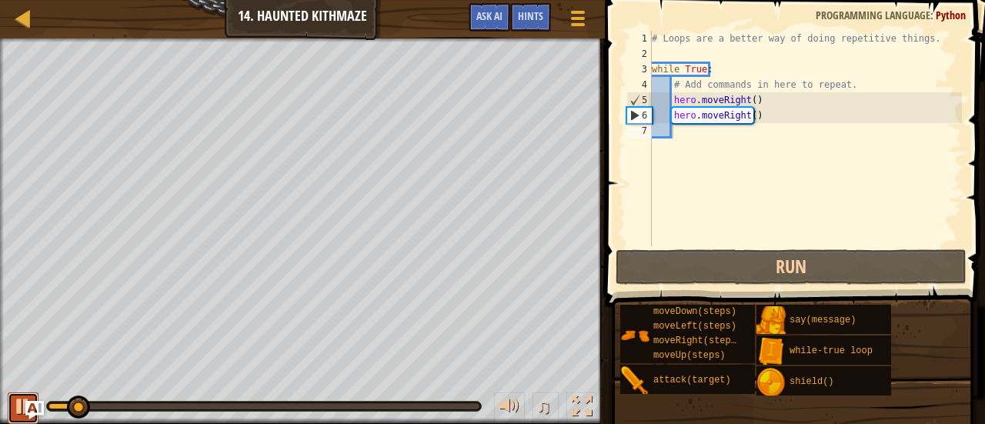
click at [10, 410] on button at bounding box center [23, 409] width 31 height 32
click at [746, 115] on div "# Loops are a better way of doing repetitive things. while True : # Add command…" at bounding box center [805, 154] width 313 height 246
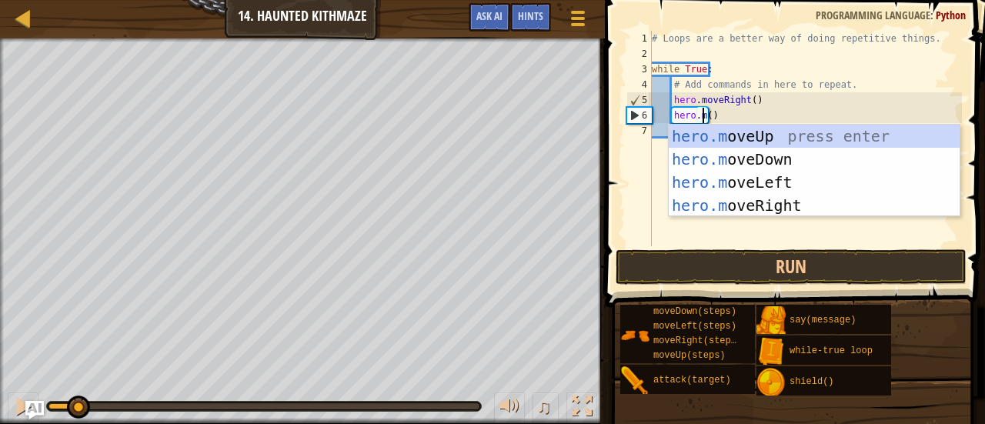
scroll to position [7, 4]
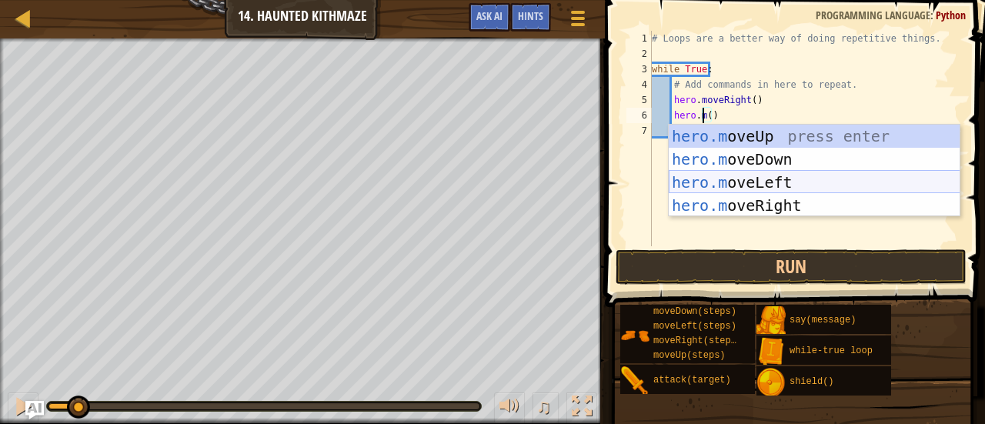
click at [770, 176] on div "hero.m oveUp press enter hero.m oveDown press enter hero.m oveLeft press enter …" at bounding box center [815, 194] width 292 height 139
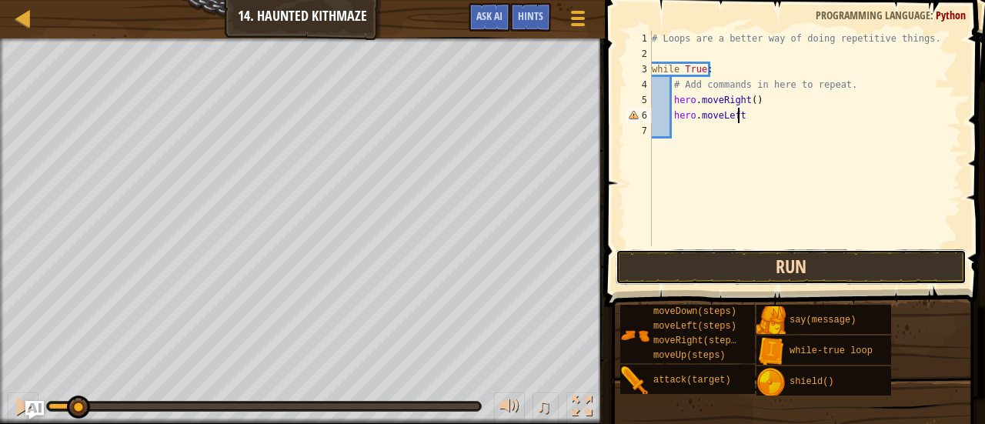
click at [777, 282] on button "Run" at bounding box center [791, 266] width 351 height 35
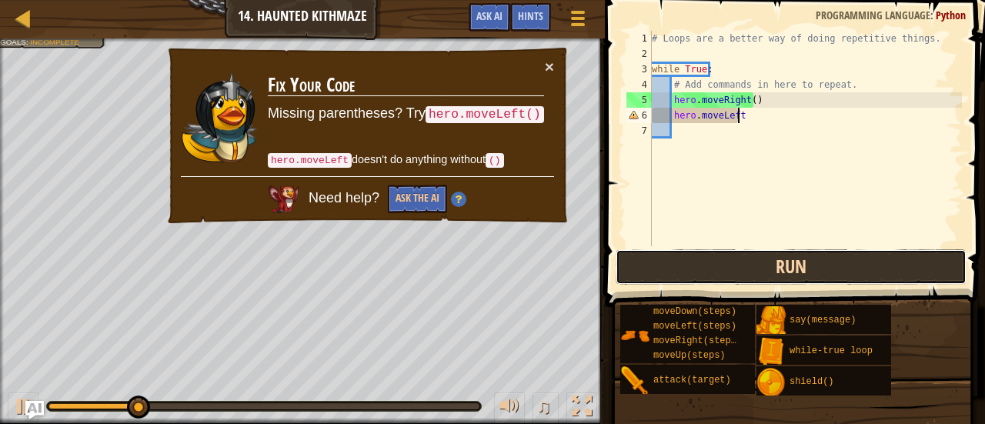
click at [781, 276] on button "Run" at bounding box center [791, 266] width 351 height 35
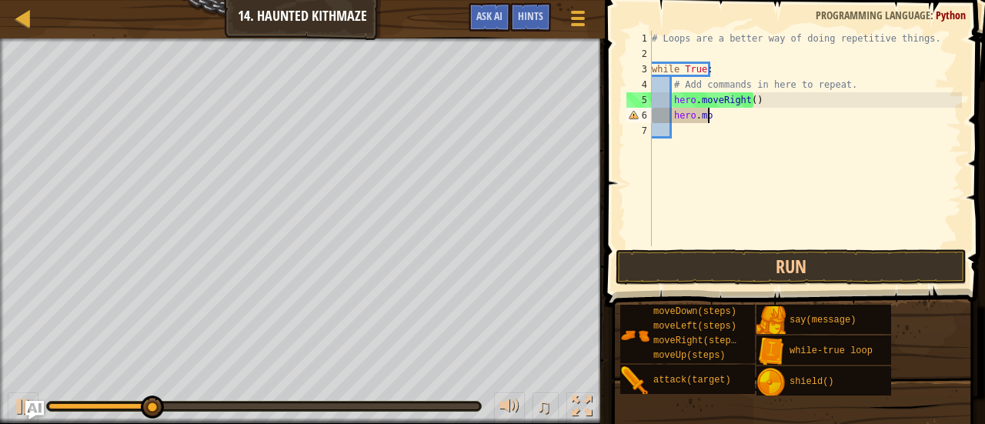
scroll to position [7, 1]
type textarea "h"
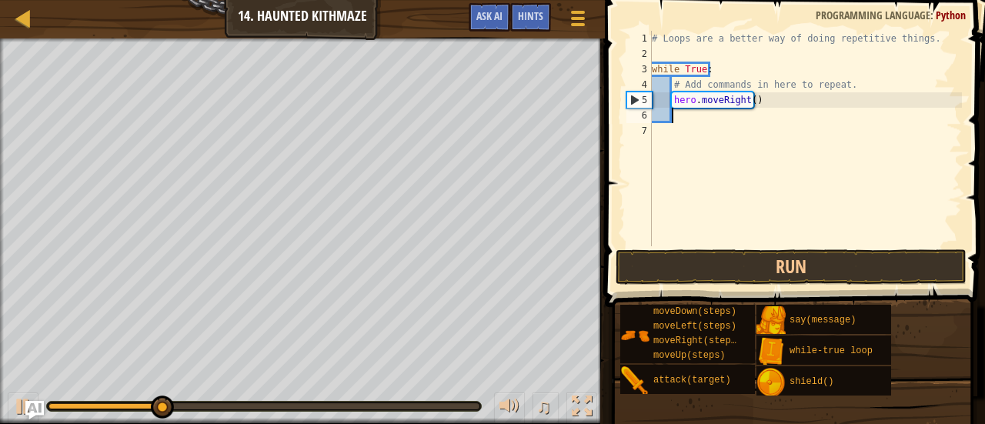
type textarea "h"
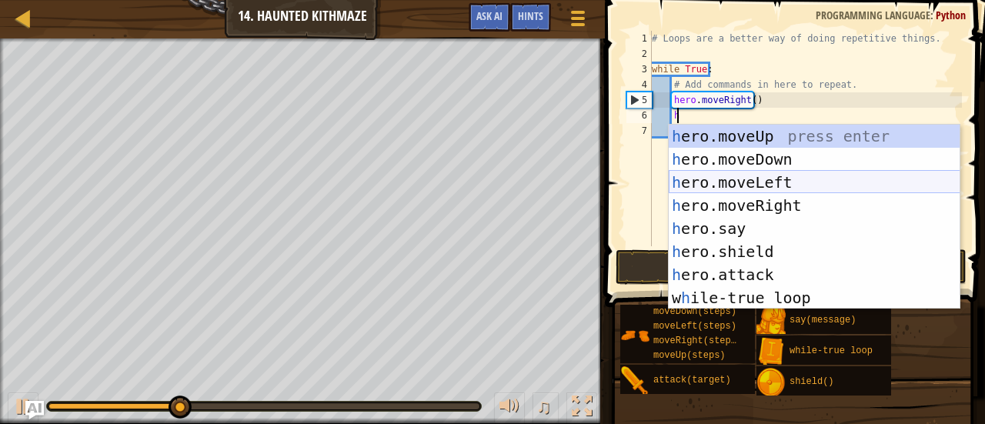
click at [743, 191] on div "h ero.moveUp press enter h ero.moveDown press enter h ero.moveLeft press enter …" at bounding box center [815, 240] width 292 height 231
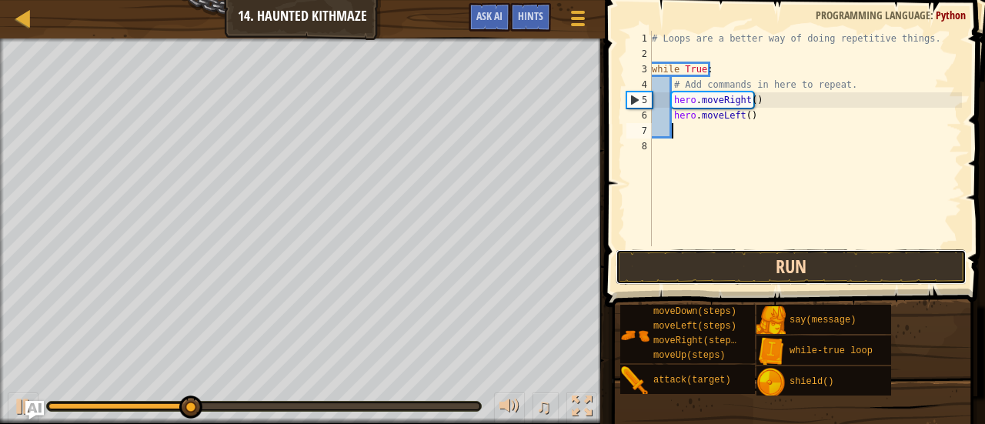
click at [694, 265] on button "Run" at bounding box center [791, 266] width 351 height 35
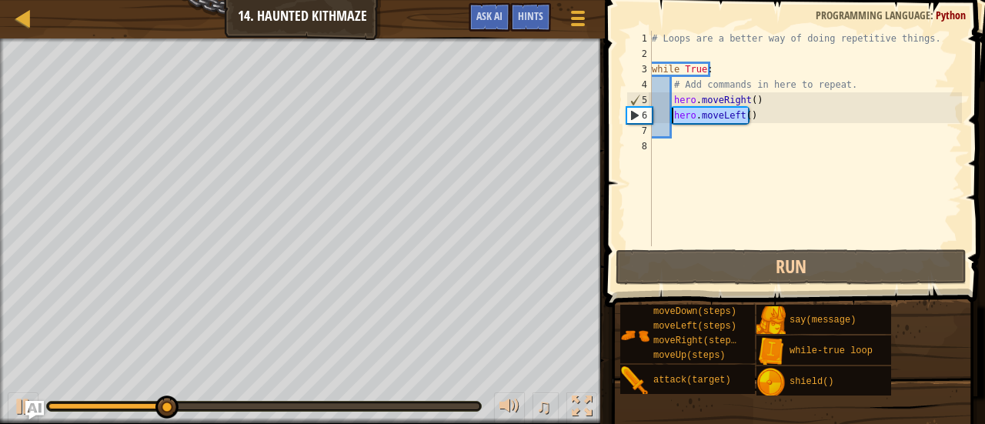
drag, startPoint x: 748, startPoint y: 117, endPoint x: 671, endPoint y: 122, distance: 77.2
click at [671, 122] on div "# Loops are a better way of doing repetitive things. while True : # Add command…" at bounding box center [805, 154] width 313 height 246
type textarea "hero.moveLeft()"
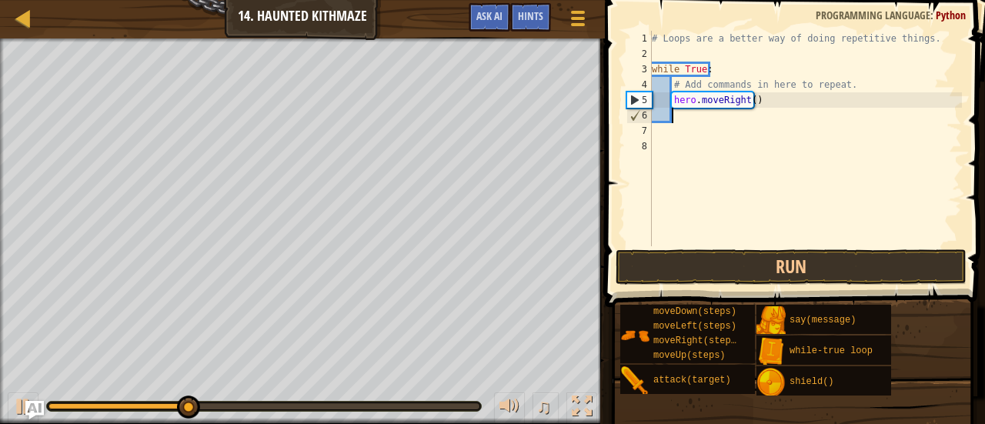
type textarea "h"
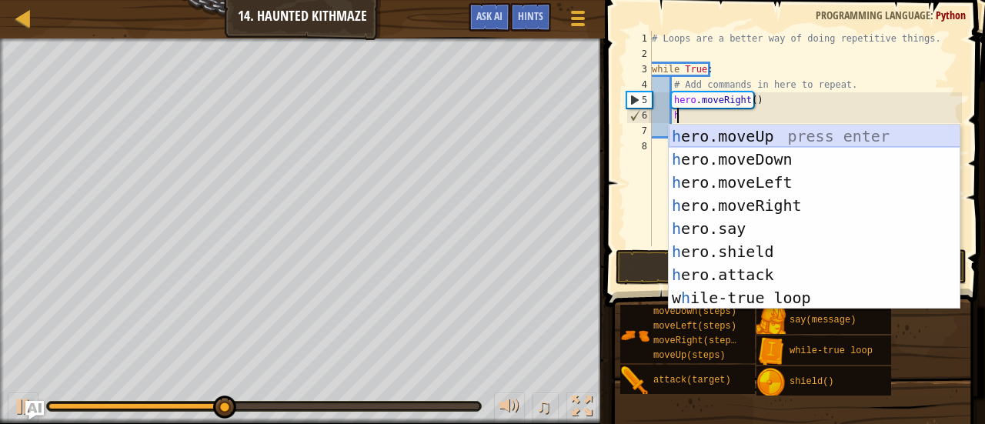
click at [750, 135] on div "h ero.moveUp press enter h ero.moveDown press enter h ero.moveLeft press enter …" at bounding box center [815, 240] width 292 height 231
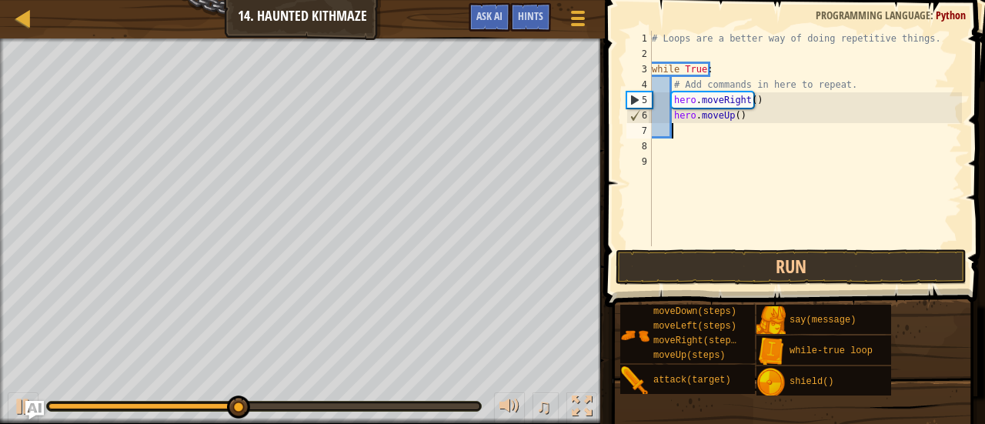
click at [740, 235] on div "# Loops are a better way of doing repetitive things. while True : # Add command…" at bounding box center [805, 154] width 313 height 246
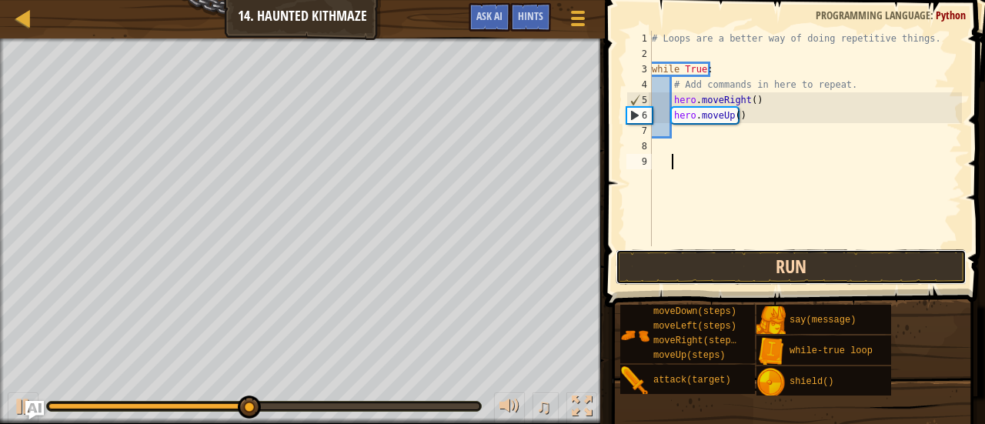
click at [757, 258] on button "Run" at bounding box center [791, 266] width 351 height 35
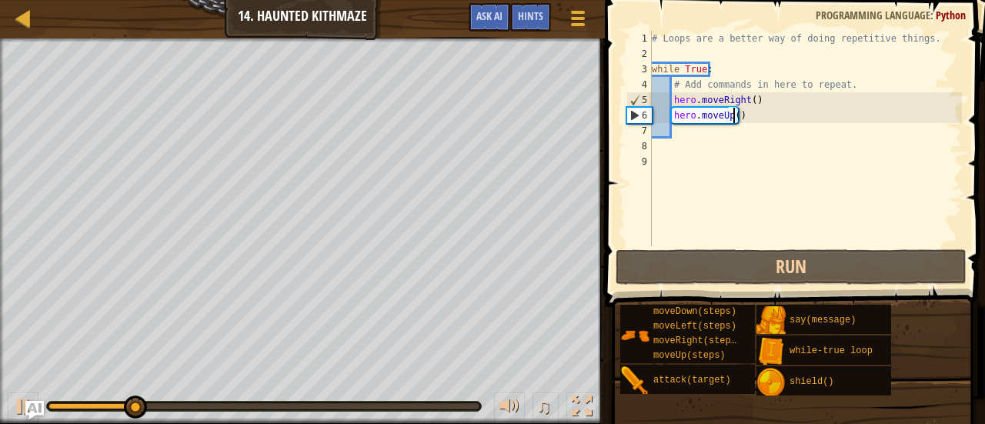
click at [731, 116] on div "# Loops are a better way of doing repetitive things. while True : # Add command…" at bounding box center [805, 154] width 313 height 246
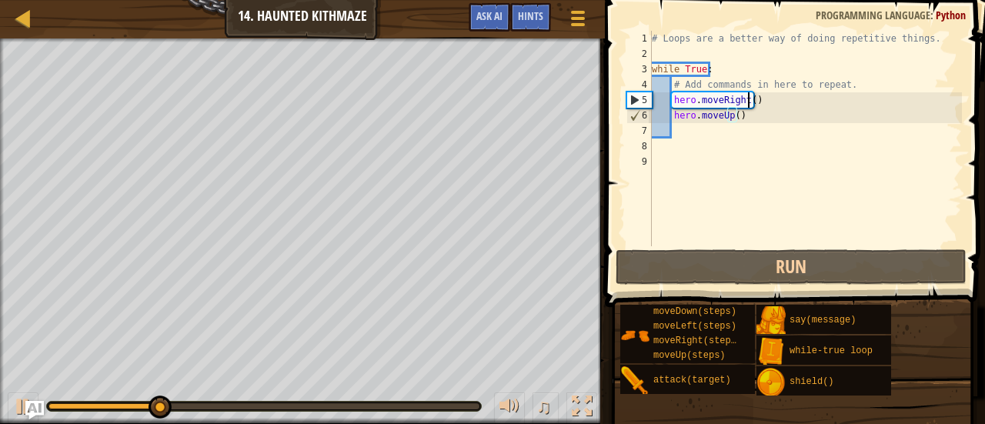
click at [747, 97] on div "# Loops are a better way of doing repetitive things. while True : # Add command…" at bounding box center [805, 154] width 313 height 246
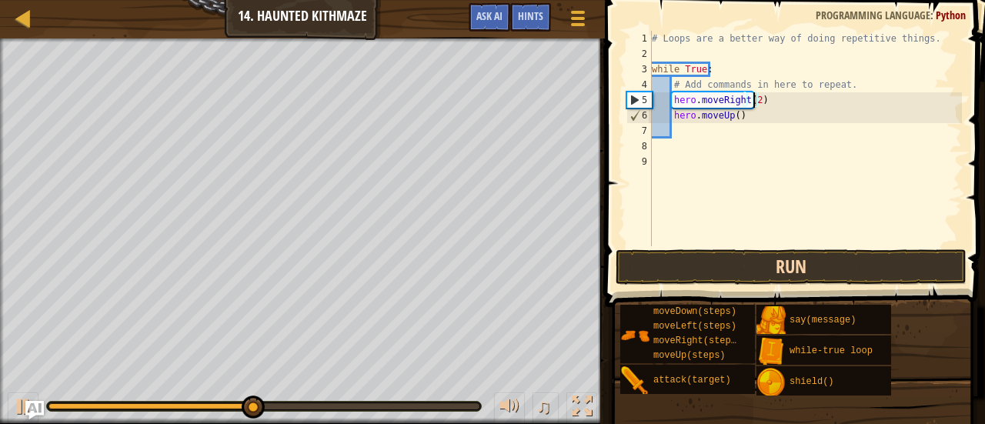
type textarea "hero.moveRight(2)"
click at [808, 263] on button "Run" at bounding box center [791, 266] width 351 height 35
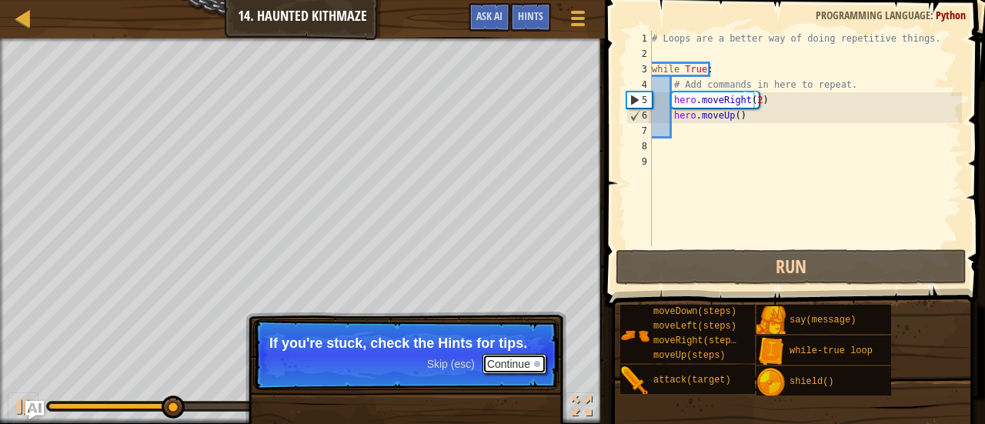
click at [506, 358] on button "Continue" at bounding box center [515, 364] width 64 height 20
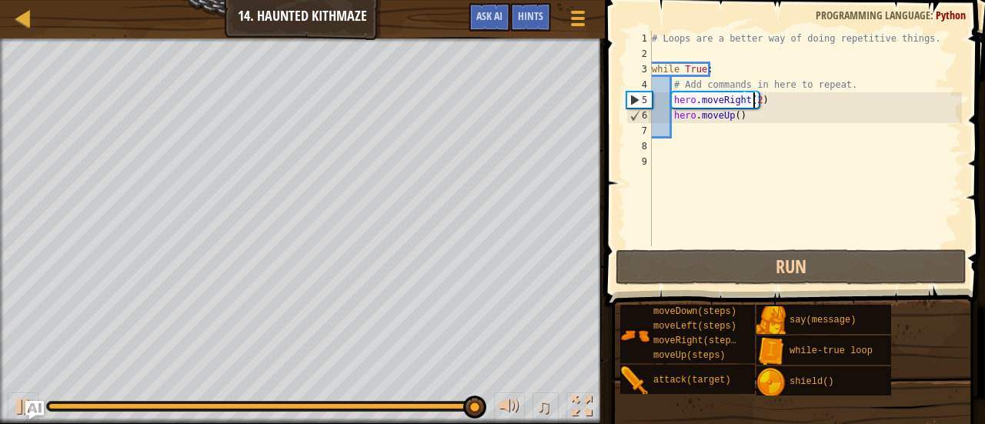
click at [725, 133] on div "# Loops are a better way of doing repetitive things. while True : # Add command…" at bounding box center [805, 154] width 313 height 246
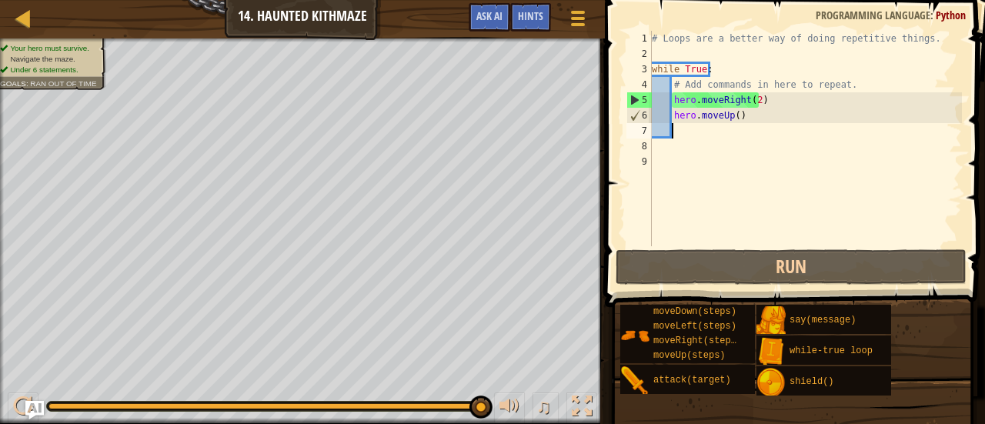
type textarea "h"
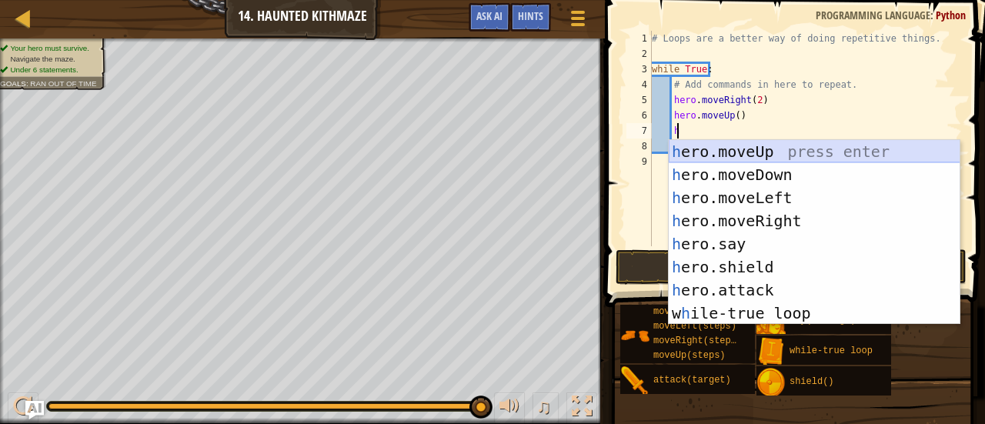
click at [708, 150] on div "h ero.moveUp press enter h ero.moveDown press enter h ero.moveLeft press enter …" at bounding box center [815, 255] width 292 height 231
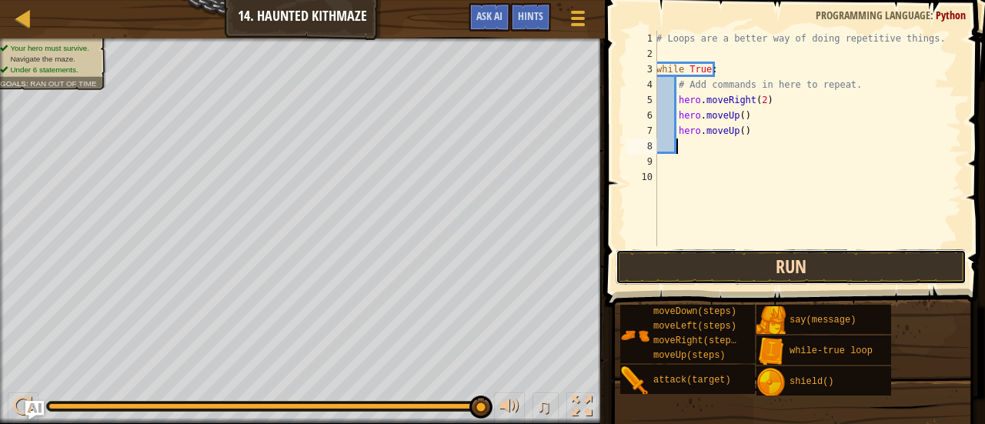
click at [800, 270] on button "Run" at bounding box center [791, 266] width 351 height 35
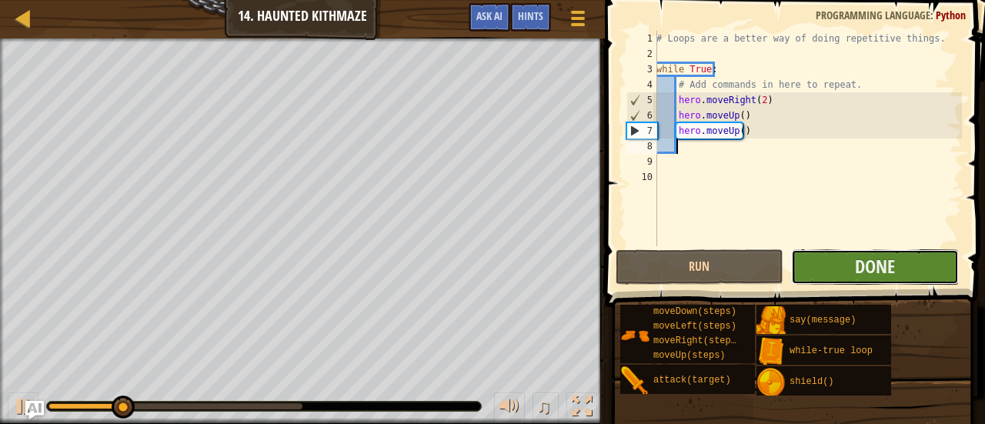
click at [822, 270] on button "Done" at bounding box center [875, 266] width 168 height 35
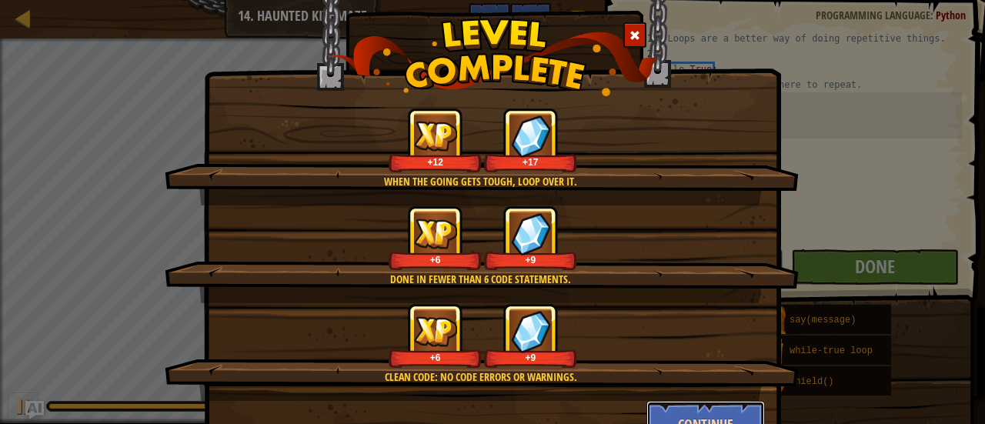
click at [686, 406] on button "Continue" at bounding box center [706, 424] width 119 height 46
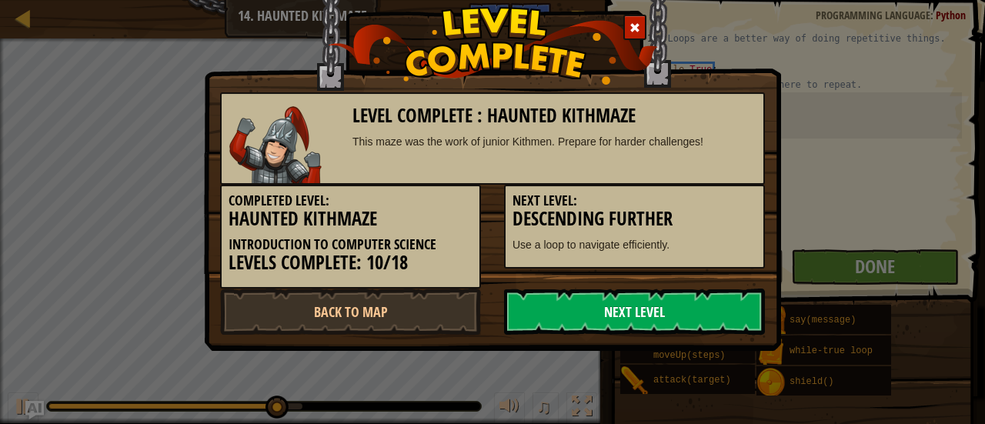
click at [657, 316] on link "Next Level" at bounding box center [634, 312] width 261 height 46
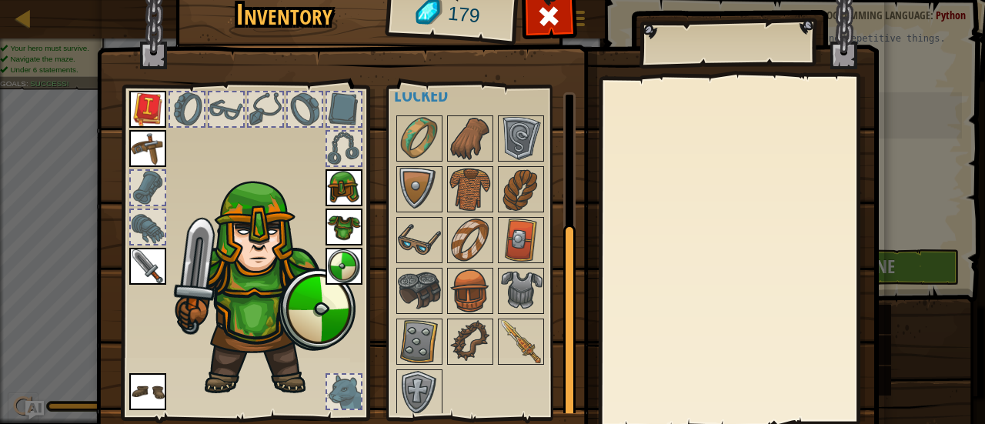
scroll to position [106, 0]
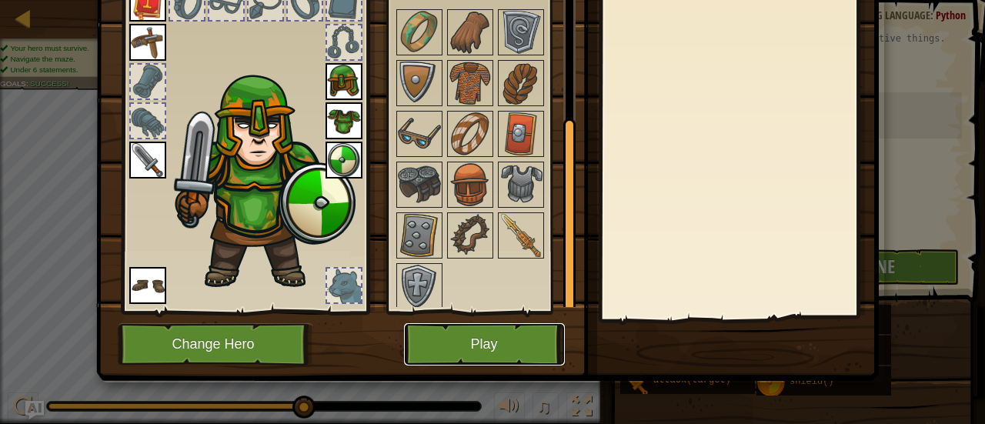
click at [516, 347] on button "Play" at bounding box center [484, 344] width 161 height 42
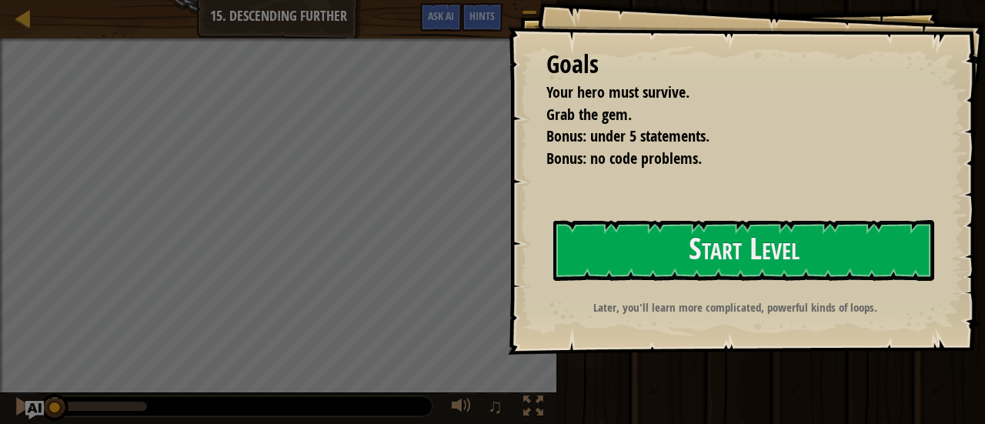
click at [553, 281] on button "Start Level" at bounding box center [743, 250] width 381 height 61
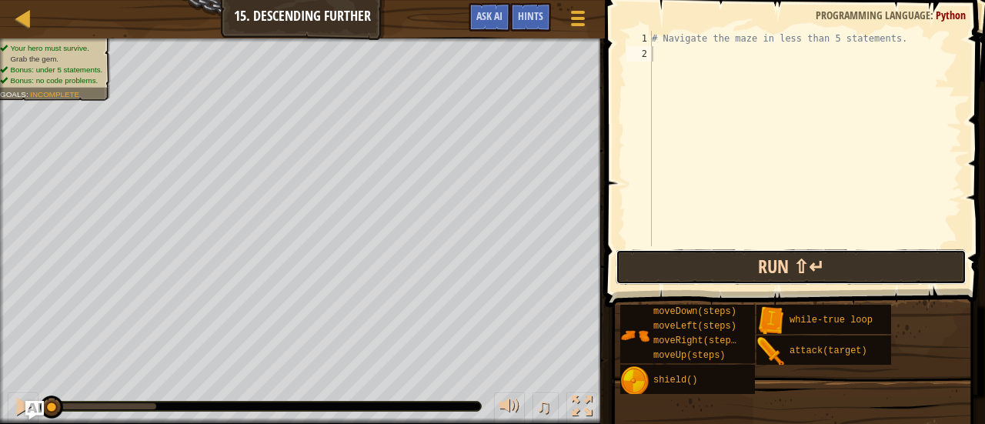
click at [771, 266] on button "Run ⇧↵" at bounding box center [791, 266] width 351 height 35
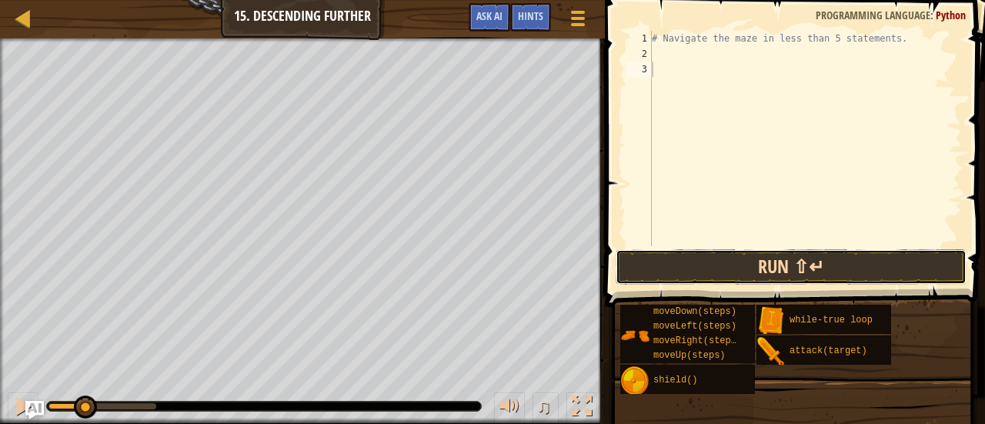
click at [771, 265] on button "Run ⇧↵" at bounding box center [791, 266] width 351 height 35
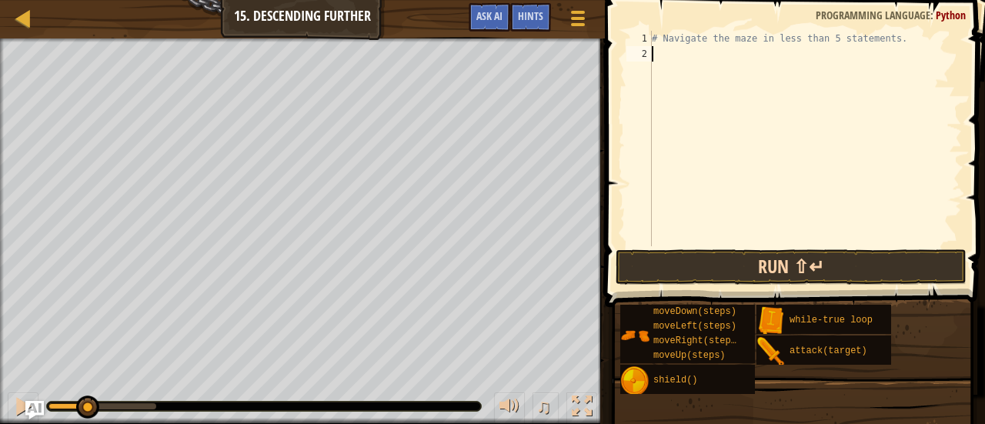
type textarea "h"
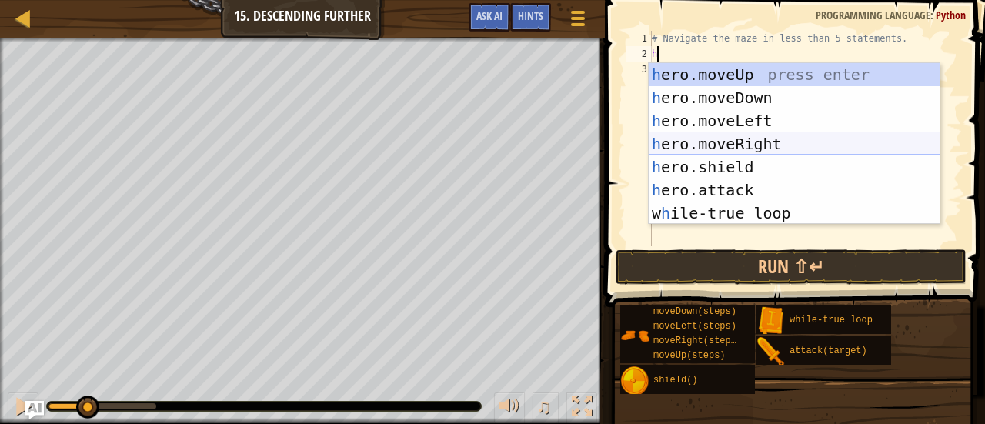
click at [734, 142] on div "h ero.moveUp press enter h ero.moveDown press enter h ero.moveLeft press enter …" at bounding box center [795, 167] width 292 height 208
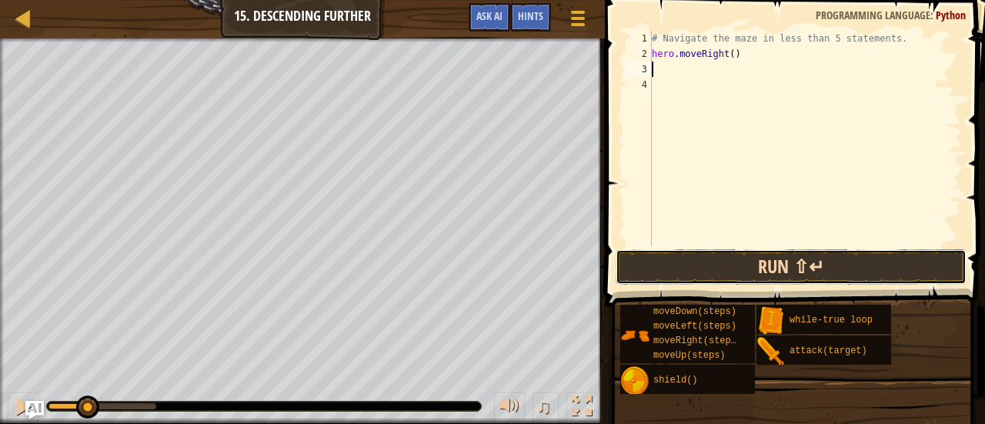
click at [742, 272] on button "Run ⇧↵" at bounding box center [791, 266] width 351 height 35
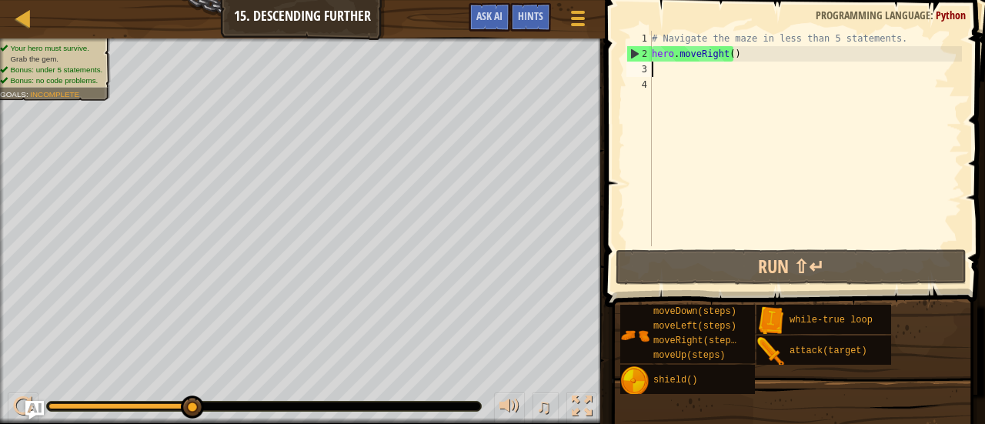
click at [727, 55] on div "# Navigate the maze in less than 5 statements. hero . moveRight ( )" at bounding box center [805, 154] width 313 height 246
type textarea "hero.moveRight(2)"
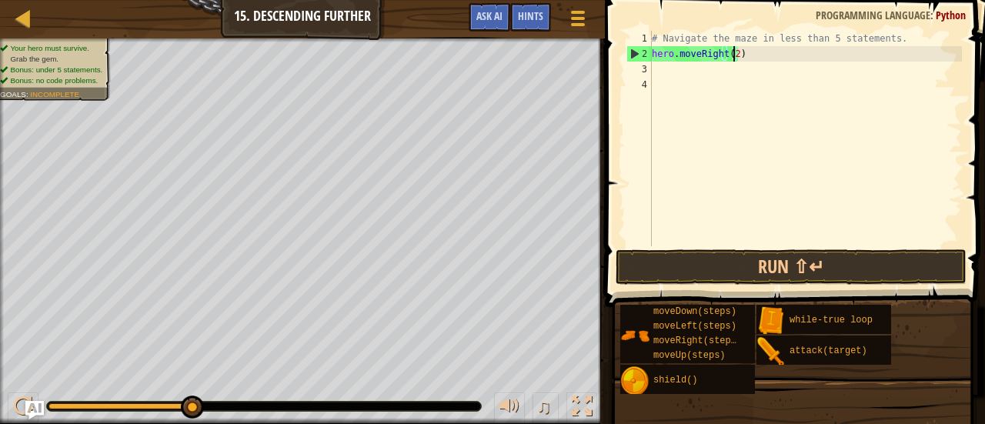
scroll to position [7, 6]
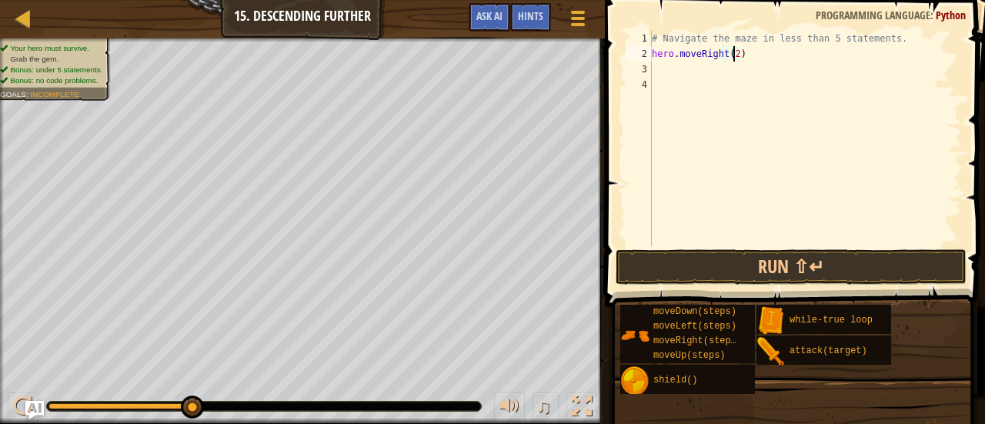
click at [700, 74] on div "# Navigate the maze in less than 5 statements. hero . moveRight ( 2 )" at bounding box center [805, 154] width 313 height 246
type textarea "h"
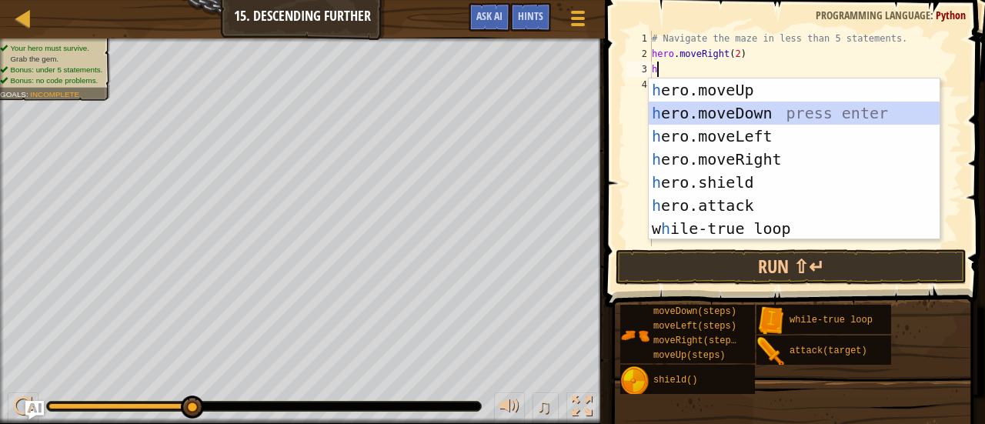
click at [712, 113] on div "h ero.moveUp press enter h ero.moveDown press enter h ero.moveLeft press enter …" at bounding box center [795, 183] width 292 height 208
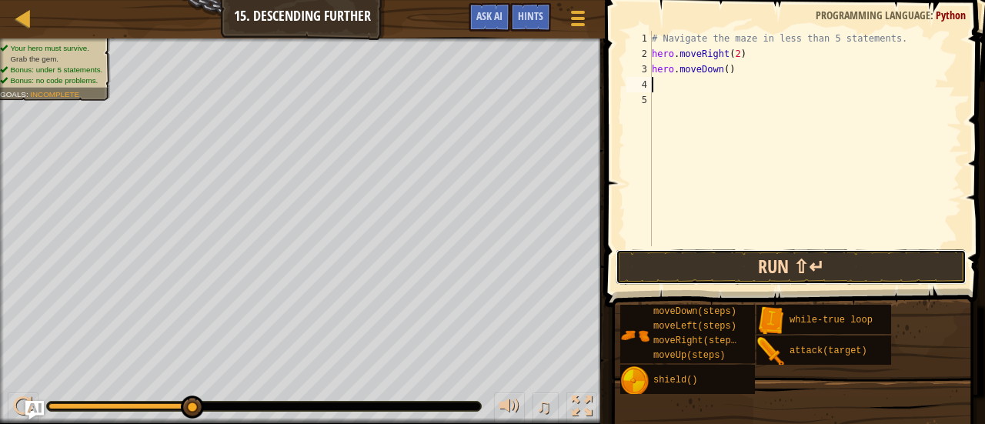
click at [747, 262] on button "Run ⇧↵" at bounding box center [791, 266] width 351 height 35
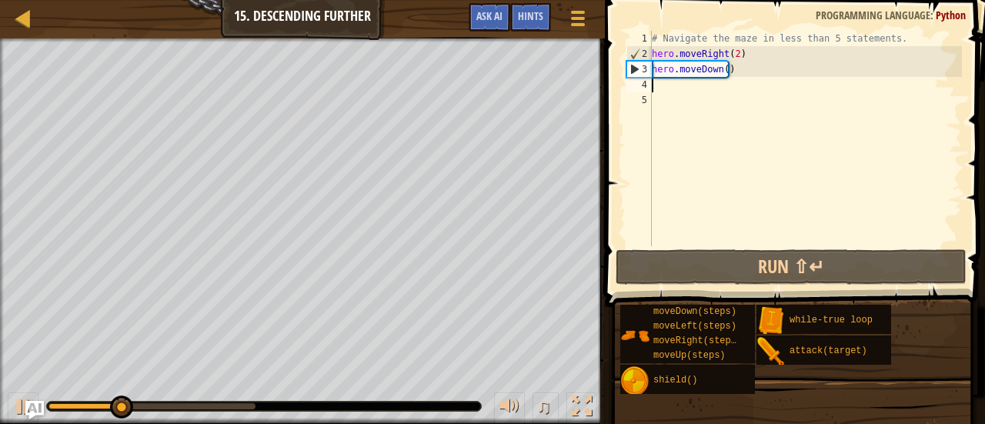
type textarea "h"
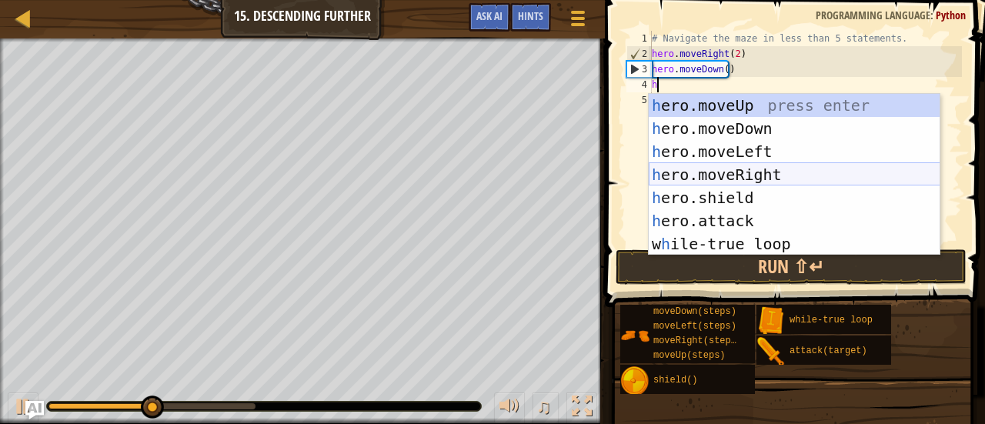
click at [767, 179] on div "h ero.moveUp press enter h ero.moveDown press enter h ero.moveLeft press enter …" at bounding box center [795, 198] width 292 height 208
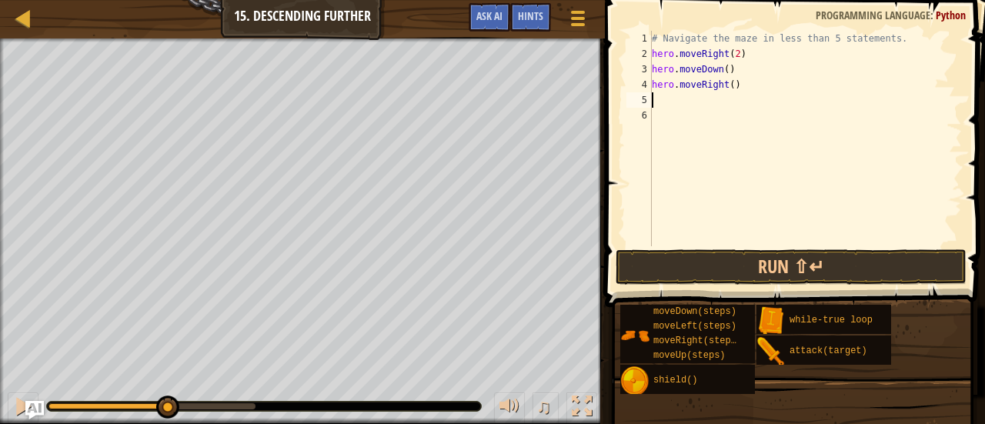
click at [727, 83] on div "# Navigate the maze in less than 5 statements. hero . moveRight ( 2 ) hero . mo…" at bounding box center [805, 154] width 313 height 246
type textarea "hero.moveRight(2)"
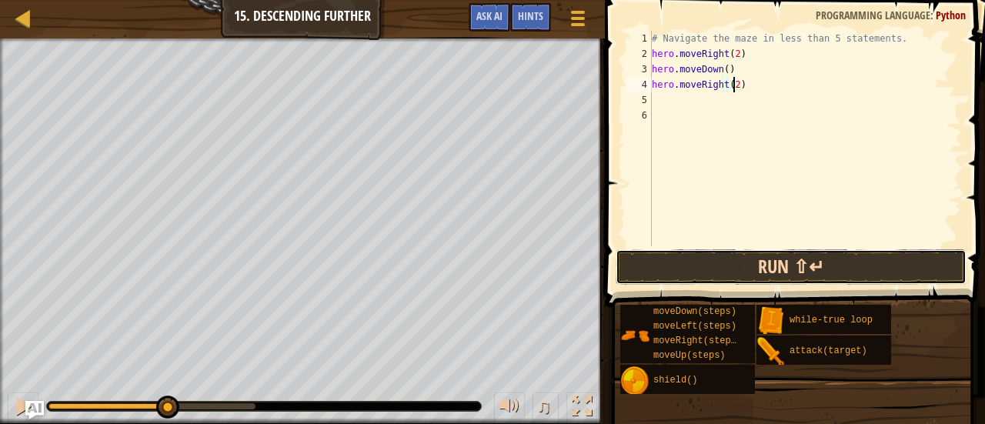
click at [851, 269] on button "Run ⇧↵" at bounding box center [791, 266] width 351 height 35
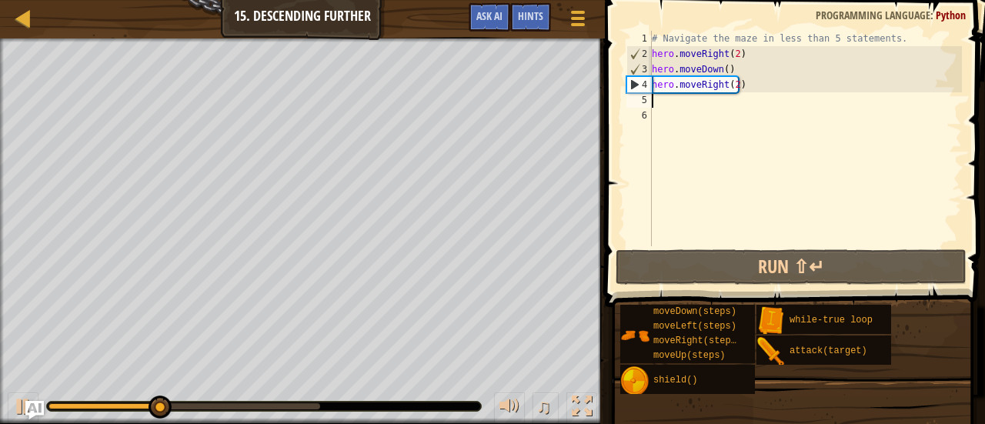
click at [680, 104] on div "# Navigate the maze in less than 5 statements. hero . moveRight ( 2 ) hero . mo…" at bounding box center [805, 154] width 313 height 246
type textarea "h"
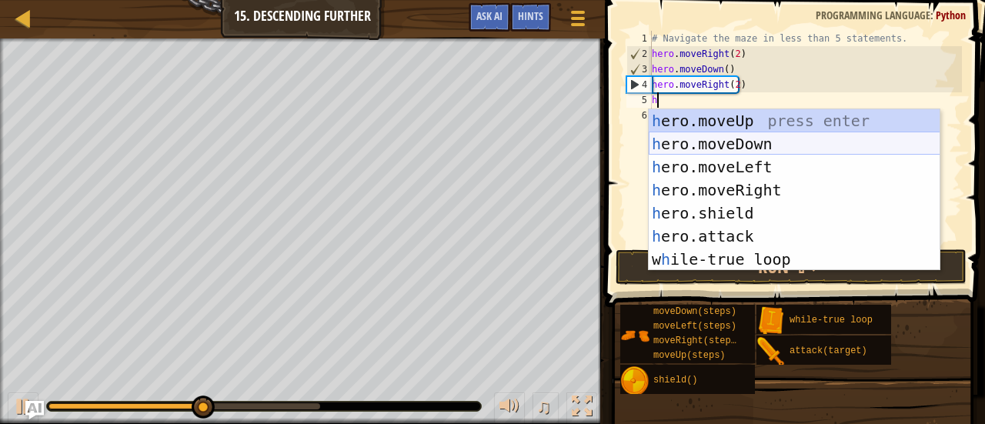
click at [705, 141] on div "h ero.moveUp press enter h ero.moveDown press enter h ero.moveLeft press enter …" at bounding box center [795, 213] width 292 height 208
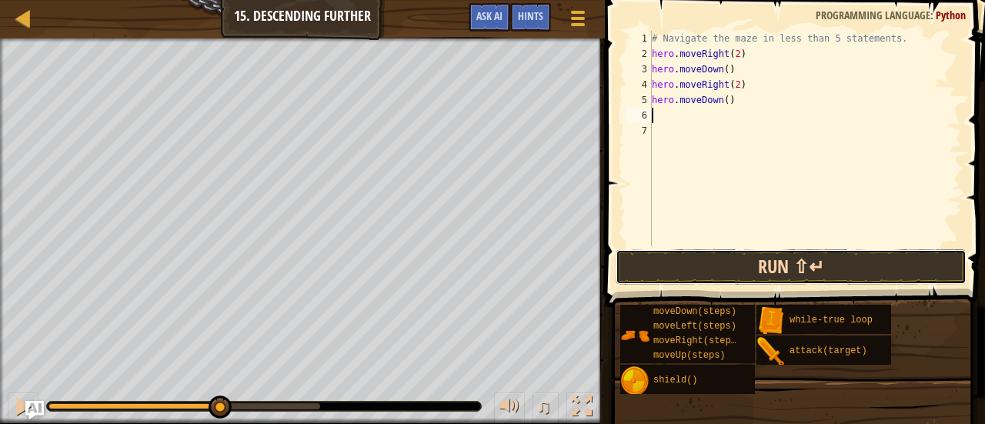
click at [744, 255] on button "Run ⇧↵" at bounding box center [791, 266] width 351 height 35
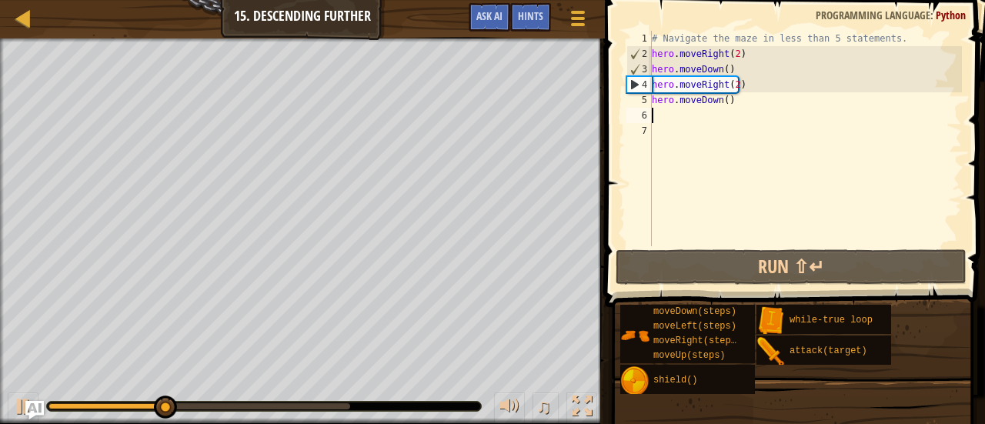
click at [704, 116] on div "# Navigate the maze in less than 5 statements. hero . moveRight ( 2 ) hero . mo…" at bounding box center [805, 154] width 313 height 246
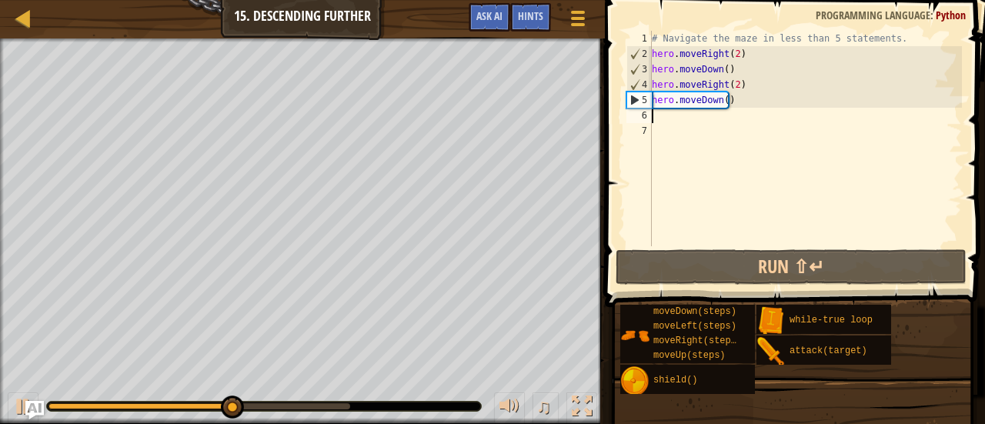
type textarea "h"
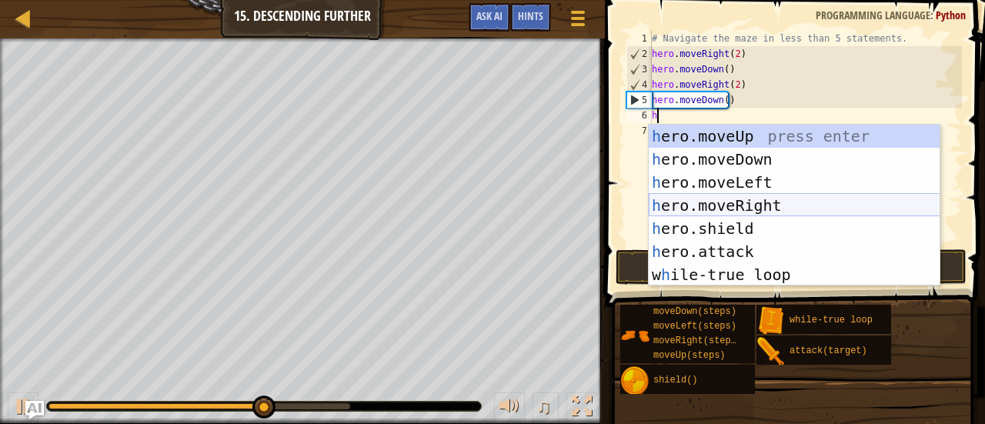
click at [733, 202] on div "h ero.moveUp press enter h ero.moveDown press enter h ero.moveLeft press enter …" at bounding box center [795, 229] width 292 height 208
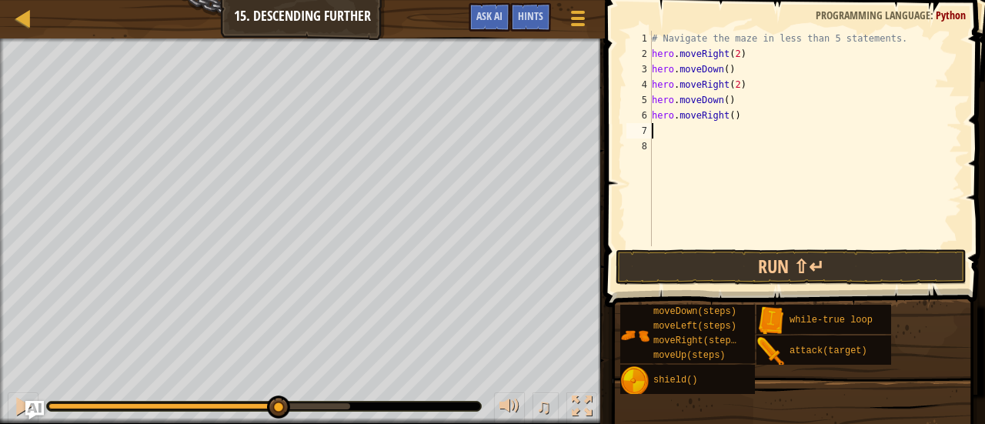
click at [728, 119] on div "# Navigate the maze in less than 5 statements. hero . moveRight ( 2 ) hero . mo…" at bounding box center [805, 154] width 313 height 246
type textarea "hero.moveRight(2)"
click at [795, 247] on span at bounding box center [796, 131] width 393 height 353
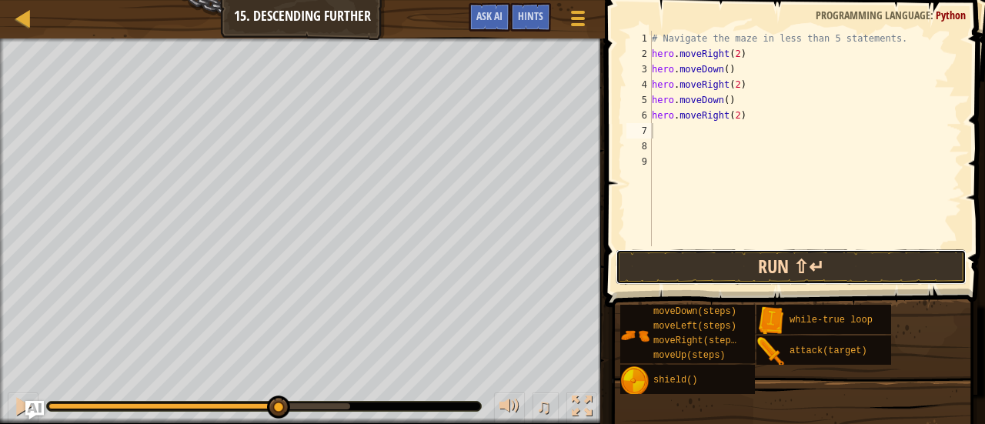
click at [811, 262] on button "Run ⇧↵" at bounding box center [791, 266] width 351 height 35
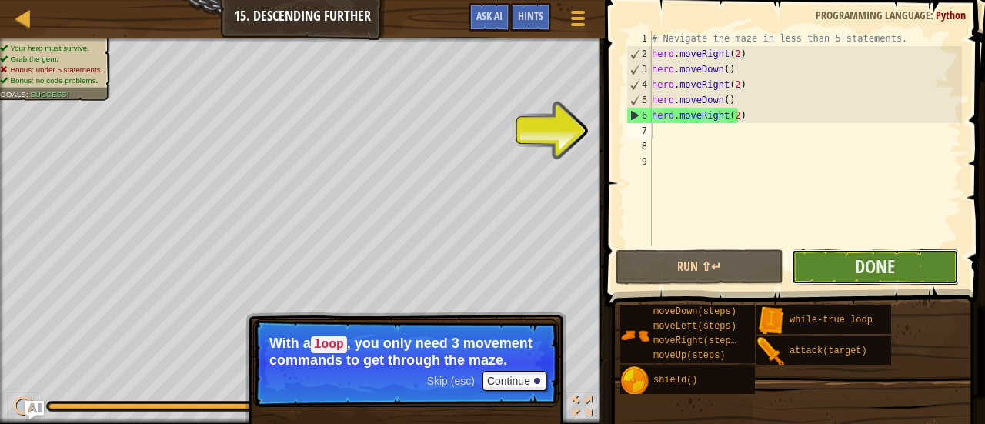
click at [814, 256] on button "Done" at bounding box center [875, 266] width 168 height 35
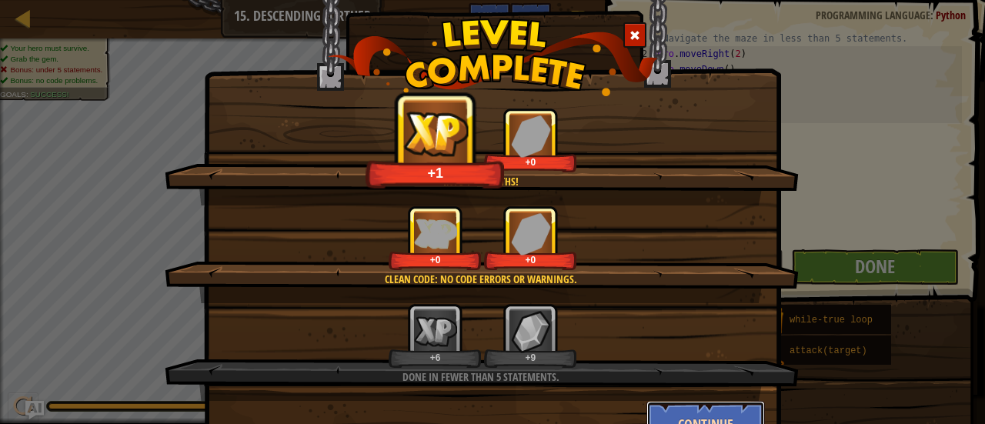
click at [720, 406] on button "Continue" at bounding box center [706, 424] width 119 height 46
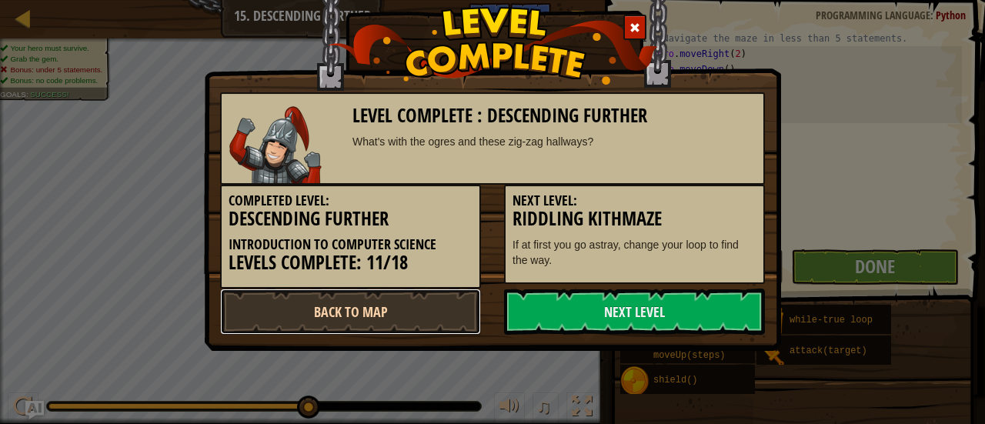
click at [458, 307] on link "Back to Map" at bounding box center [350, 312] width 261 height 46
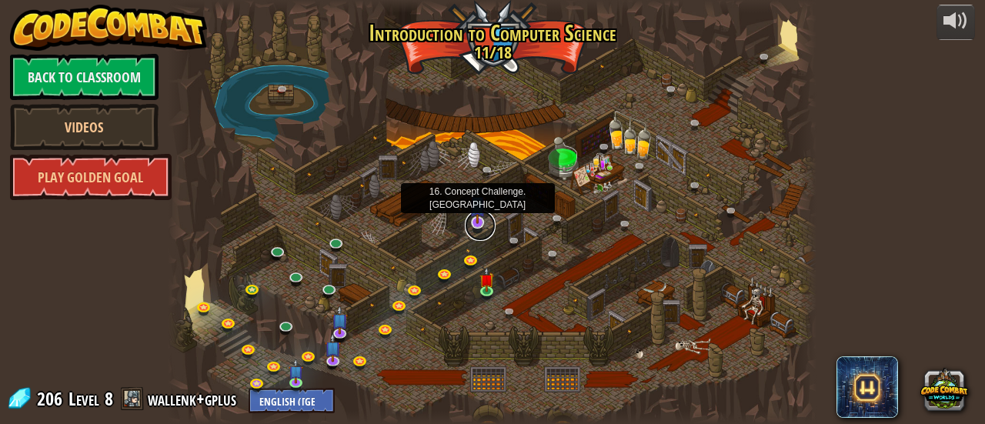
click at [480, 226] on link at bounding box center [480, 225] width 31 height 31
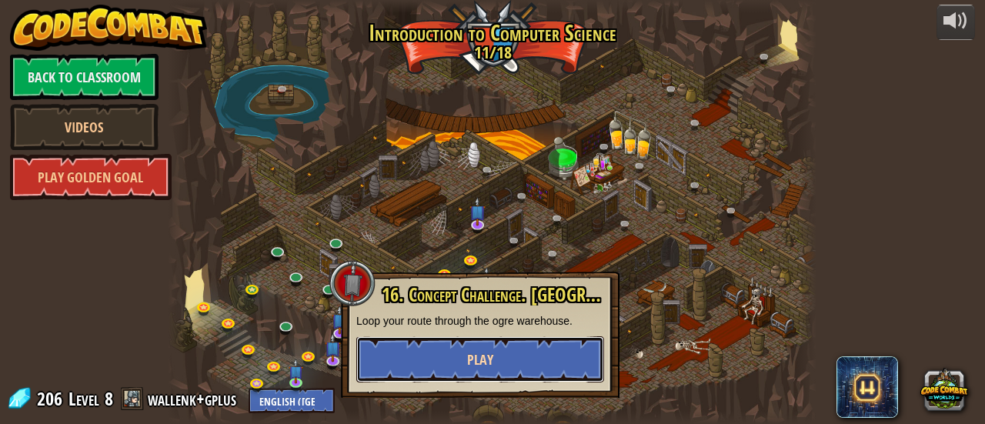
click at [556, 359] on button "Play" at bounding box center [480, 359] width 248 height 46
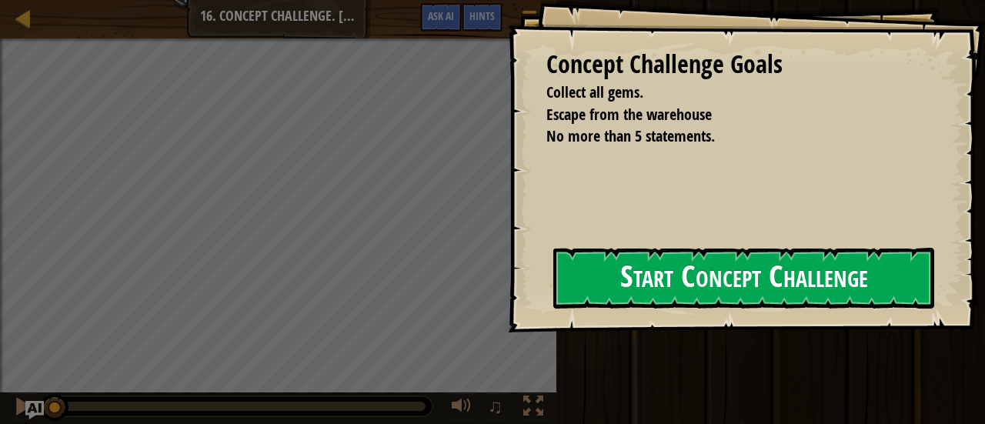
click at [577, 297] on button "Start Concept Challenge" at bounding box center [743, 278] width 381 height 61
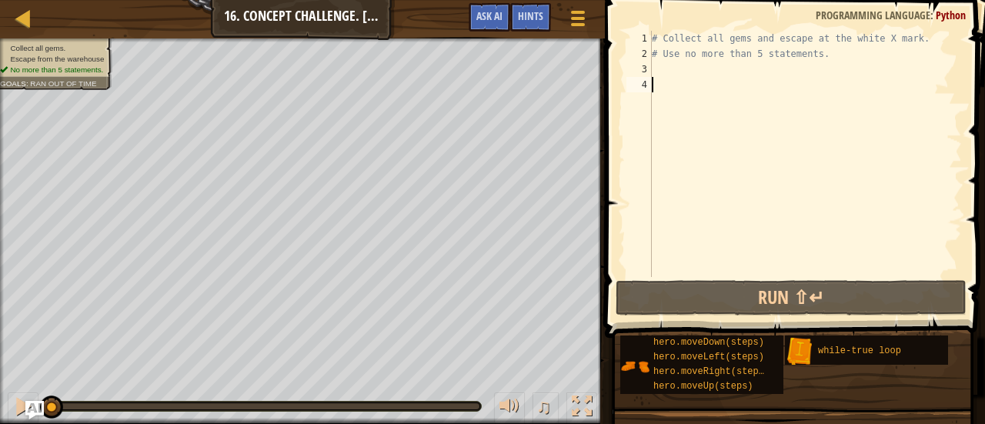
type textarea "h"
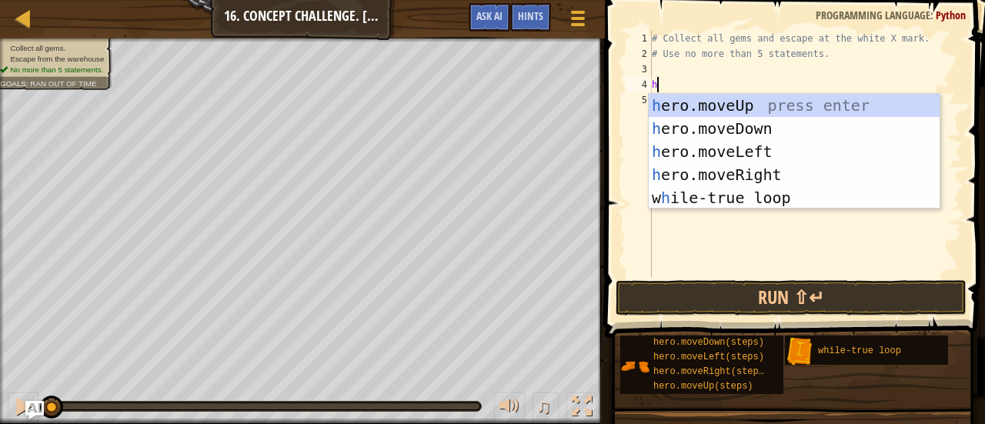
scroll to position [7, 0]
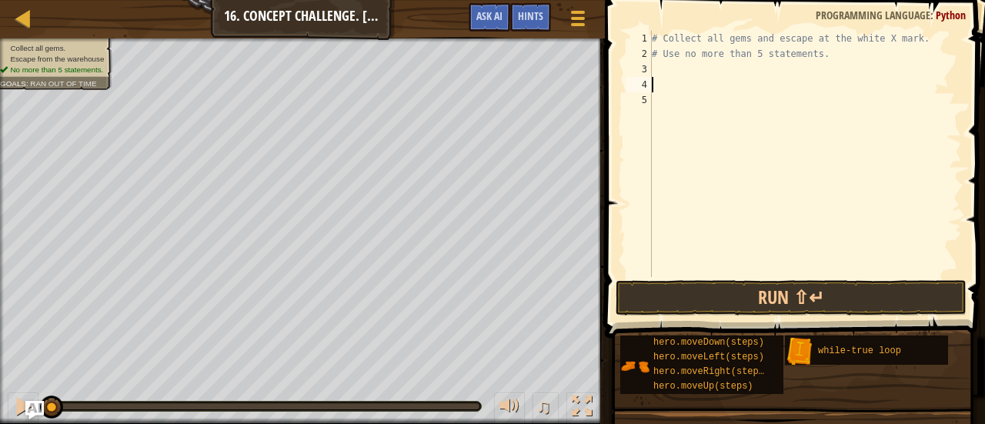
click at [660, 83] on div "# Collect all gems and escape at the white X mark. # Use no more than 5 stateme…" at bounding box center [805, 169] width 313 height 277
click at [664, 76] on div "# Collect all gems and escape at the white X mark. # Use no more than 5 stateme…" at bounding box center [805, 169] width 313 height 277
type textarea "h"
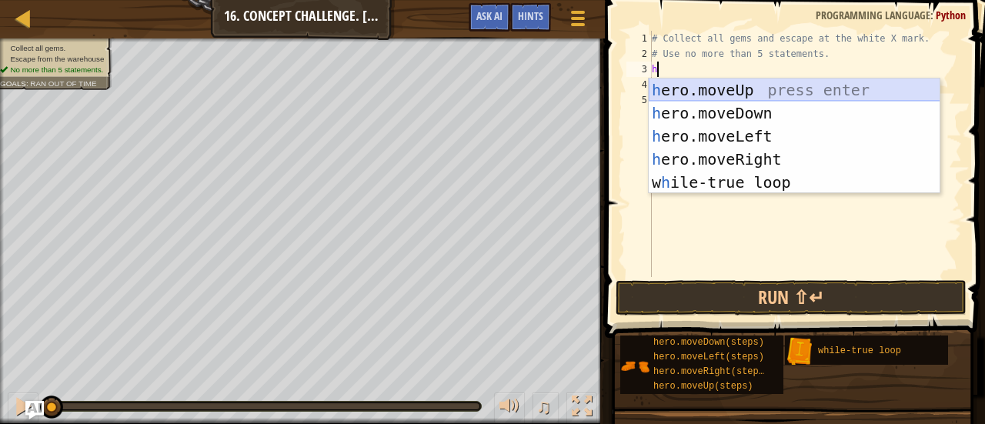
click at [696, 87] on div "h ero.moveUp press enter h ero.moveDown press enter h ero.moveLeft press enter …" at bounding box center [795, 160] width 292 height 162
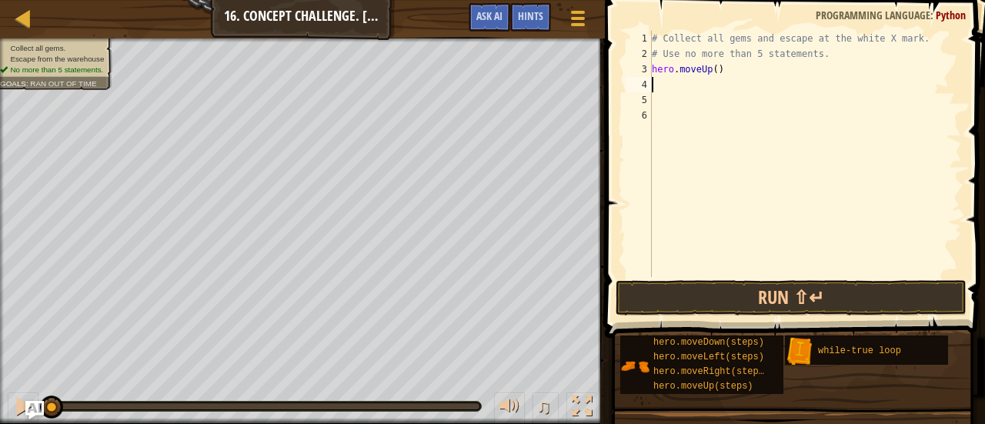
click at [713, 69] on div "# Collect all gems and escape at the white X mark. # Use no more than 5 stateme…" at bounding box center [805, 169] width 313 height 277
type textarea "hero.moveUp(2)"
click at [722, 299] on button "Run ⇧↵" at bounding box center [791, 297] width 351 height 35
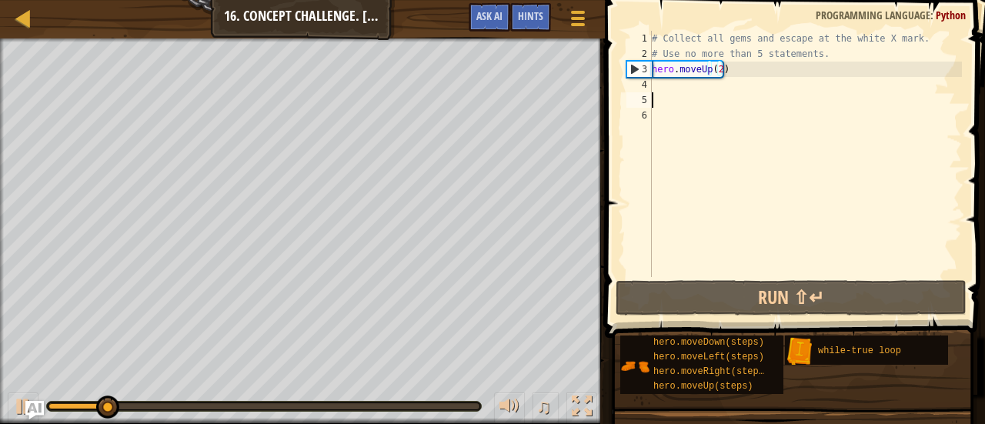
click at [664, 101] on div "# Collect all gems and escape at the white X mark. # Use no more than 5 stateme…" at bounding box center [805, 169] width 313 height 277
click at [668, 89] on div "# Collect all gems and escape at the white X mark. # Use no more than 5 stateme…" at bounding box center [805, 169] width 313 height 277
type textarea "h"
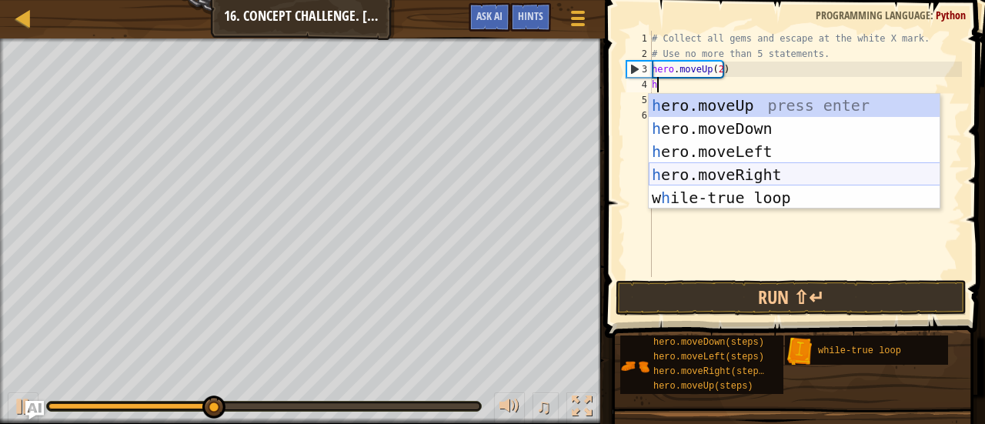
click at [696, 170] on div "h ero.moveUp press enter h ero.moveDown press enter h ero.moveLeft press enter …" at bounding box center [795, 175] width 292 height 162
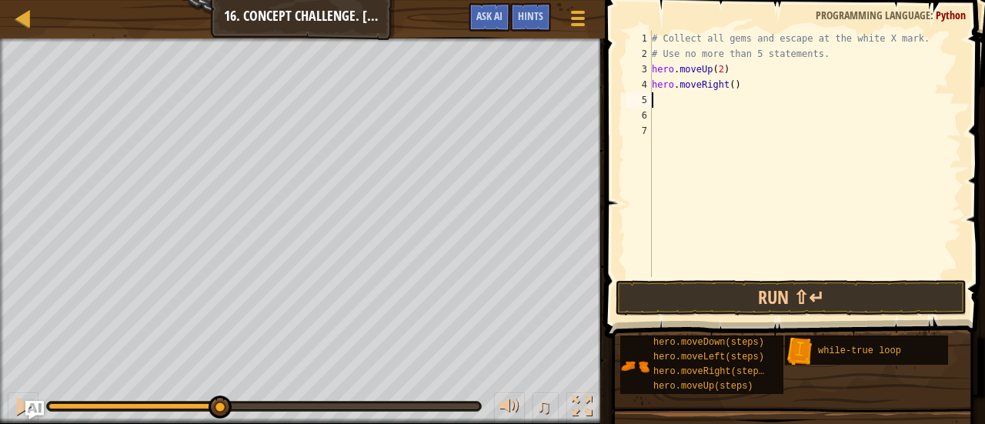
type textarea "2"
type textarea "h"
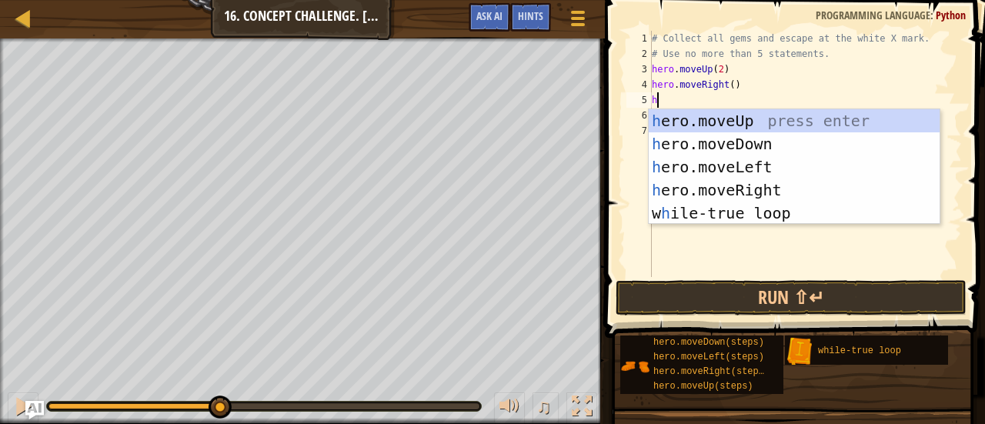
click at [682, 117] on div "h ero.moveUp press enter h ero.moveDown press enter h ero.moveLeft press enter …" at bounding box center [795, 190] width 292 height 162
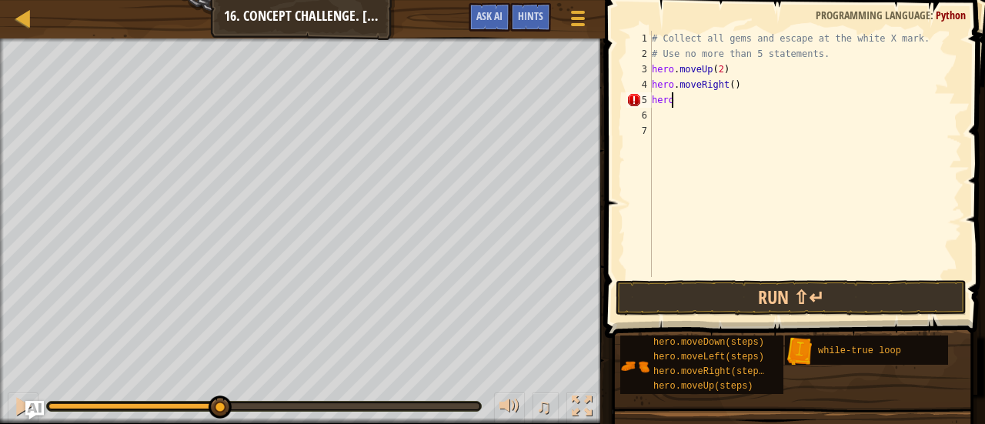
type textarea "h"
click at [727, 87] on div "# Collect all gems and escape at the white X mark. # Use no more than 5 stateme…" at bounding box center [805, 169] width 313 height 277
click at [744, 289] on button "Run ⇧↵" at bounding box center [791, 297] width 351 height 35
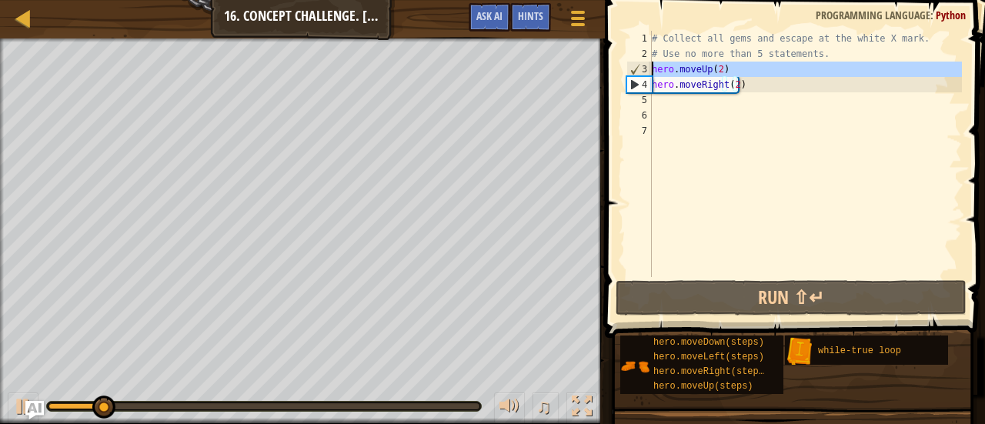
click at [651, 69] on div "3" at bounding box center [639, 69] width 25 height 15
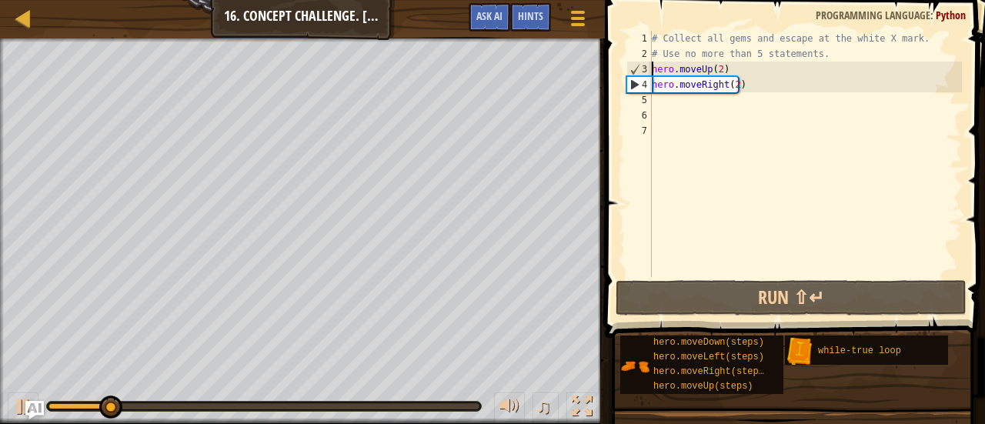
click at [654, 71] on div "# Collect all gems and escape at the white X mark. # Use no more than 5 stateme…" at bounding box center [805, 169] width 313 height 277
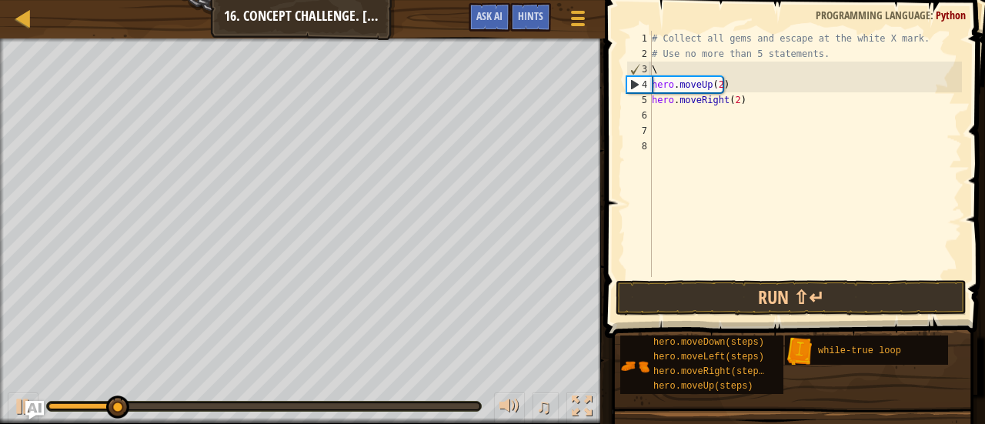
scroll to position [7, 0]
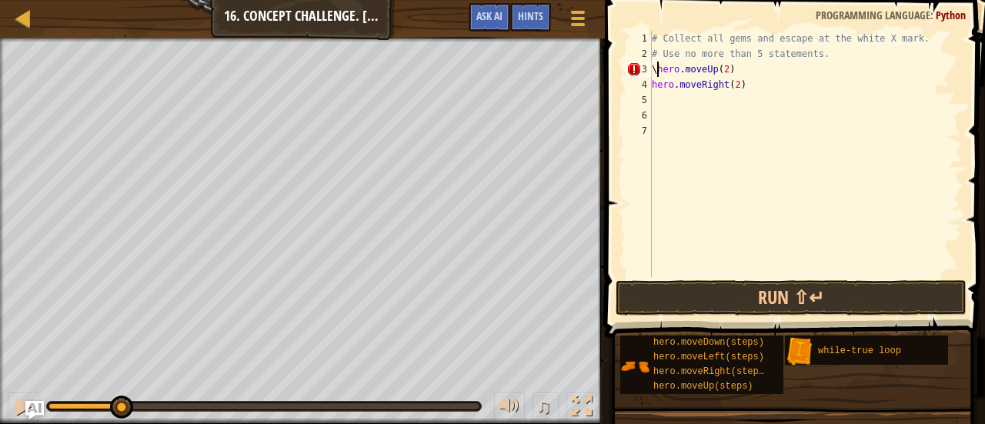
type textarea "hero.moveUp(2)"
click at [657, 73] on div "# Collect all gems and escape at the white X mark. # Use no more than 5 stateme…" at bounding box center [805, 169] width 313 height 277
type textarea "w"
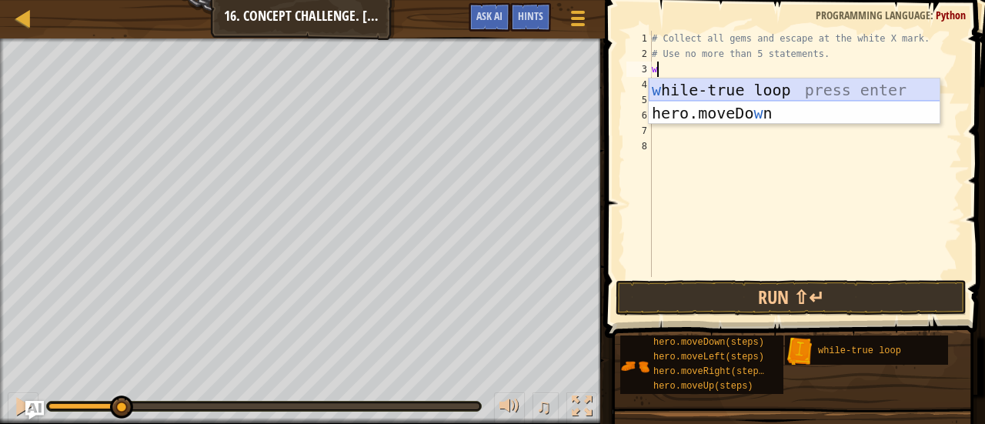
click at [727, 87] on div "w [PERSON_NAME]-true loop press enter hero.moveDo w n press enter" at bounding box center [795, 125] width 292 height 92
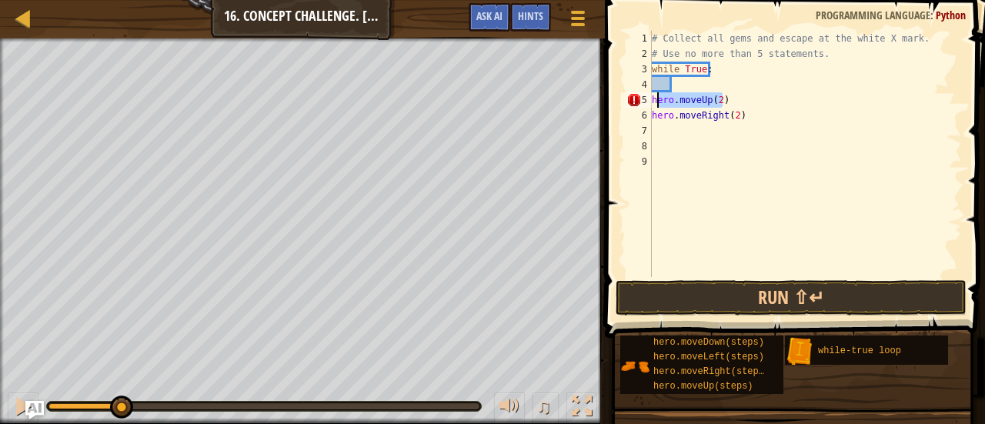
drag, startPoint x: 724, startPoint y: 105, endPoint x: 655, endPoint y: 105, distance: 68.5
click at [655, 105] on div "# Collect all gems and escape at the white X mark. # Use no more than 5 stateme…" at bounding box center [805, 169] width 313 height 277
click at [658, 99] on div "# Collect all gems and escape at the white X mark. # Use no more than 5 stateme…" at bounding box center [805, 154] width 313 height 246
click at [654, 100] on div "# Collect all gems and escape at the white X mark. # Use no more than 5 stateme…" at bounding box center [805, 169] width 313 height 277
click at [653, 103] on div "# Collect all gems and escape at the white X mark. # Use no more than 5 stateme…" at bounding box center [805, 169] width 313 height 277
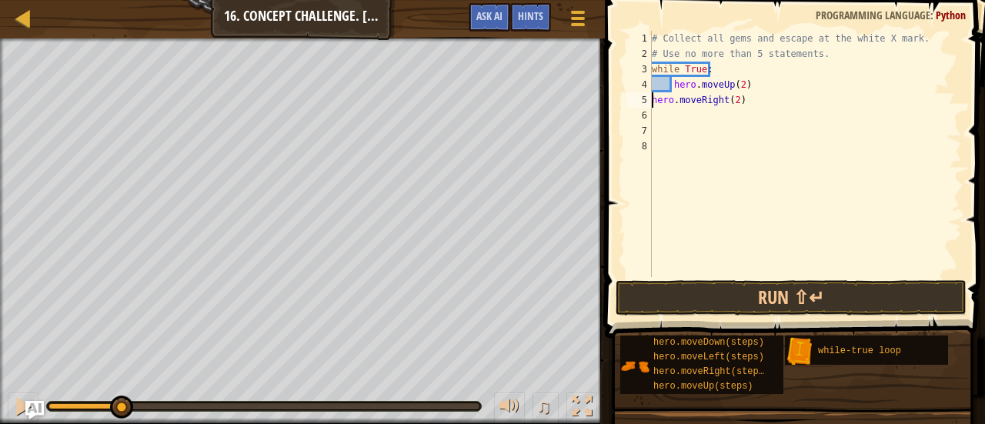
type textarea "hero.moveRight(2)"
click at [765, 107] on div "# Collect all gems and escape at the white X mark. # Use no more than 5 stateme…" at bounding box center [805, 169] width 313 height 277
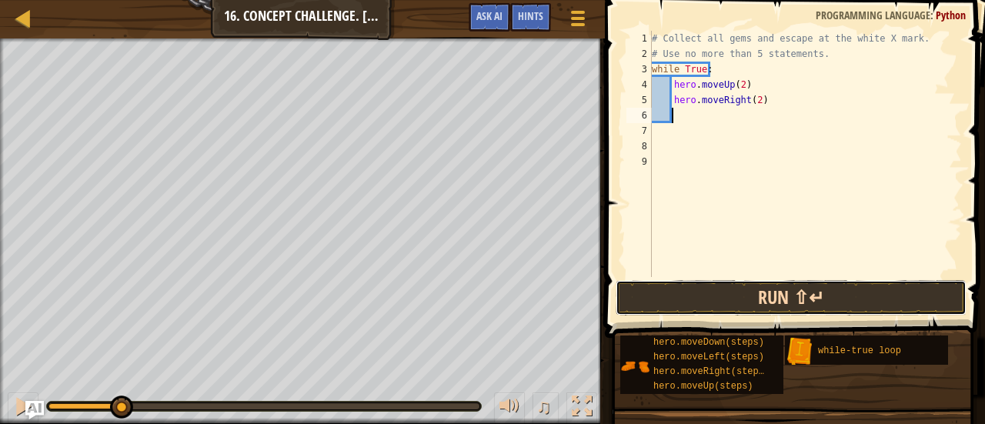
click at [764, 288] on button "Run ⇧↵" at bounding box center [791, 297] width 351 height 35
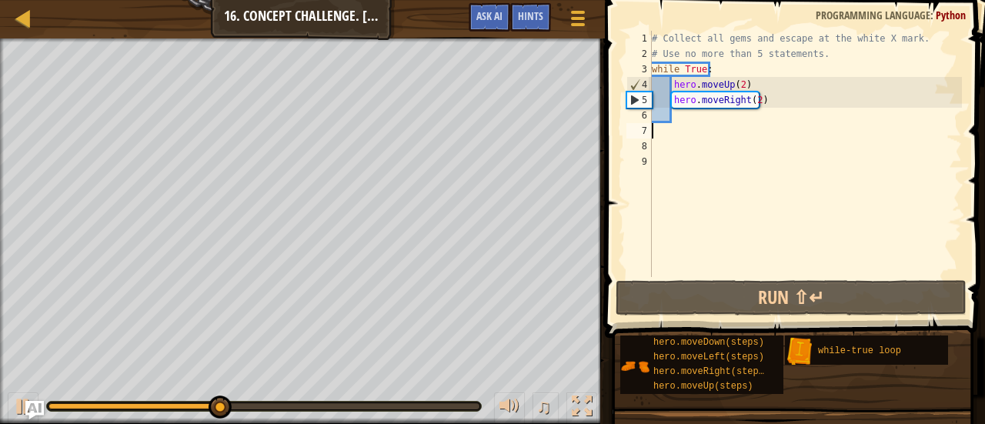
click at [700, 126] on div "# Collect all gems and escape at the white X mark. # Use no more than 5 stateme…" at bounding box center [805, 169] width 313 height 277
click at [682, 121] on div "# Collect all gems and escape at the white X mark. # Use no more than 5 stateme…" at bounding box center [805, 169] width 313 height 277
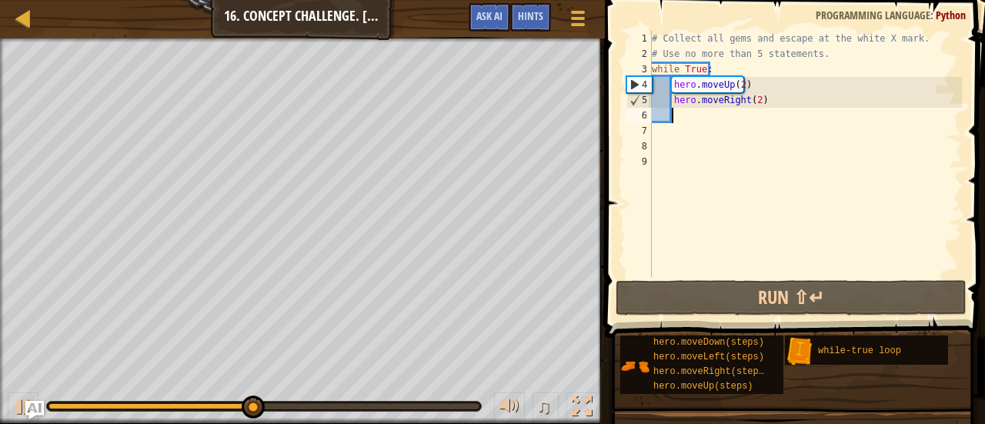
type textarea "h"
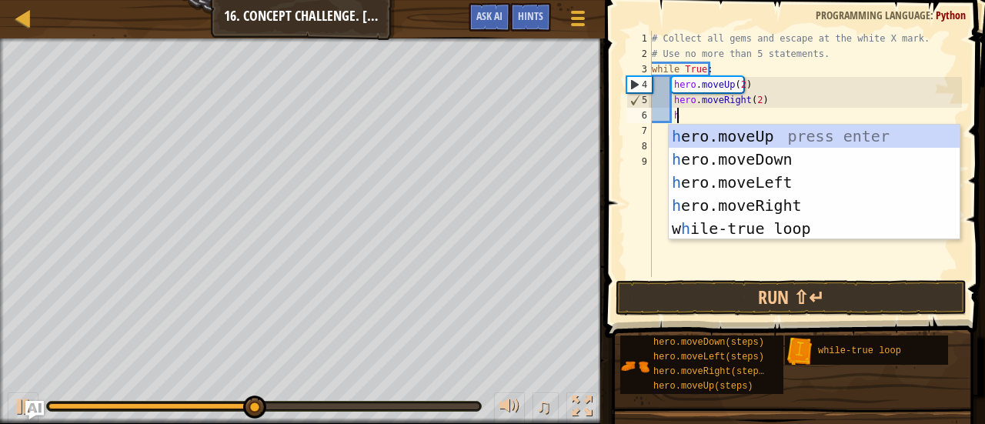
scroll to position [7, 1]
click at [706, 158] on div "h ero.moveUp press enter h ero.moveDown press enter h ero.moveLeft press enter …" at bounding box center [815, 206] width 292 height 162
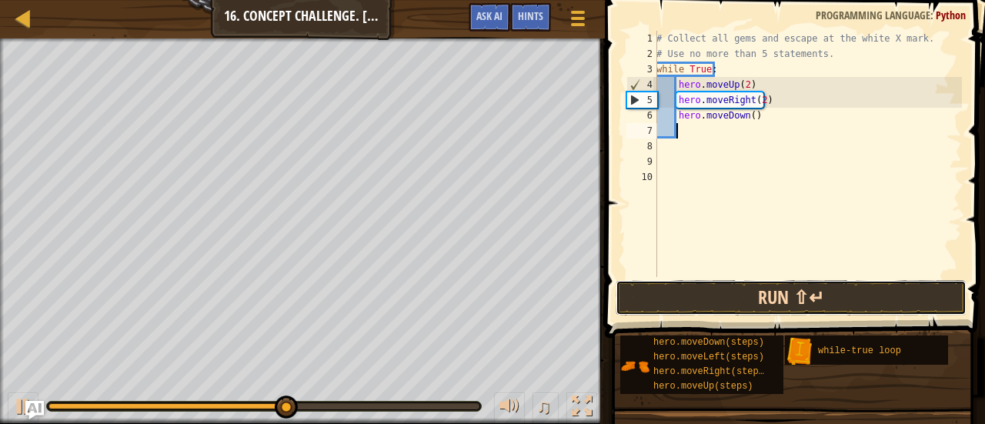
click at [799, 303] on button "Run ⇧↵" at bounding box center [791, 297] width 351 height 35
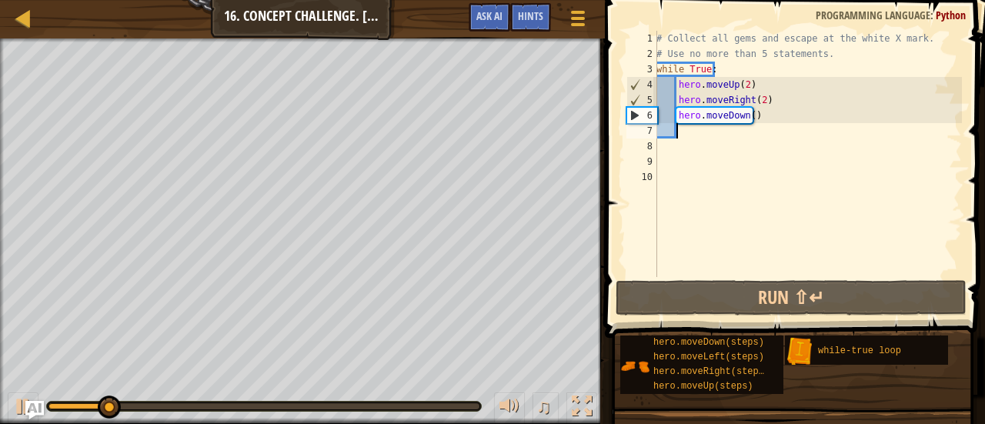
type textarea "h"
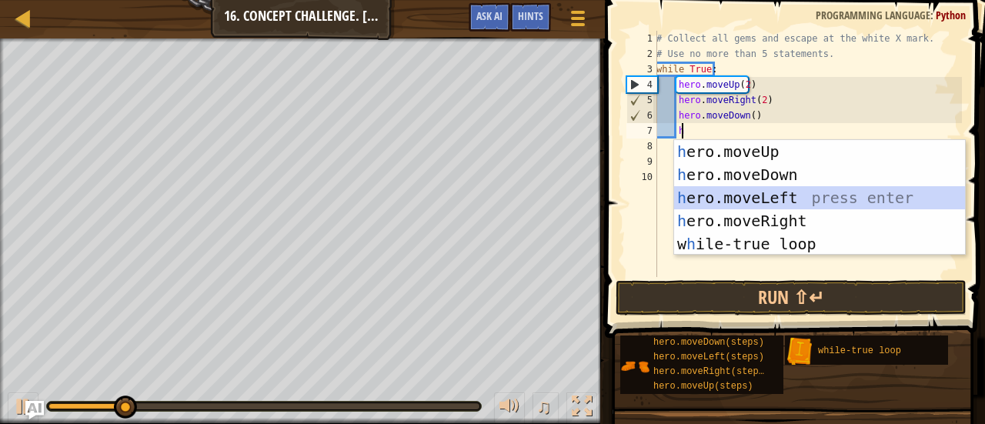
click at [738, 193] on div "h ero.moveUp press enter h ero.moveDown press enter h ero.moveLeft press enter …" at bounding box center [820, 221] width 292 height 162
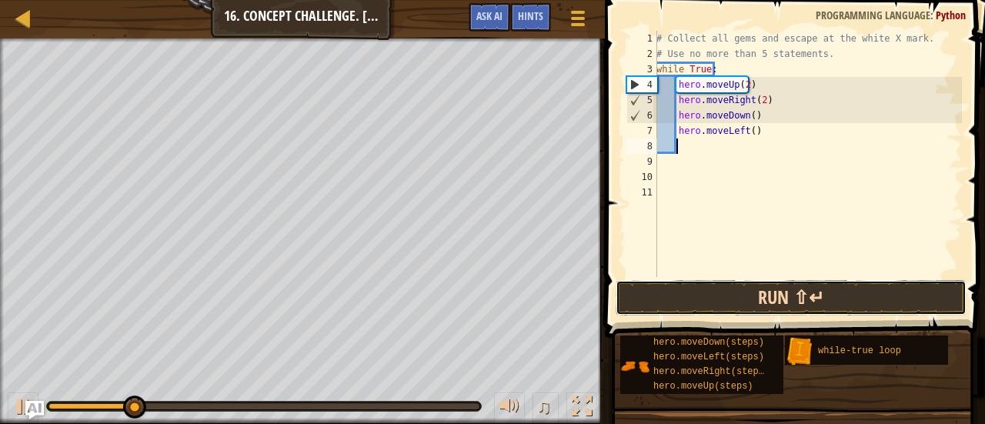
click at [781, 289] on button "Run ⇧↵" at bounding box center [791, 297] width 351 height 35
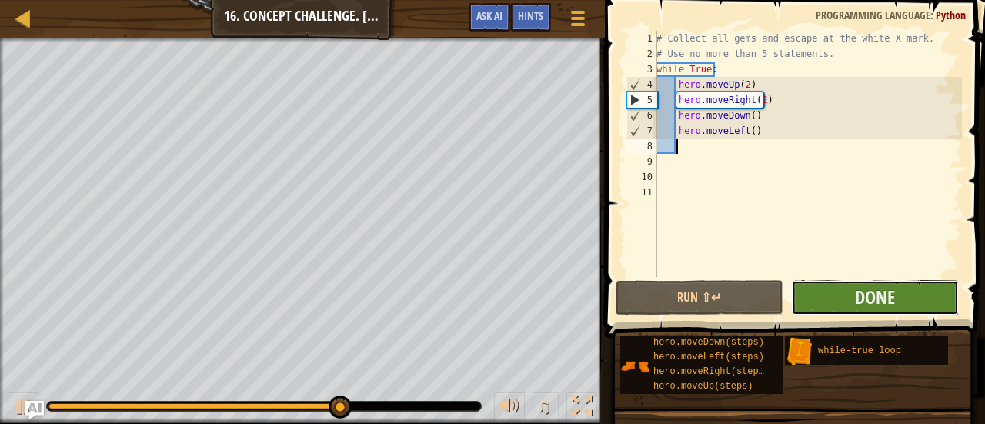
click at [837, 295] on button "Done" at bounding box center [875, 297] width 168 height 35
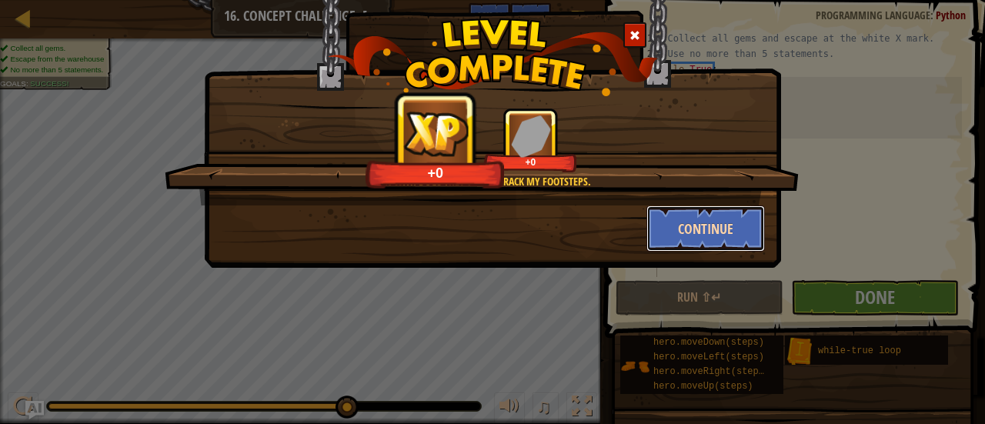
click at [717, 239] on button "Continue" at bounding box center [706, 229] width 119 height 46
